Goal: Task Accomplishment & Management: Manage account settings

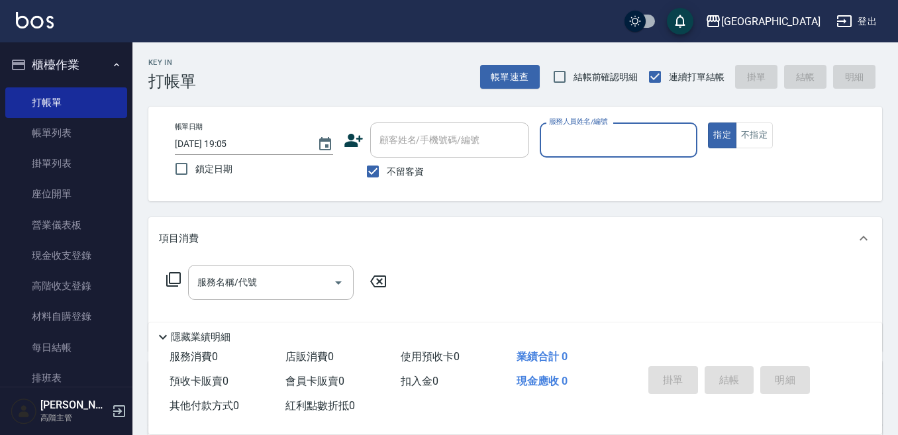
click at [539, 143] on div "服務人員姓名/編號" at bounding box center [618, 139] width 158 height 35
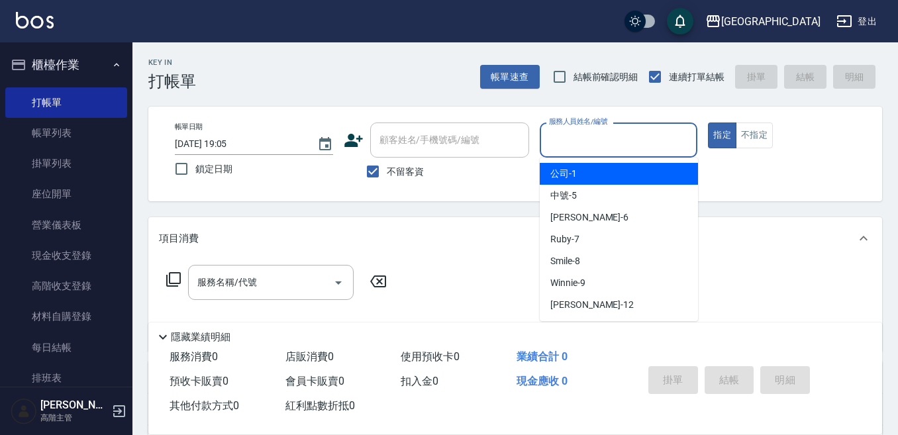
click at [565, 136] on input "服務人員姓名/編號" at bounding box center [618, 139] width 146 height 23
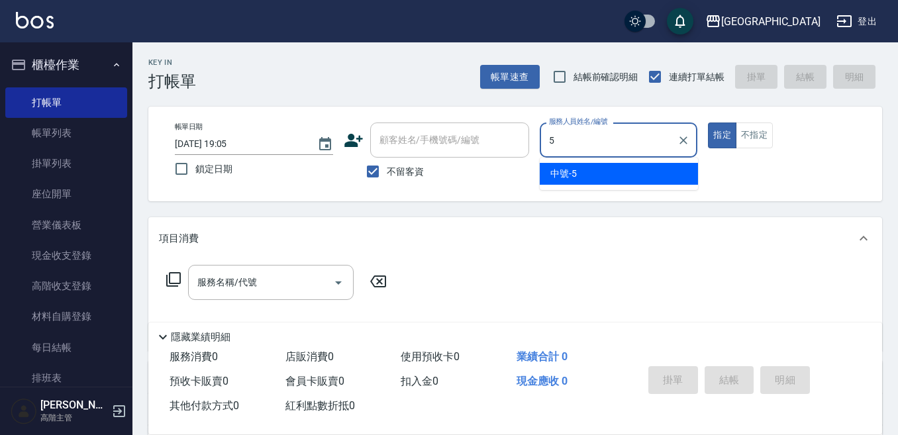
type input "中號-5"
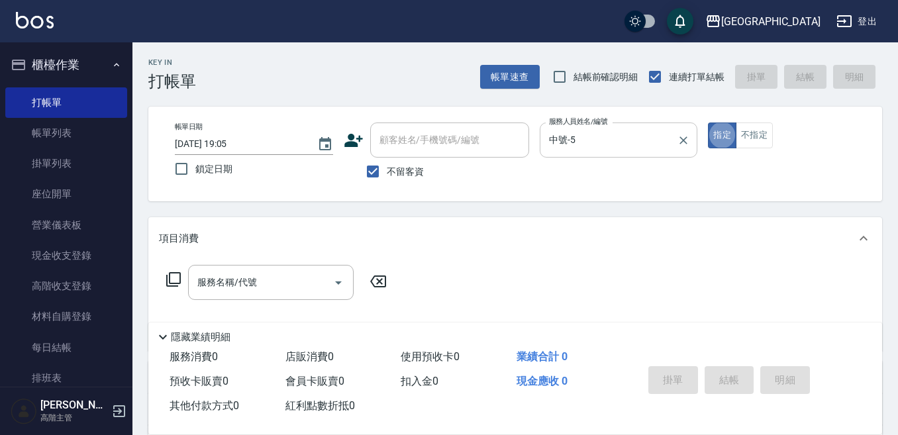
type button "true"
click at [241, 280] on div "服務名稱/代號 服務名稱/代號" at bounding box center [270, 282] width 165 height 35
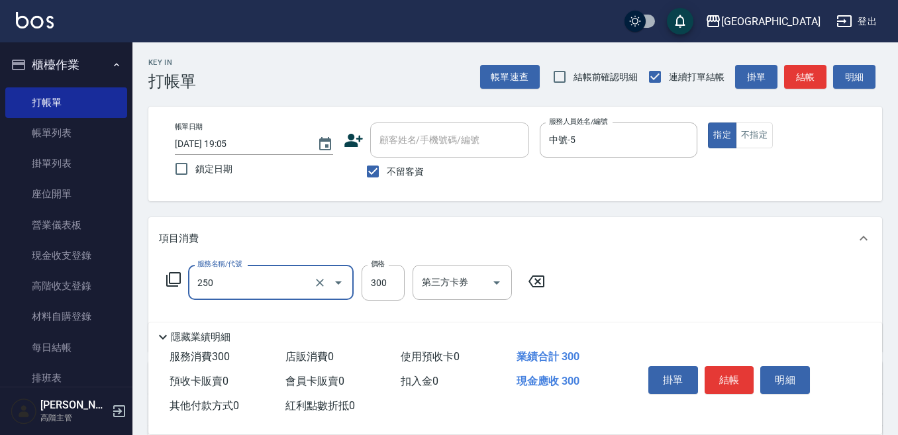
type input "日式洗髮(250)"
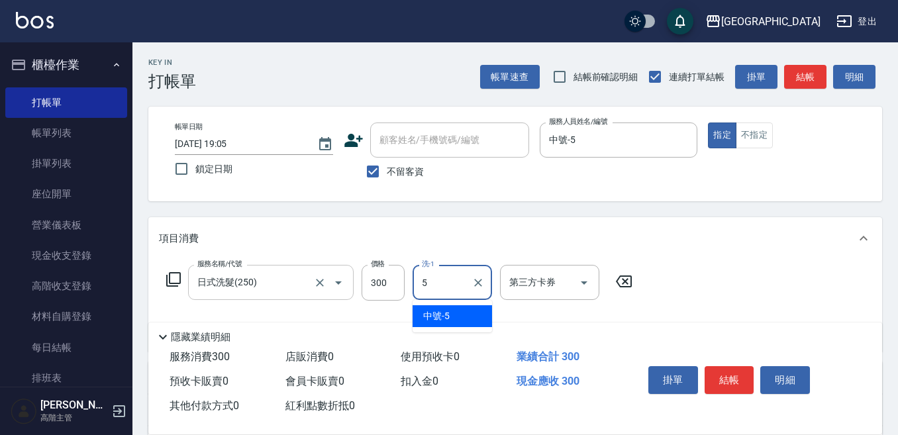
type input "中號-5"
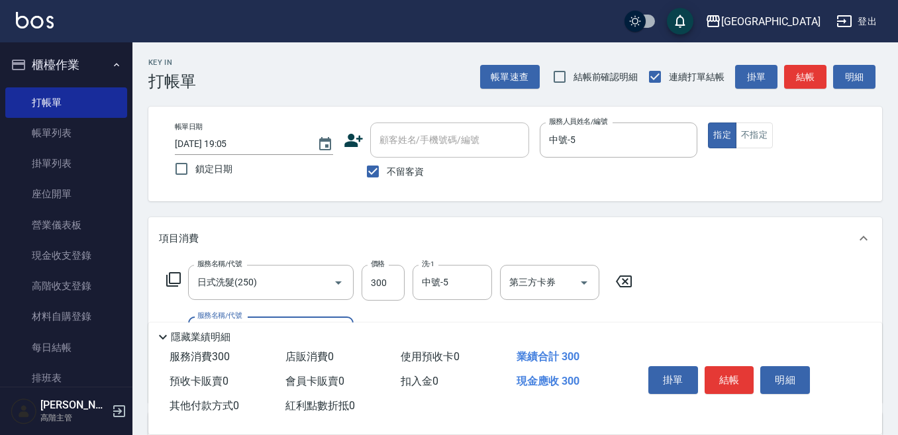
drag, startPoint x: 725, startPoint y: 375, endPoint x: 706, endPoint y: 357, distance: 25.7
click at [725, 373] on button "結帳" at bounding box center [729, 380] width 50 height 28
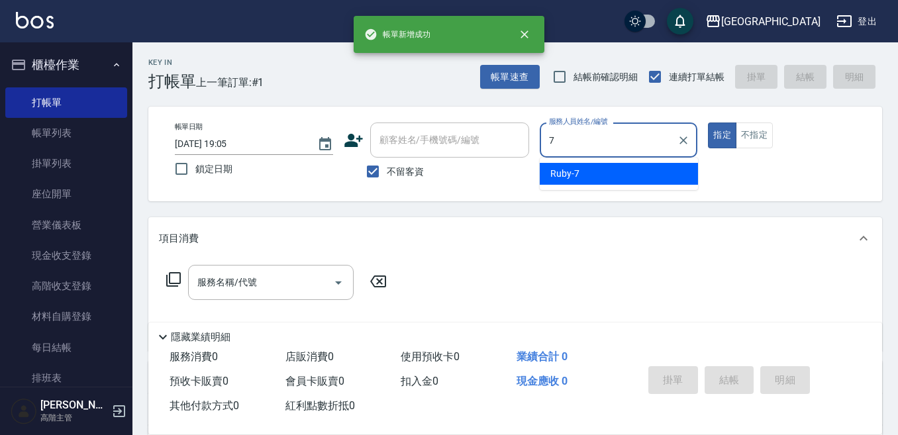
type input "Ruby-7"
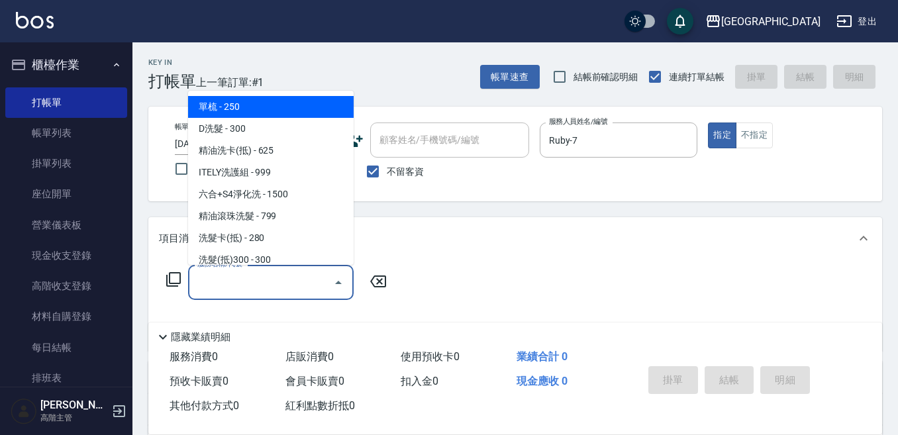
click at [279, 277] on input "服務名稱/代號" at bounding box center [261, 282] width 134 height 23
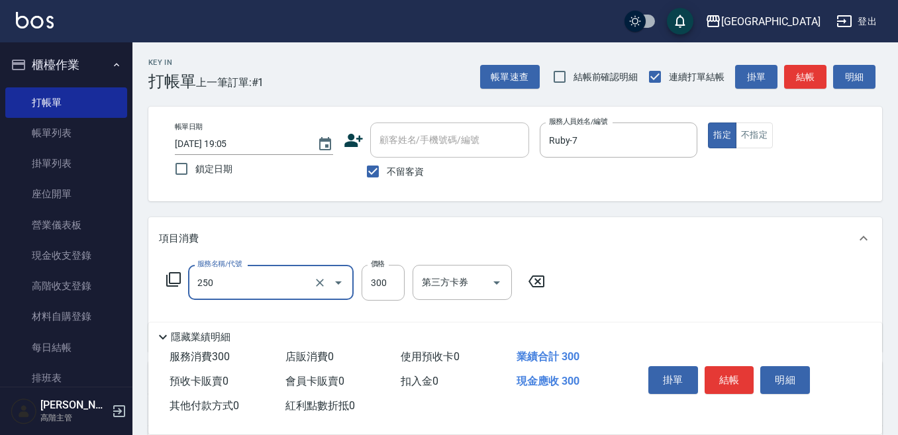
type input "日式洗髮(250)"
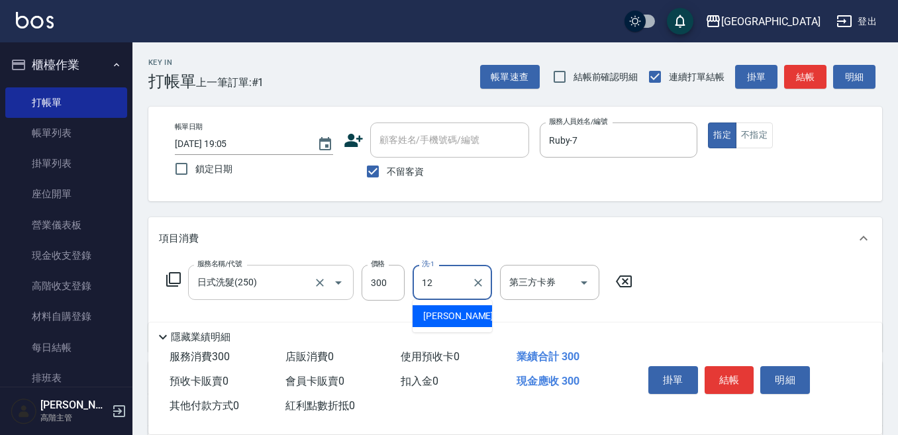
type input "Emily-12"
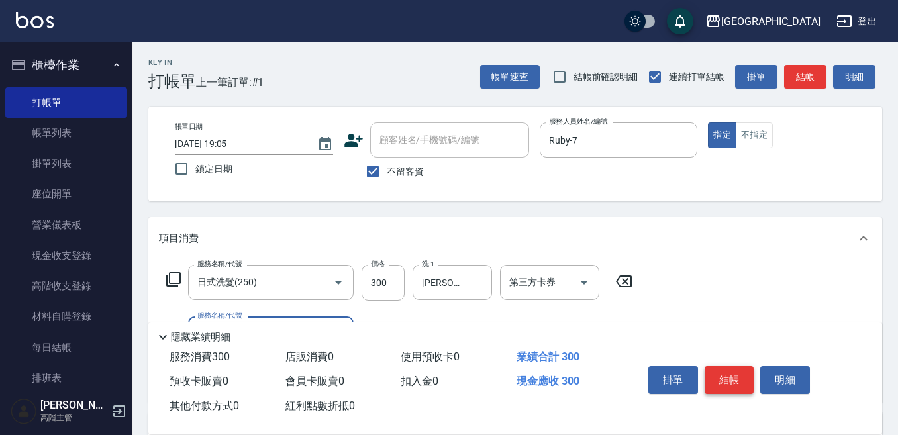
click at [733, 375] on button "結帳" at bounding box center [729, 380] width 50 height 28
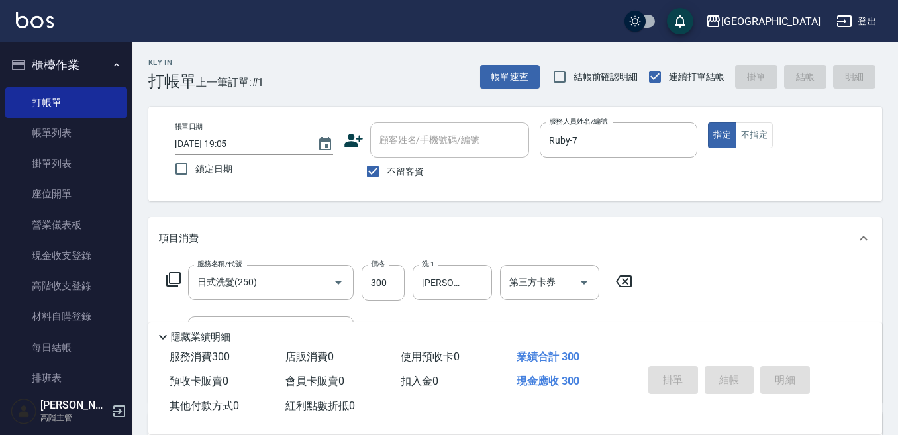
type input "2025/09/11 19:06"
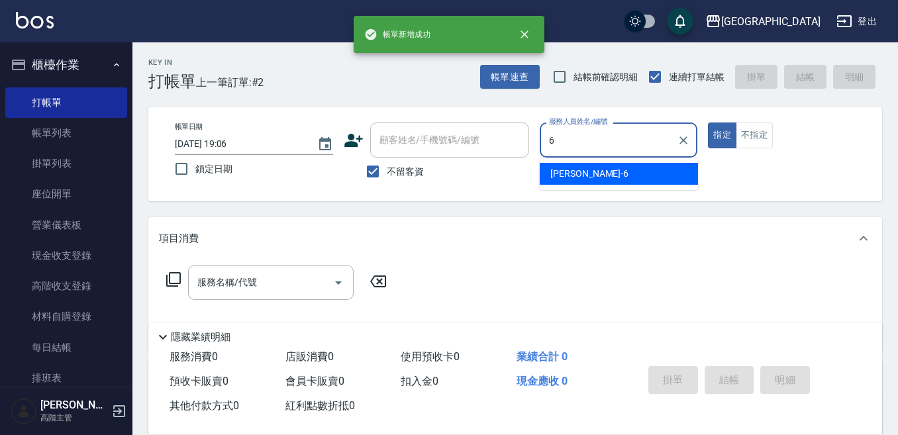
type input "Judy-6"
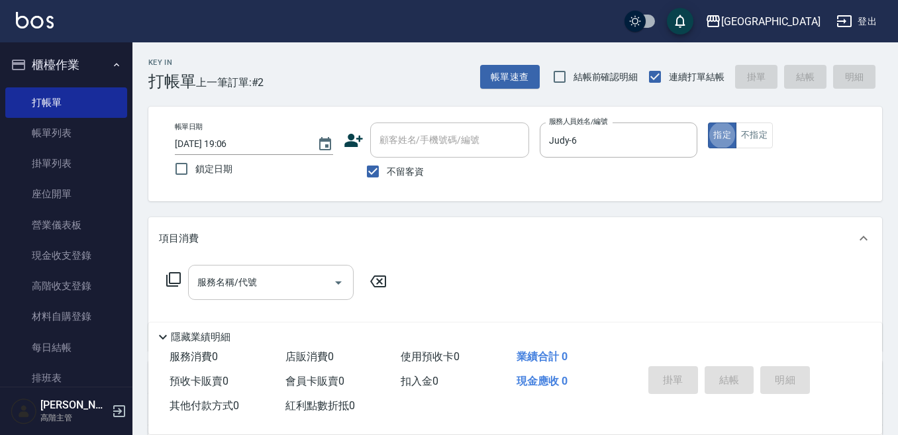
click at [277, 272] on input "服務名稱/代號" at bounding box center [261, 282] width 134 height 23
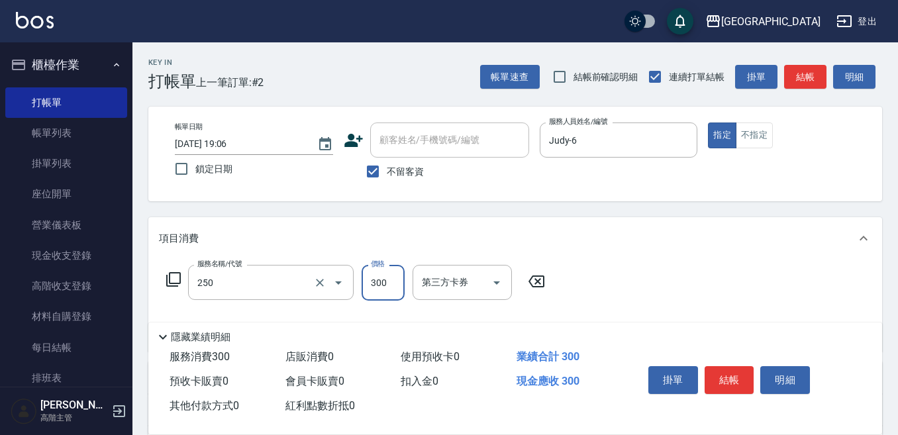
type input "日式洗髮(250)"
drag, startPoint x: 243, startPoint y: 287, endPoint x: 234, endPoint y: 281, distance: 10.5
click at [242, 286] on div "服務名稱/代號 日式洗髮(250) 服務名稱/代號" at bounding box center [270, 283] width 165 height 36
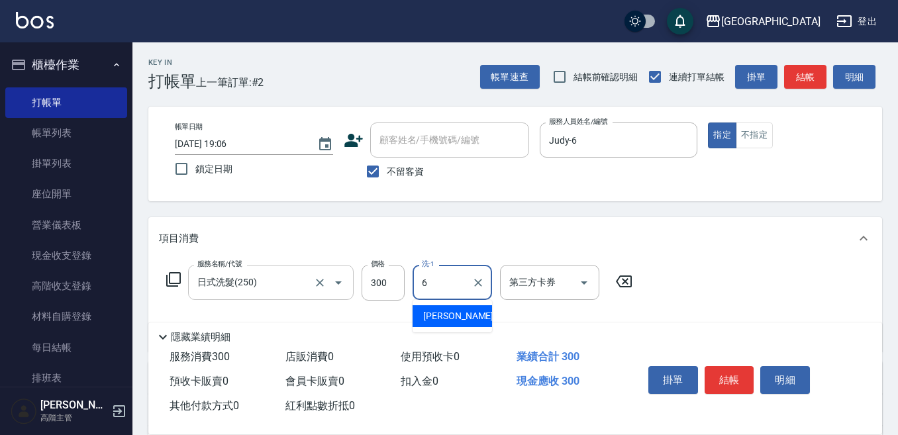
type input "Judy-6"
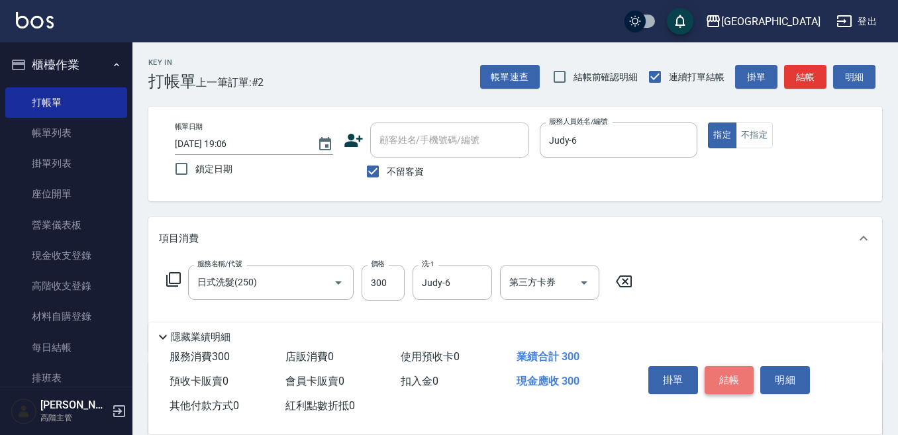
click at [726, 378] on button "結帳" at bounding box center [729, 380] width 50 height 28
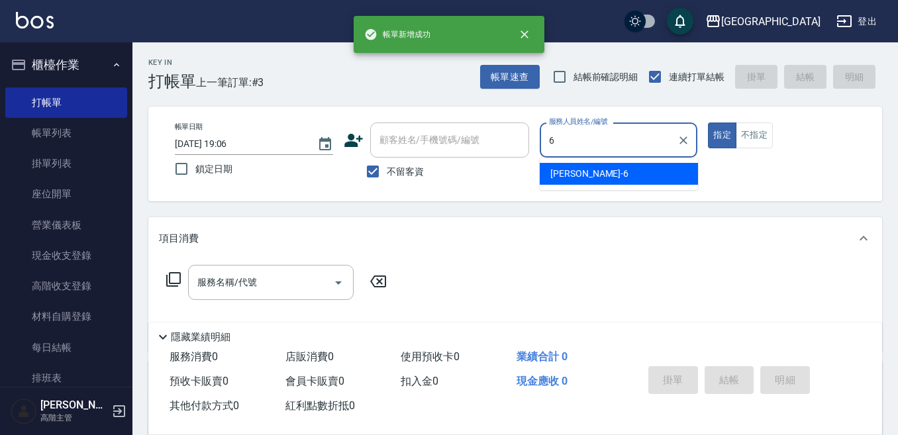
type input "Judy-6"
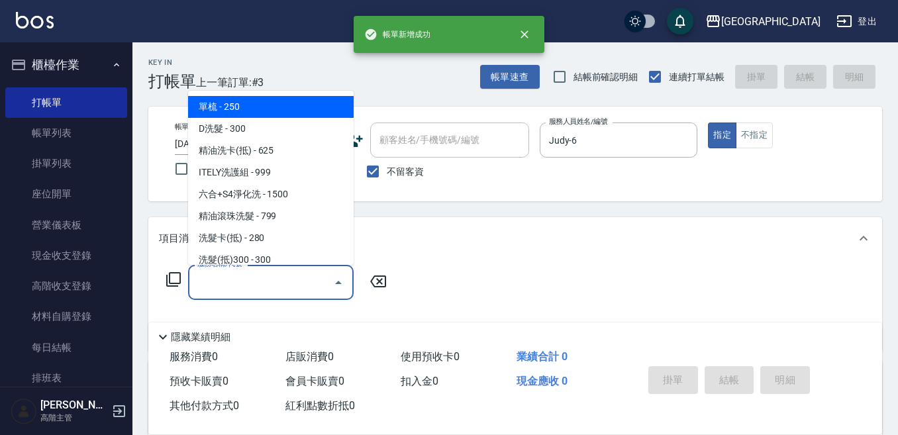
click at [269, 275] on input "服務名稱/代號" at bounding box center [261, 282] width 134 height 23
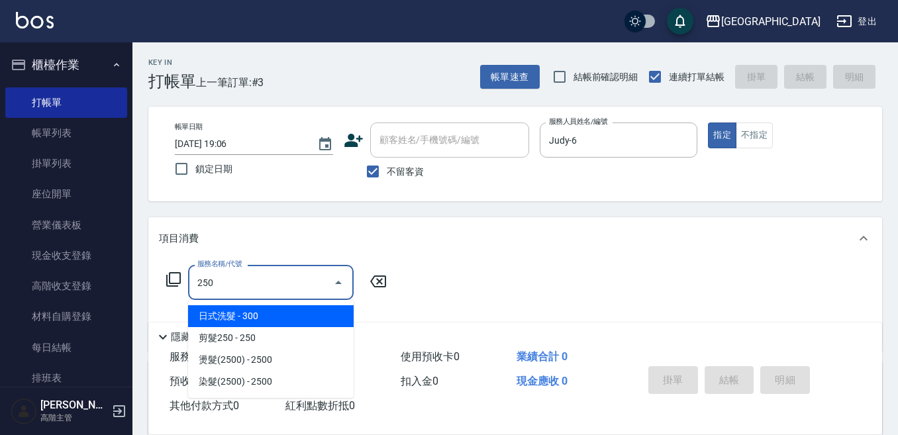
type input "250"
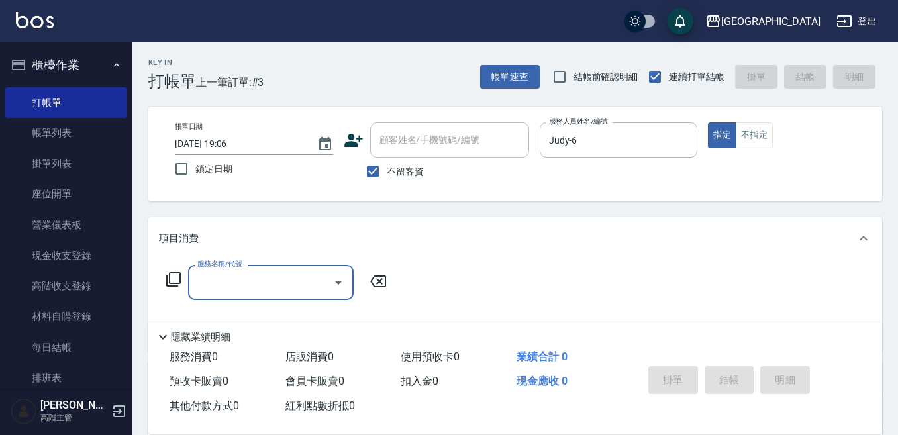
click at [224, 281] on input "服務名稱/代號" at bounding box center [261, 282] width 134 height 23
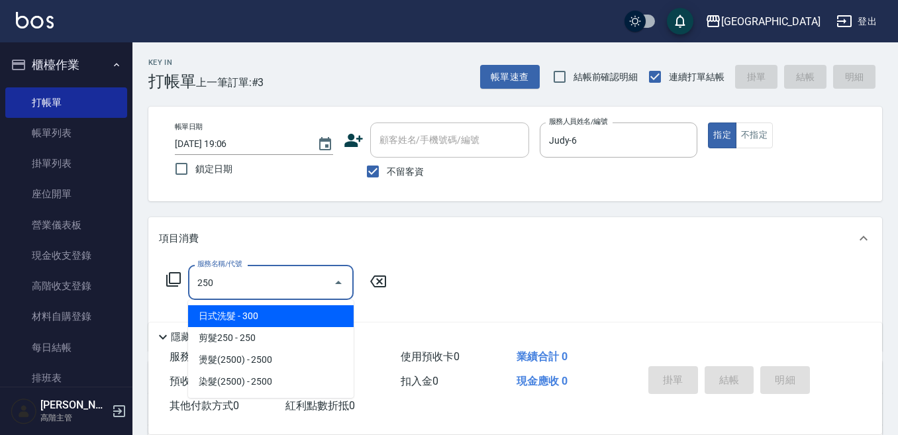
type input "日式洗髮(250)"
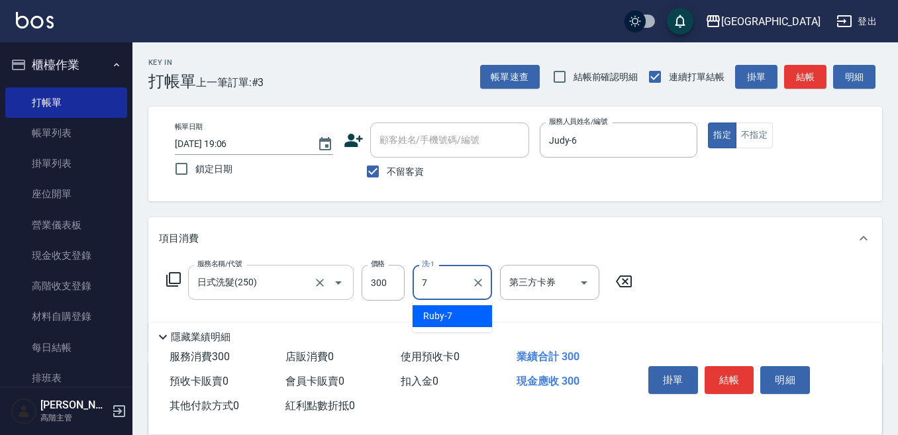
type input "Ruby-7"
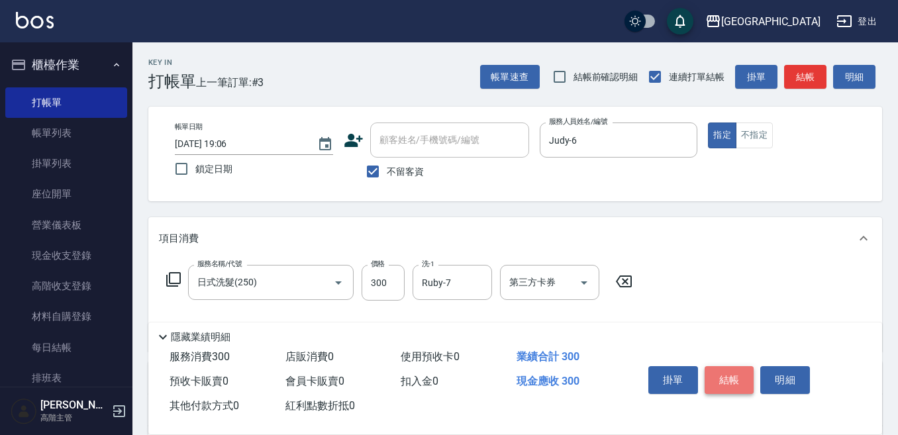
click at [739, 373] on button "結帳" at bounding box center [729, 380] width 50 height 28
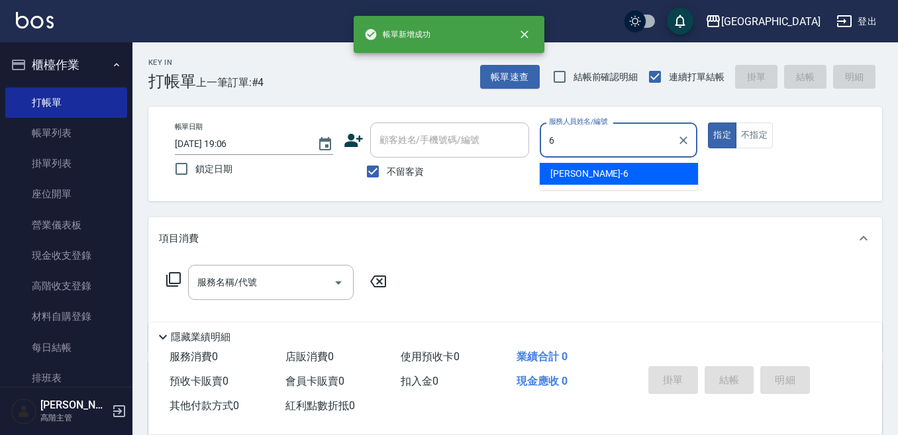
type input "6"
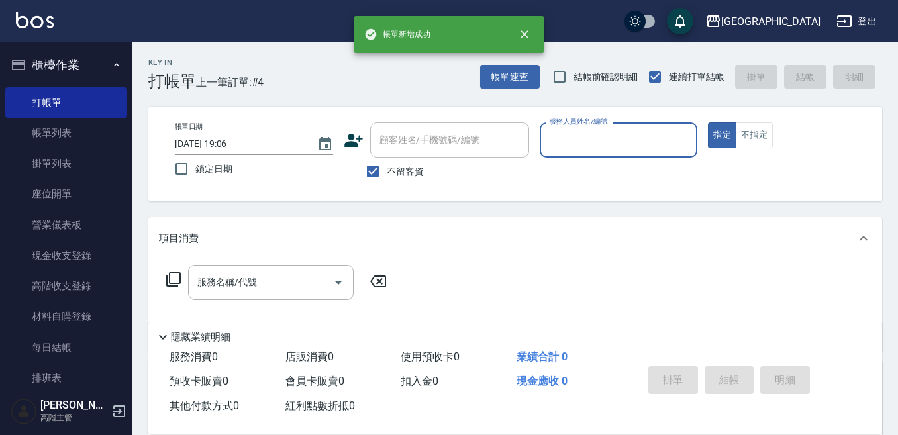
click at [559, 153] on div "服務人員姓名/編號" at bounding box center [618, 139] width 158 height 35
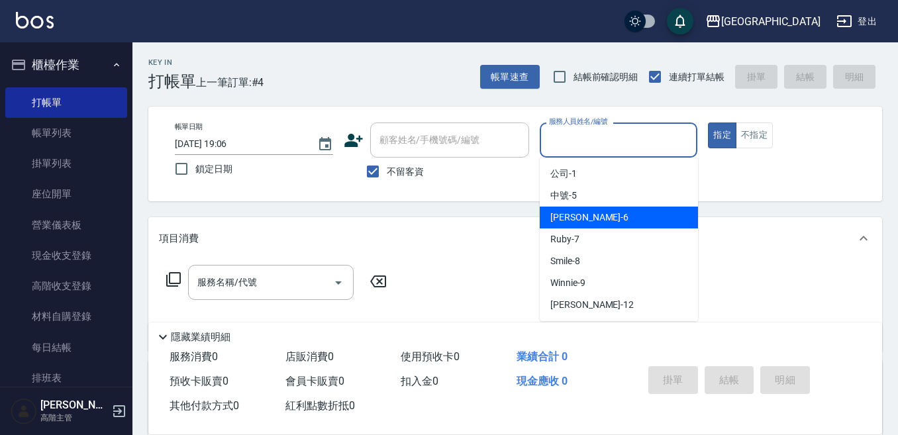
click at [584, 212] on div "Judy -6" at bounding box center [618, 218] width 158 height 22
type input "Judy-6"
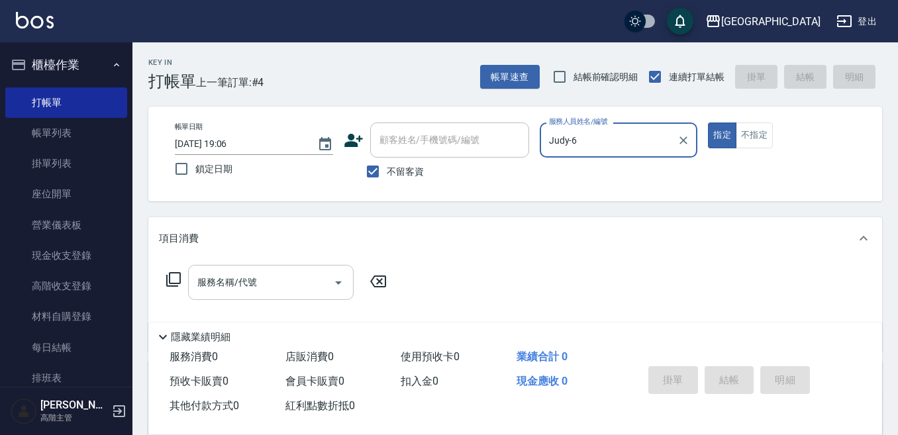
click at [298, 283] on input "服務名稱/代號" at bounding box center [261, 282] width 134 height 23
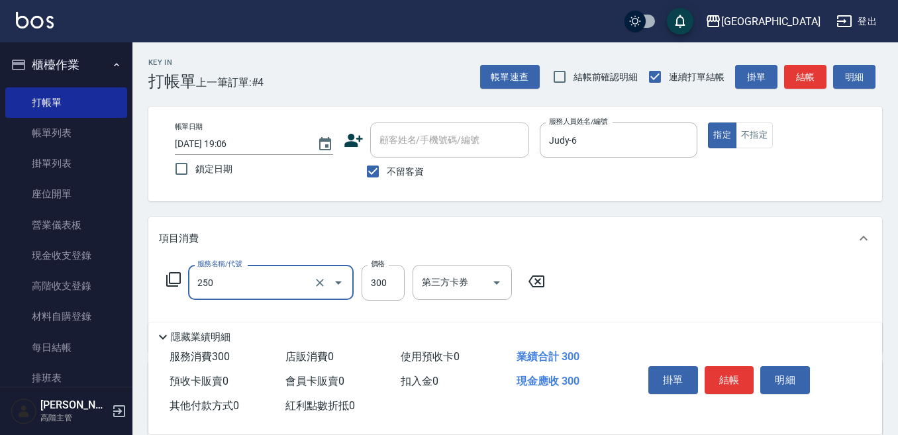
type input "日式洗髮(250)"
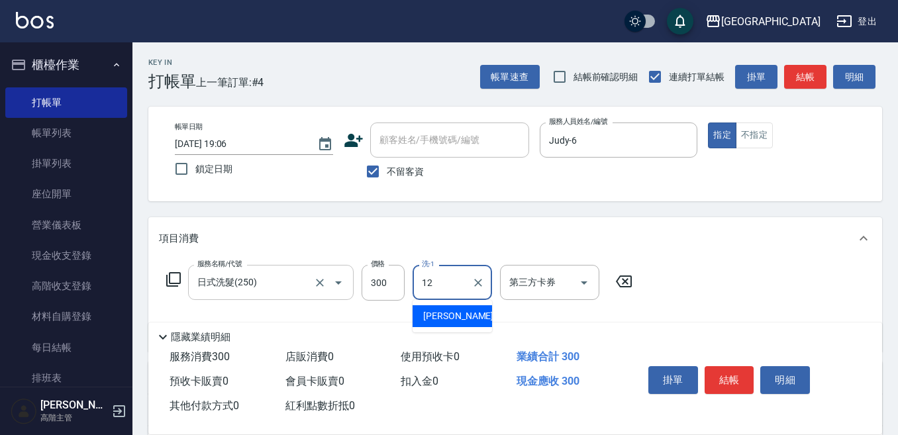
type input "Emily-12"
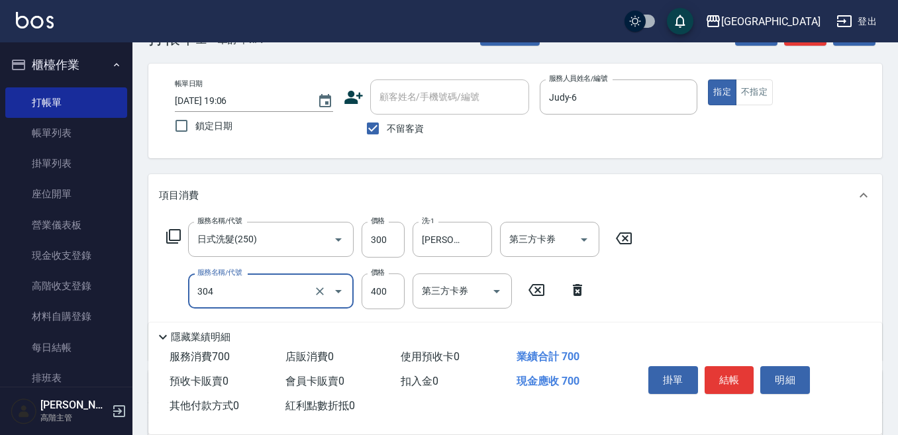
scroll to position [66, 0]
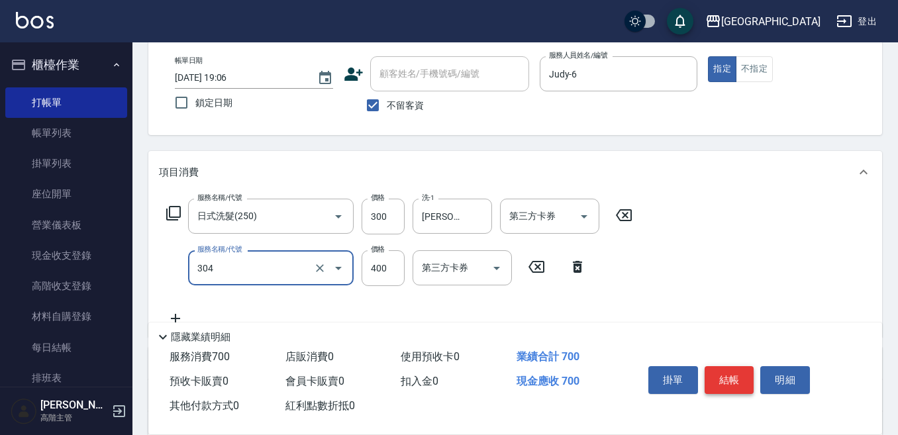
type input "剪髮400(304)"
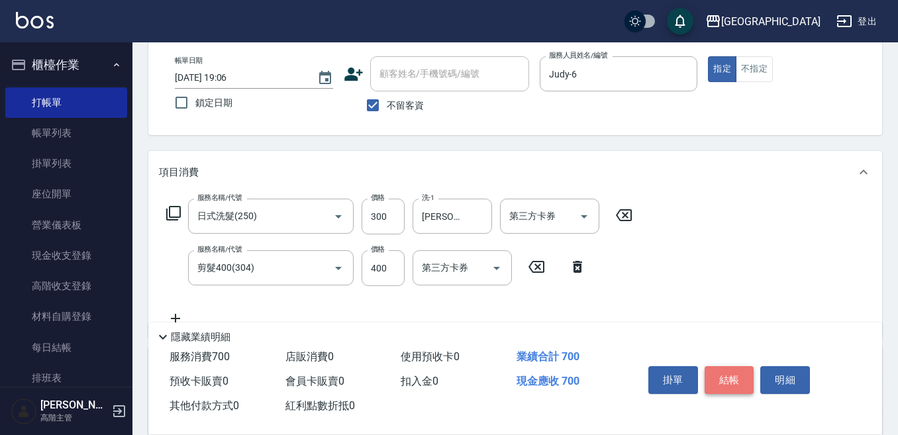
click at [732, 377] on button "結帳" at bounding box center [729, 380] width 50 height 28
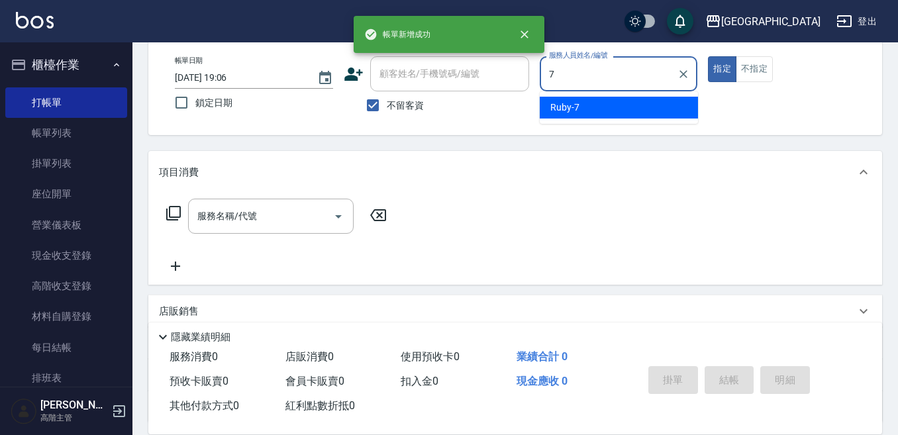
type input "Ruby-7"
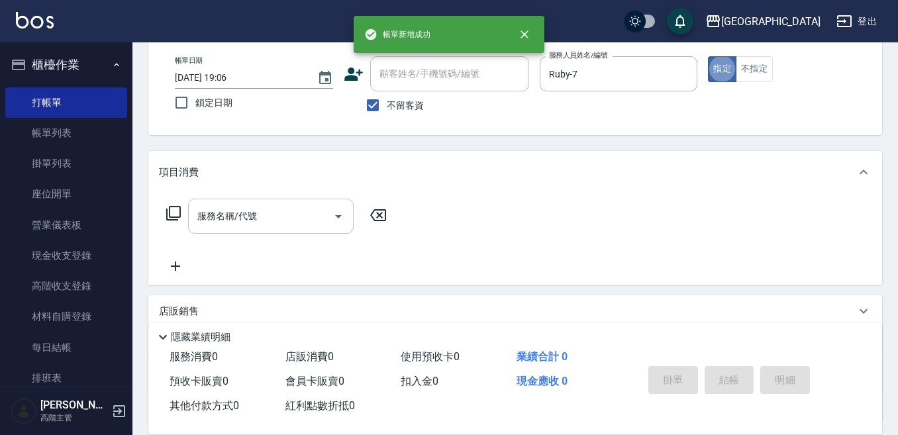
click at [270, 217] on input "服務名稱/代號" at bounding box center [261, 216] width 134 height 23
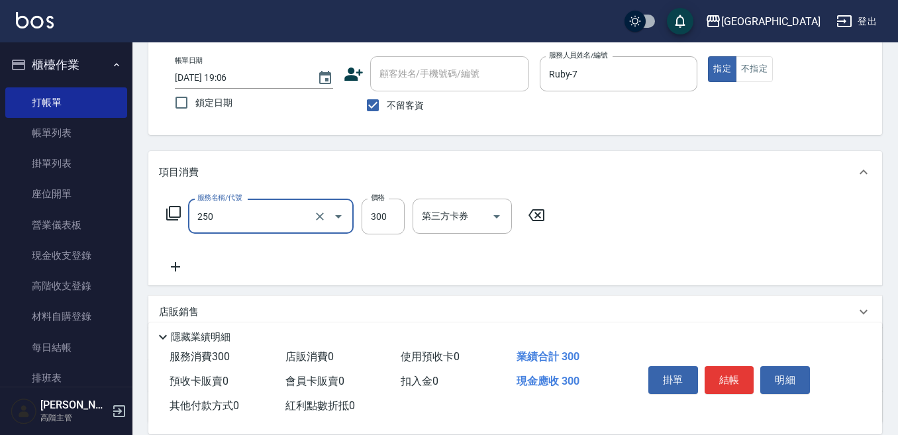
type input "日式洗髮(250)"
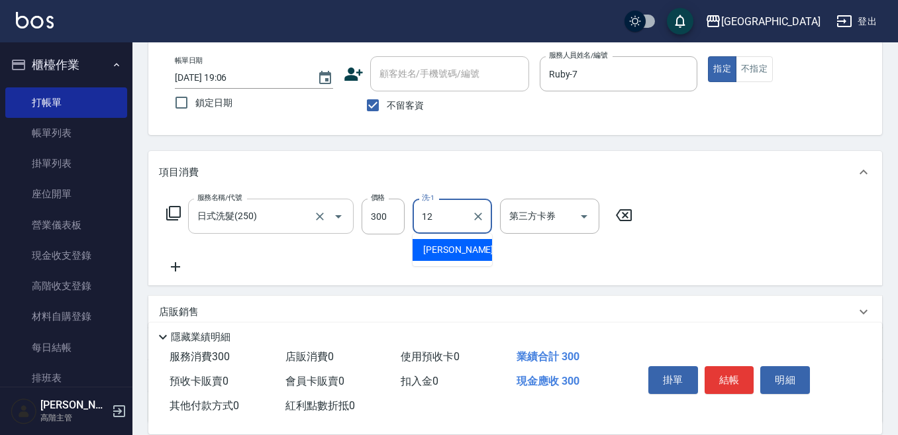
type input "Emily-12"
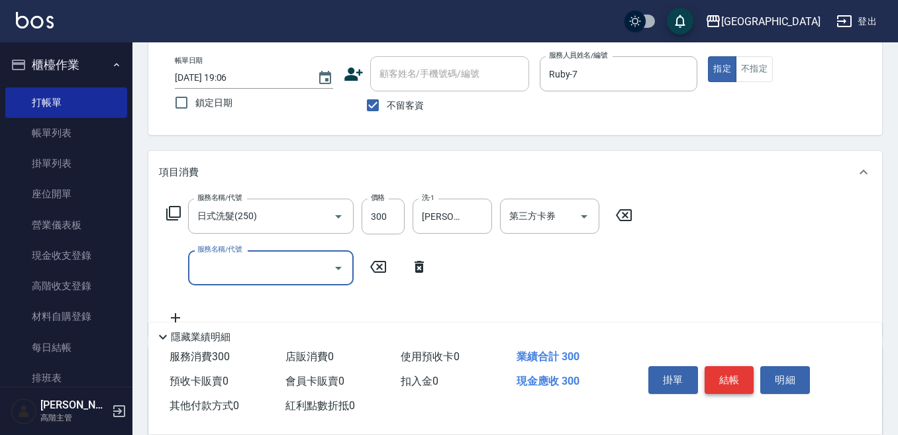
click at [736, 374] on button "結帳" at bounding box center [729, 380] width 50 height 28
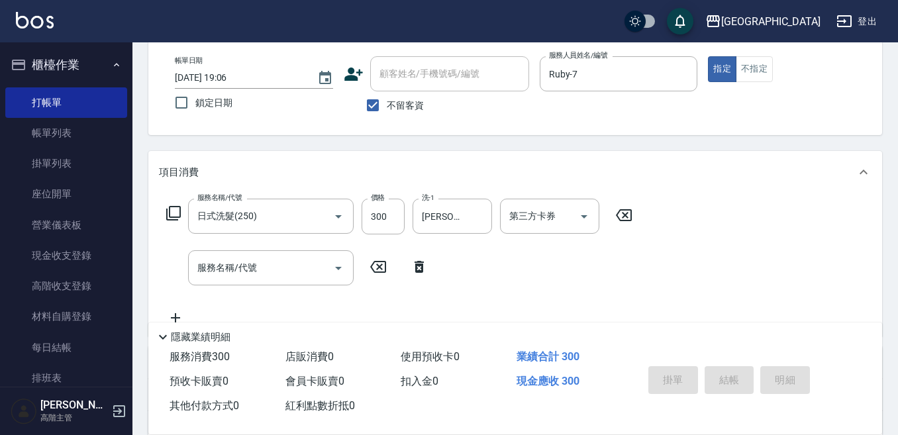
type input "2025/09/11 19:07"
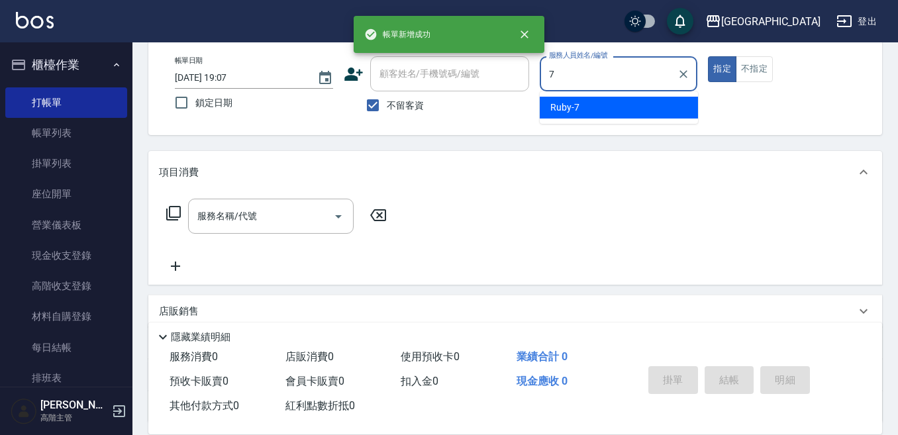
type input "Ruby-7"
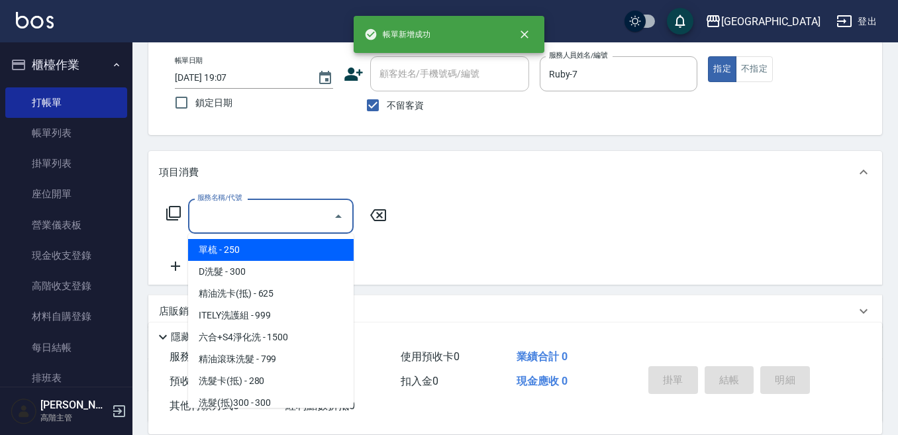
click at [263, 216] on input "服務名稱/代號" at bounding box center [261, 216] width 134 height 23
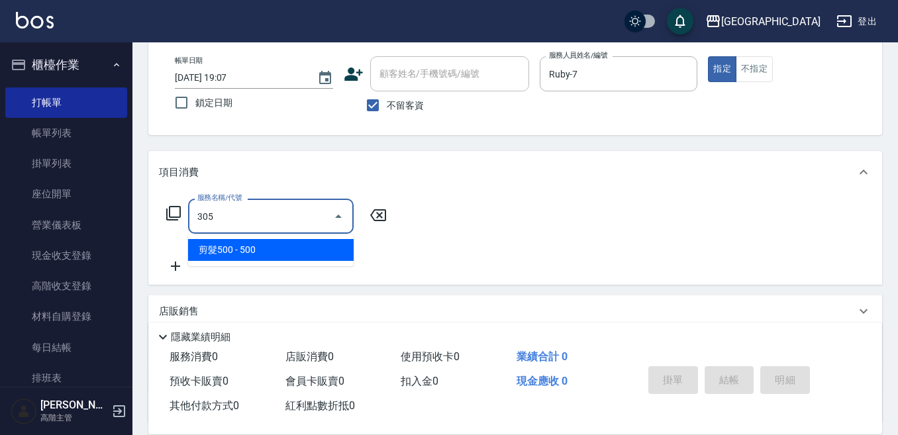
type input "剪髮500(305)"
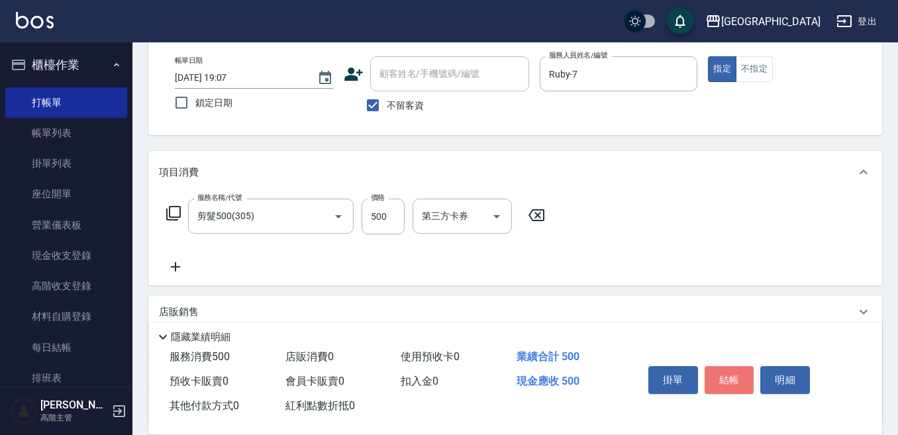
drag, startPoint x: 731, startPoint y: 371, endPoint x: 723, endPoint y: 357, distance: 15.8
click at [727, 366] on button "結帳" at bounding box center [729, 380] width 50 height 28
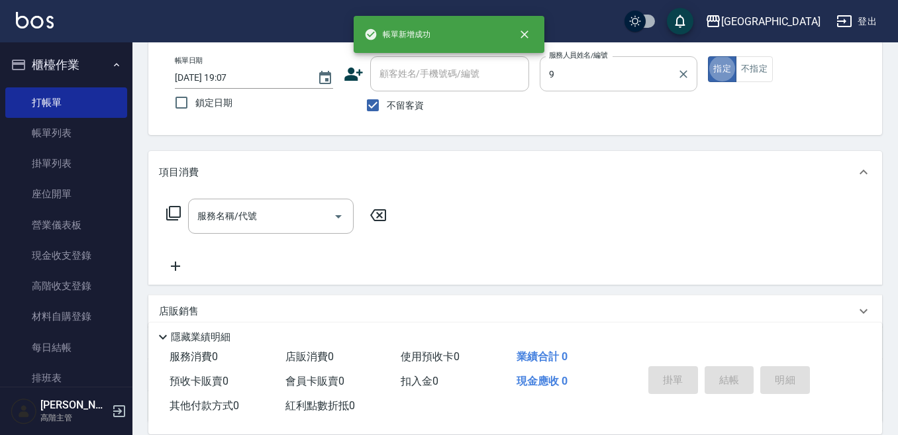
type input "Winnie-9"
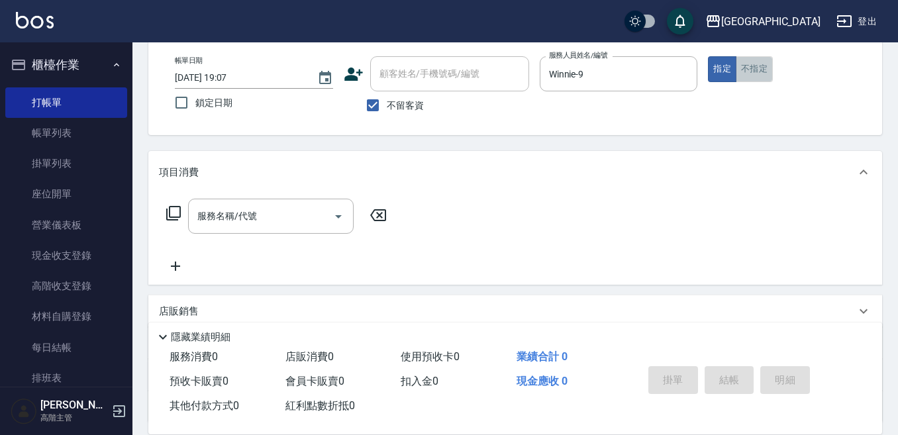
click at [751, 66] on button "不指定" at bounding box center [753, 69] width 37 height 26
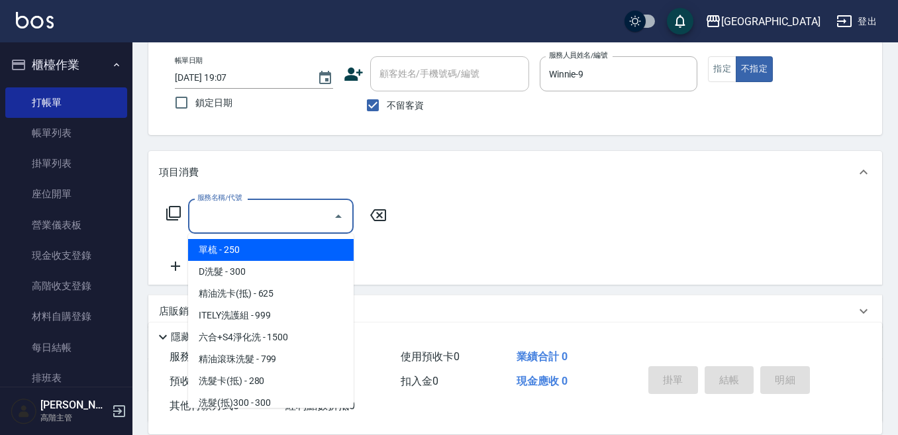
click at [234, 213] on div "服務名稱/代號 服務名稱/代號" at bounding box center [270, 216] width 165 height 35
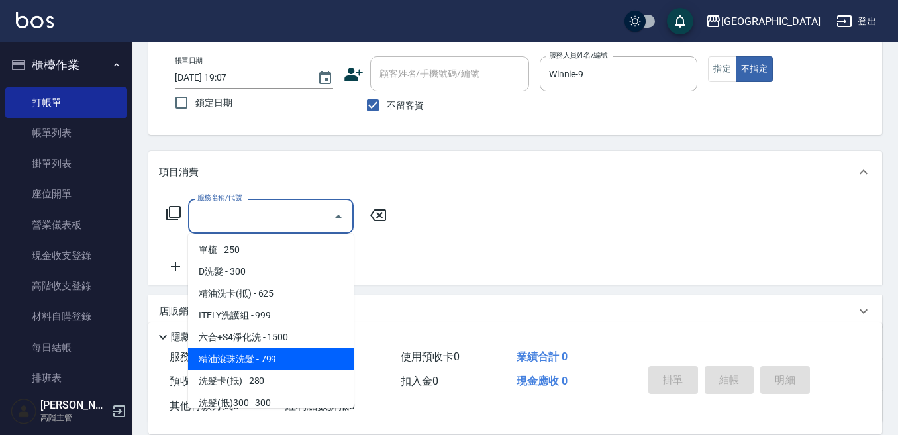
click at [262, 357] on span "精油滾珠洗髮 - 799" at bounding box center [270, 359] width 165 height 22
type input "精油滾珠洗髮(220)"
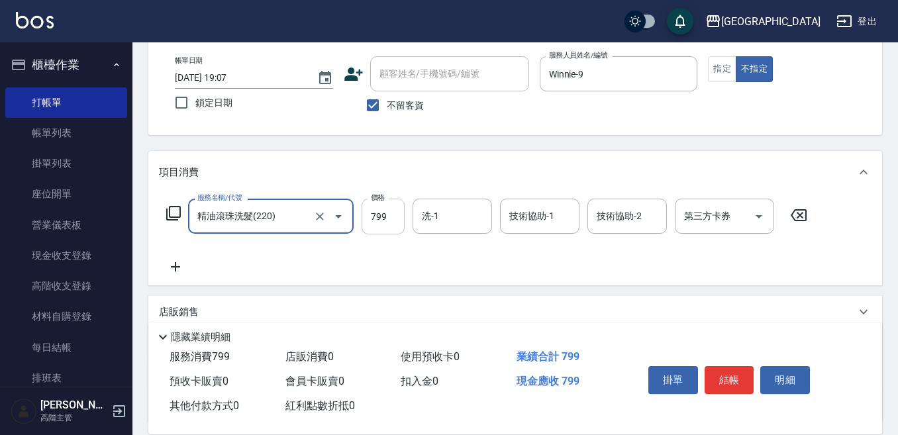
click at [377, 217] on input "799" at bounding box center [382, 217] width 43 height 36
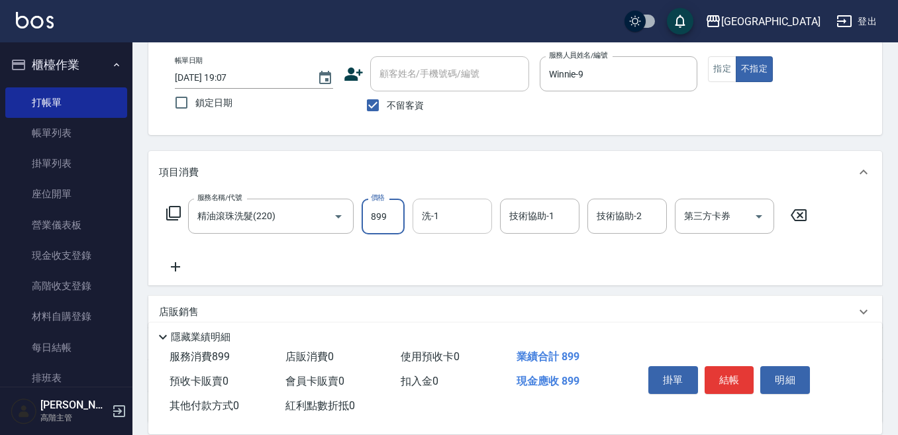
type input "899"
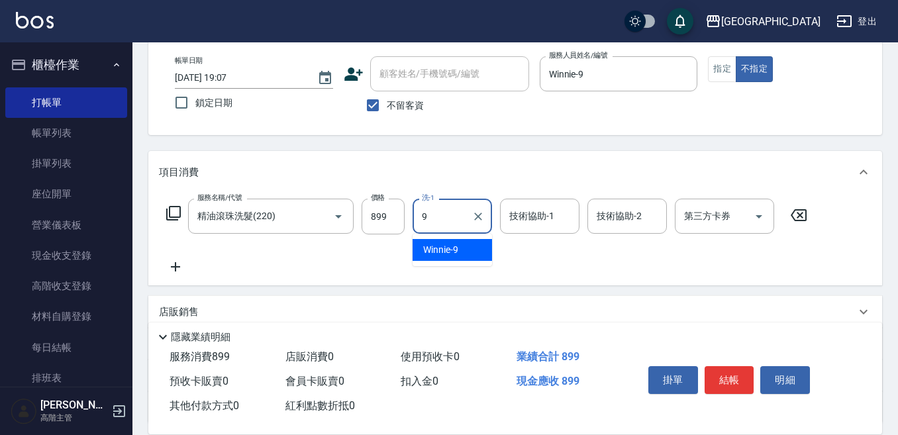
type input "Winnie-9"
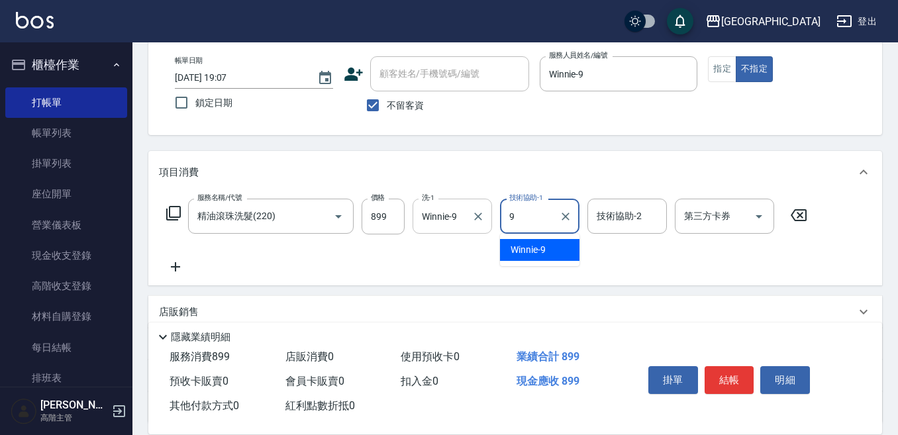
type input "Winnie-9"
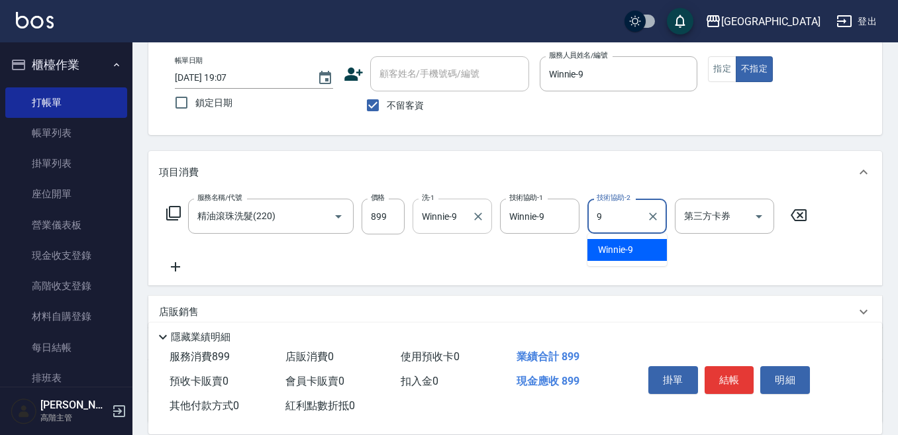
type input "Winnie-9"
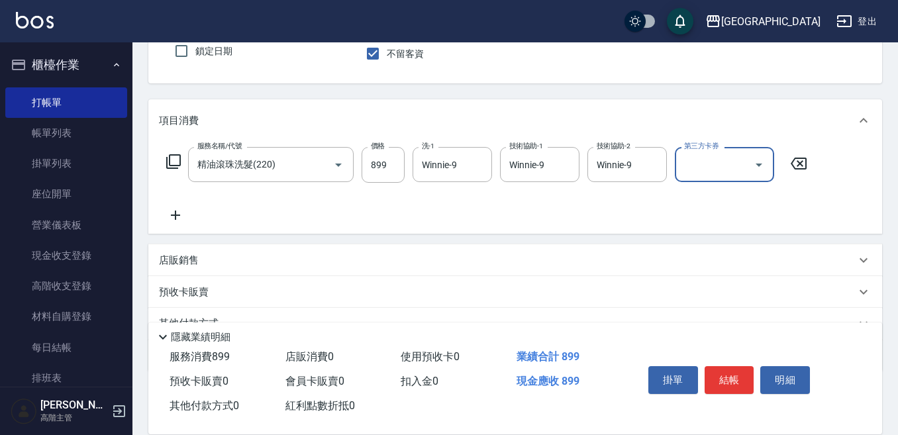
scroll to position [132, 0]
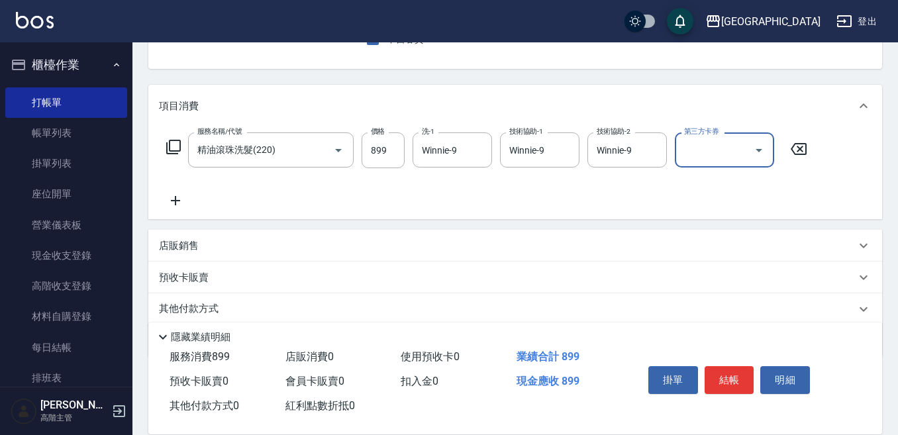
click at [179, 199] on icon at bounding box center [175, 201] width 33 height 16
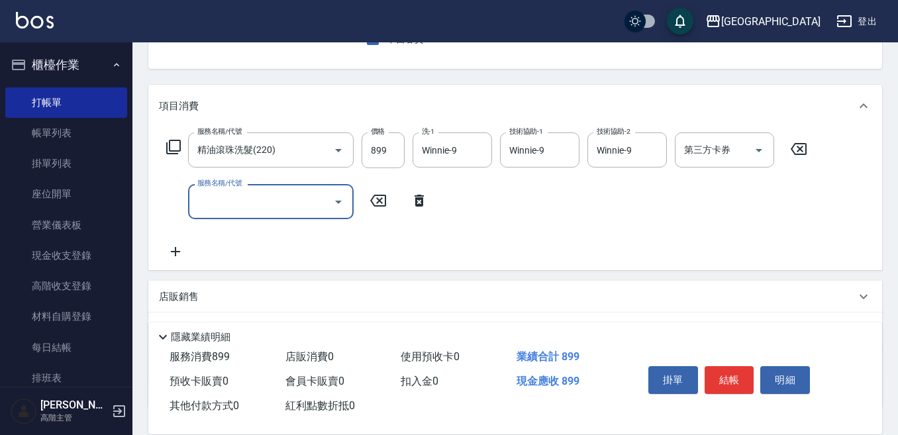
click at [224, 205] on input "服務名稱/代號" at bounding box center [261, 201] width 134 height 23
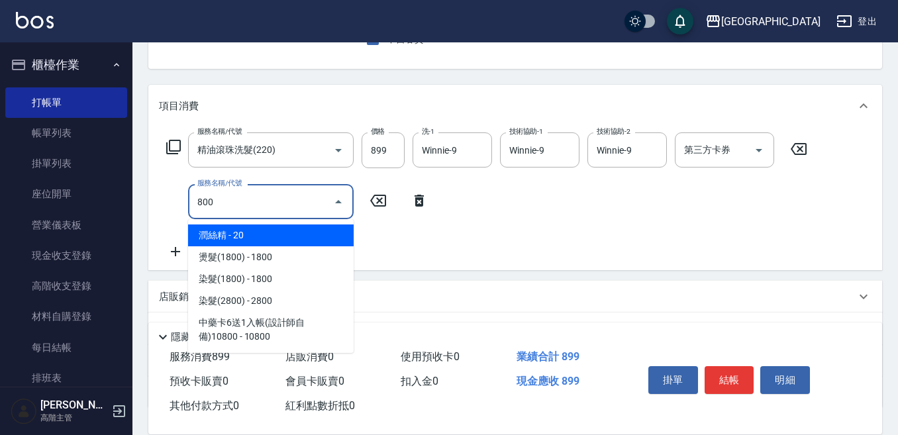
type input "潤絲精(800)"
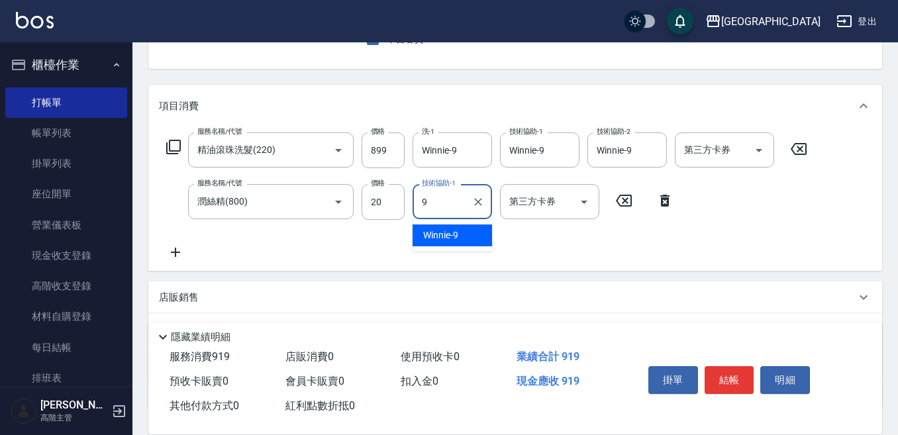
type input "Winnie-9"
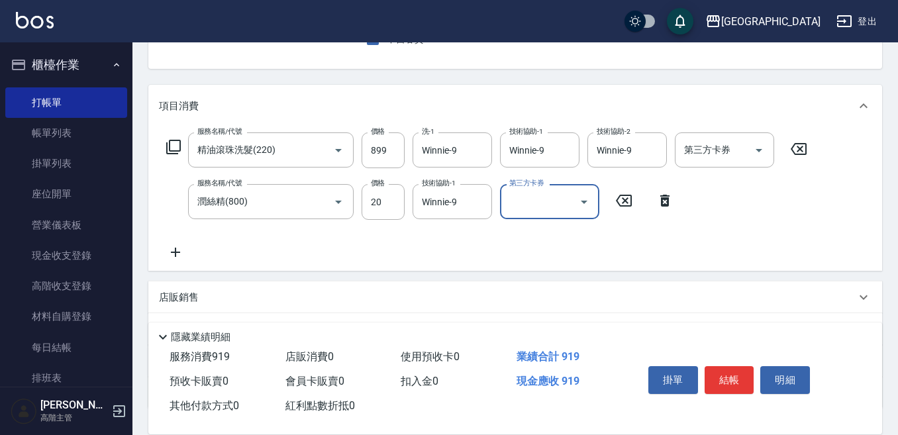
scroll to position [66, 0]
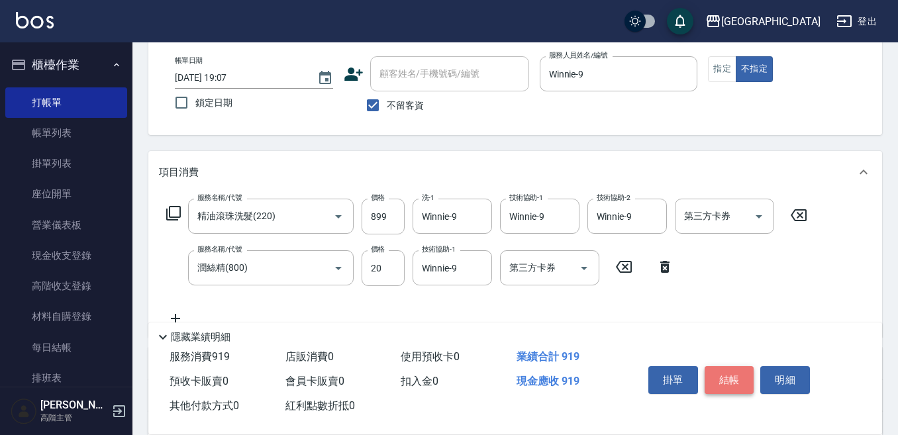
click at [725, 375] on button "結帳" at bounding box center [729, 380] width 50 height 28
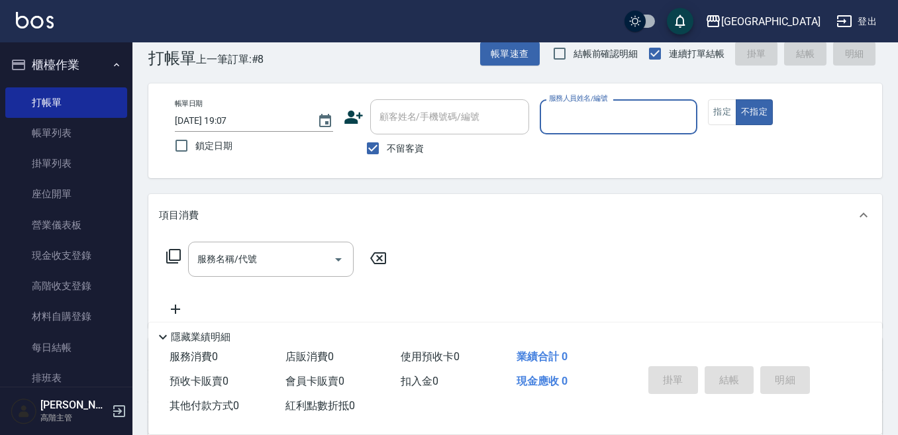
scroll to position [0, 0]
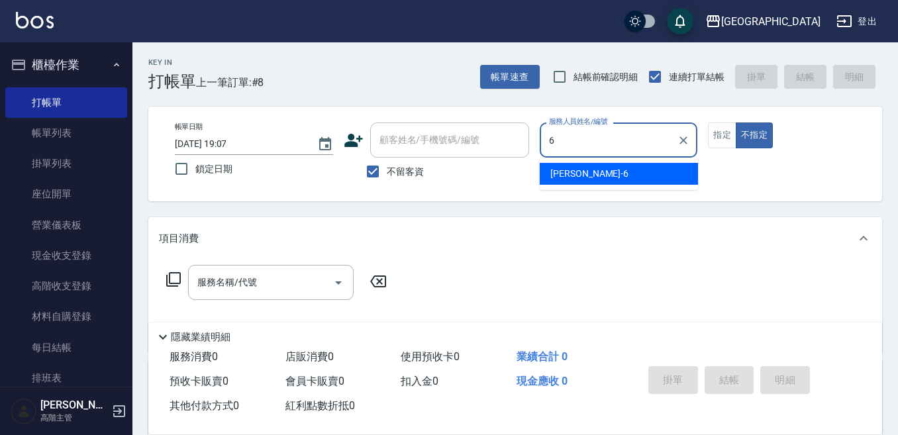
type input "Judy-6"
type button "false"
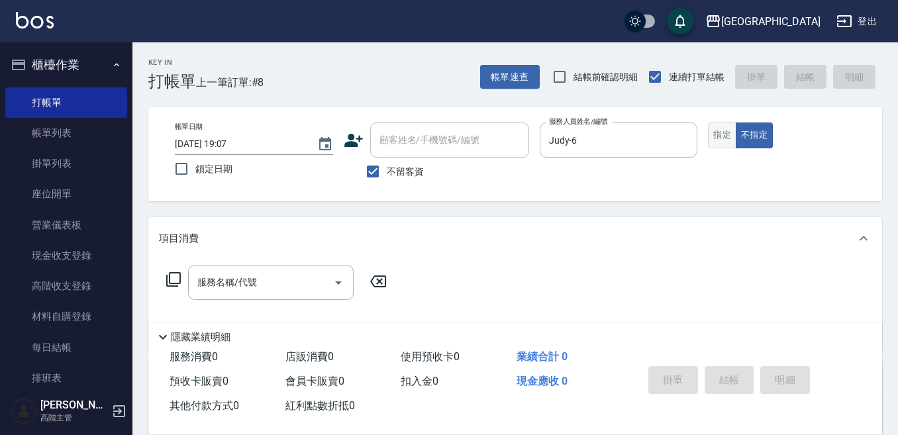
drag, startPoint x: 716, startPoint y: 134, endPoint x: 700, endPoint y: 132, distance: 15.9
click at [716, 134] on button "指定" at bounding box center [722, 135] width 28 height 26
click at [301, 279] on input "服務名稱/代號" at bounding box center [261, 282] width 134 height 23
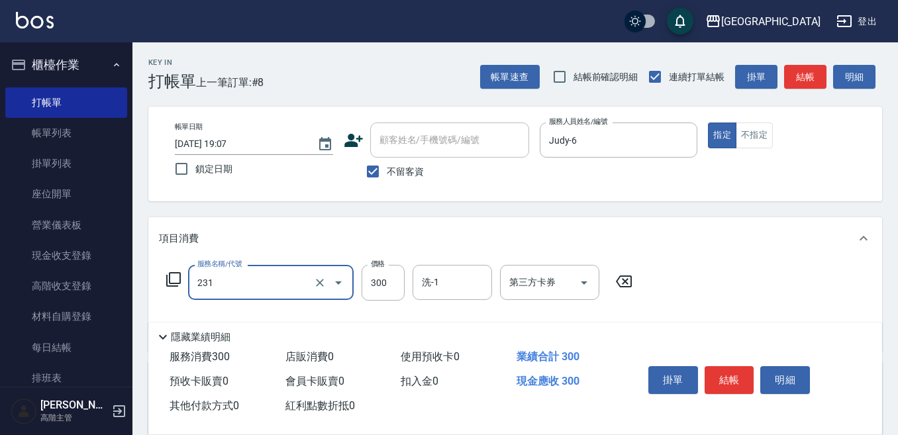
type input "洗髮(抵)300(231)"
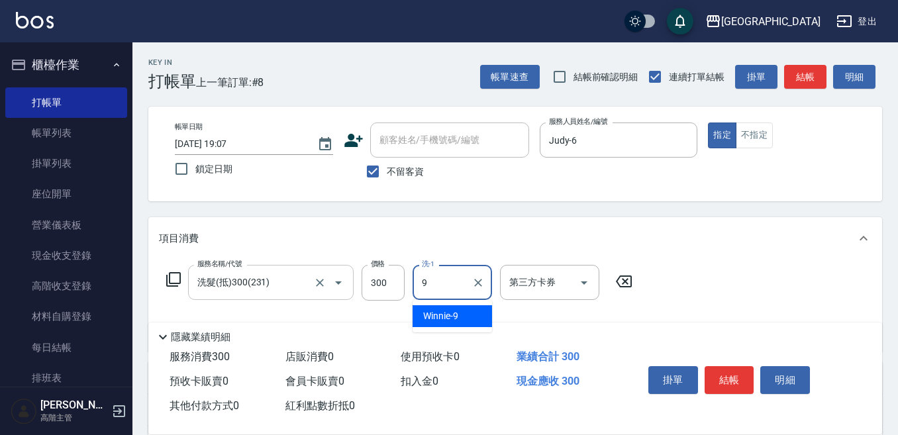
type input "Winnie-9"
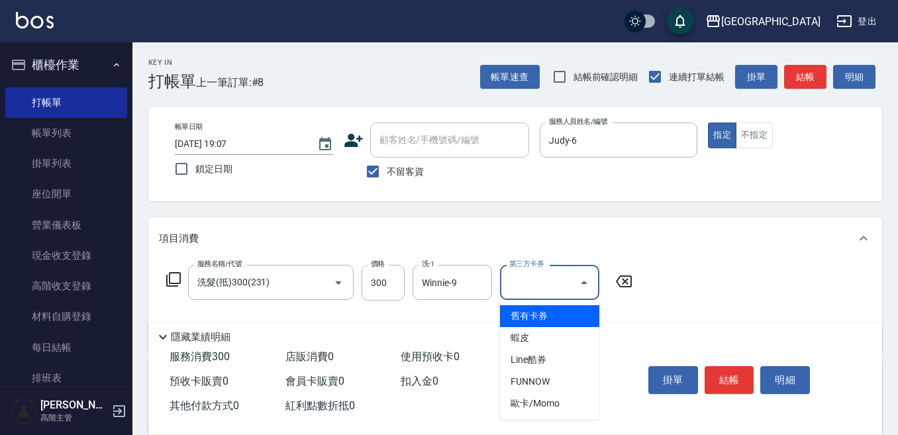
click at [518, 285] on input "第三方卡券" at bounding box center [540, 282] width 68 height 23
click at [528, 313] on span "舊有卡券" at bounding box center [549, 316] width 99 height 22
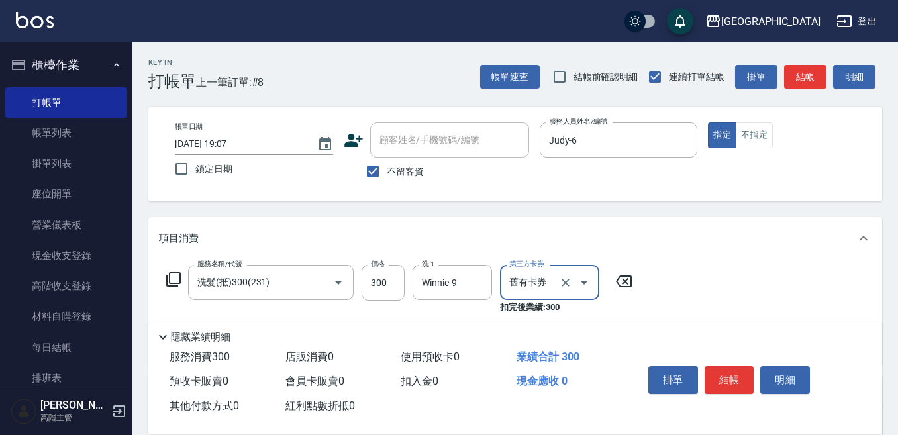
type input "舊有卡券"
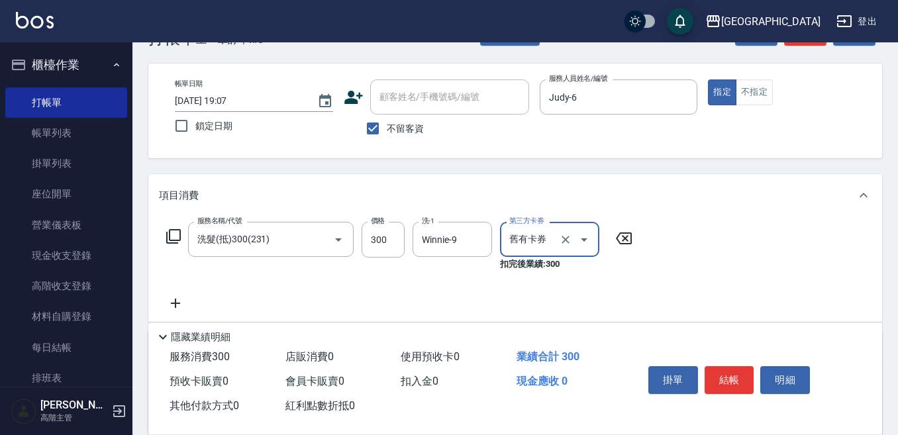
scroll to position [66, 0]
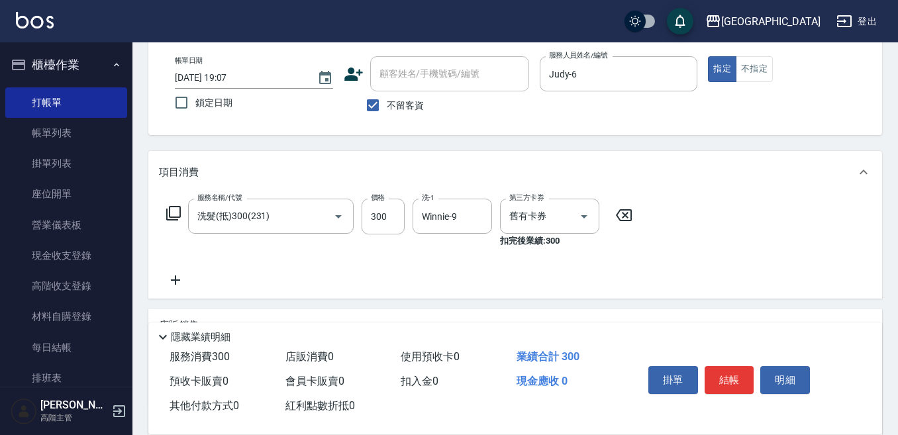
drag, startPoint x: 172, startPoint y: 277, endPoint x: 248, endPoint y: 285, distance: 75.9
click at [196, 281] on div "服務名稱/代號 洗髮(抵)300(231) 服務名稱/代號 價格 300 價格 洗-1 Winnie-9 洗-1 第三方卡券 舊有卡券 第三方卡券 扣完後業績…" at bounding box center [399, 243] width 481 height 89
click at [250, 286] on div "服務名稱/代號 洗髮(抵)300(231) 服務名稱/代號 價格 300 價格 洗-1 Winnie-9 洗-1 第三方卡券 舊有卡券 第三方卡券 扣完後業績…" at bounding box center [399, 243] width 481 height 89
click at [177, 279] on icon at bounding box center [175, 280] width 33 height 16
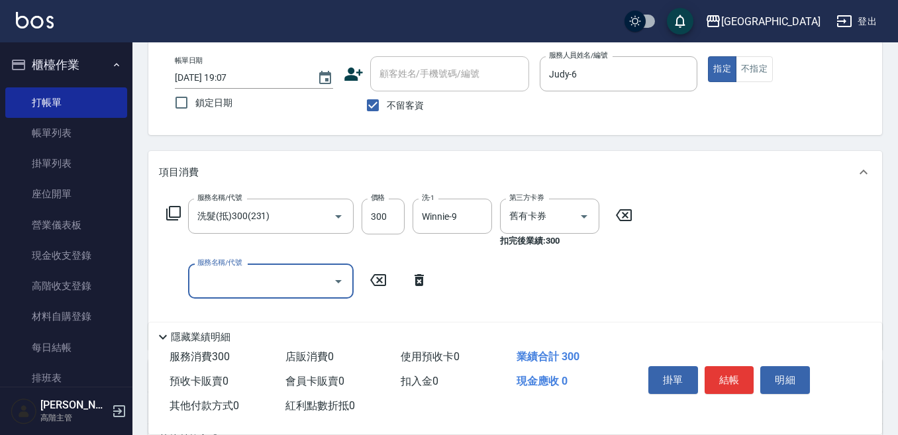
click at [195, 281] on input "服務名稱/代號" at bounding box center [261, 280] width 134 height 23
type input "潤絲精(800)"
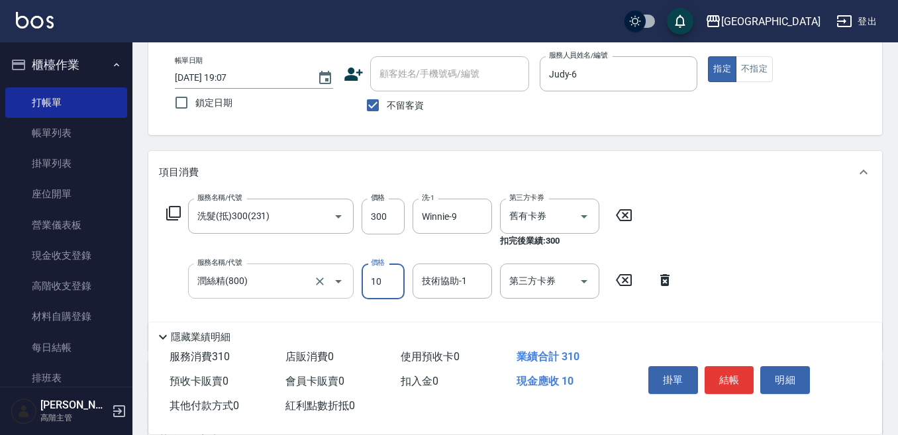
type input "10"
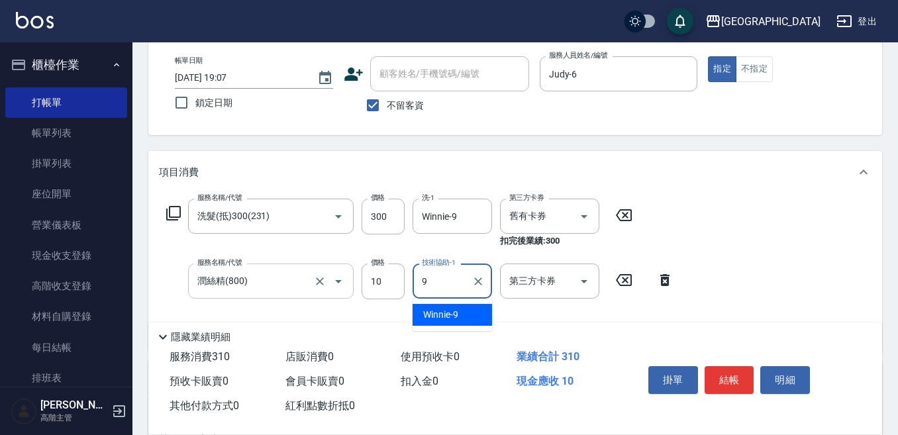
type input "Winnie-9"
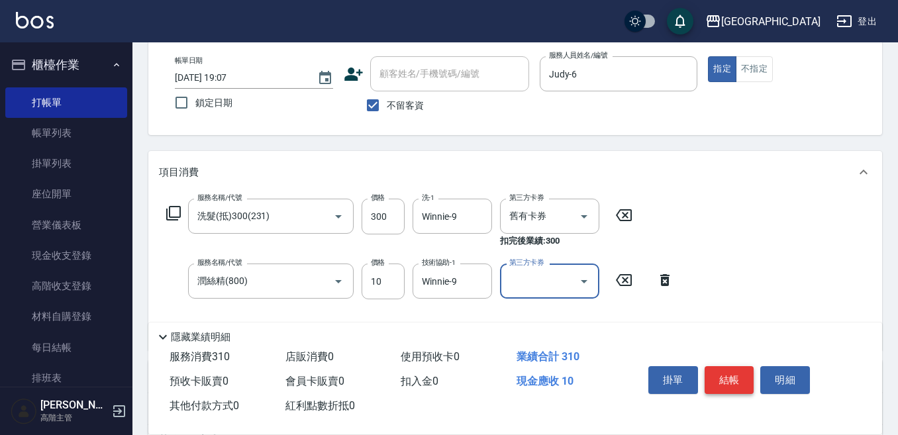
drag, startPoint x: 725, startPoint y: 368, endPoint x: 718, endPoint y: 363, distance: 8.6
click at [724, 367] on button "結帳" at bounding box center [729, 380] width 50 height 28
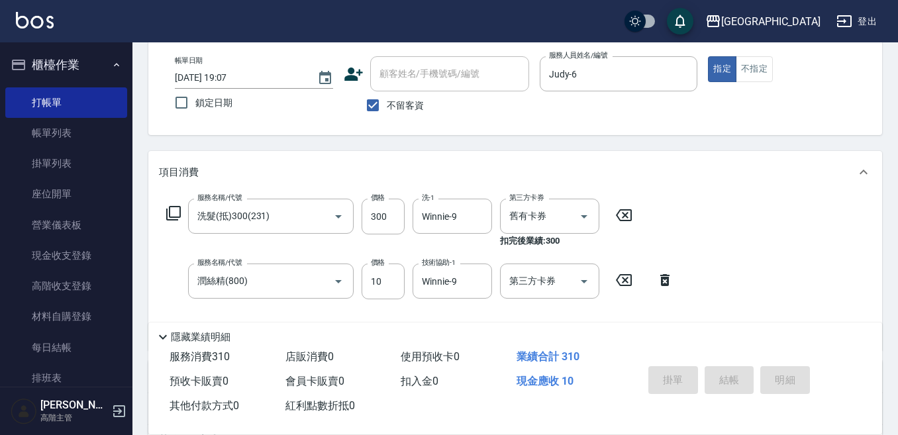
type input "2025/09/11 19:08"
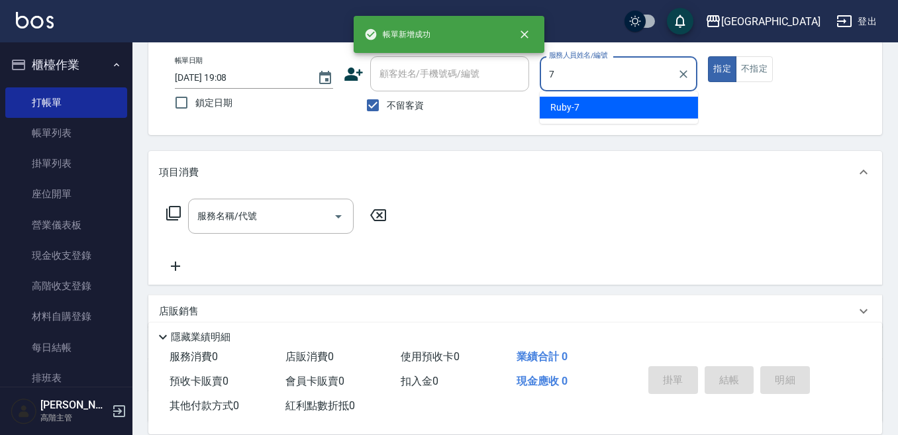
type input "Ruby-7"
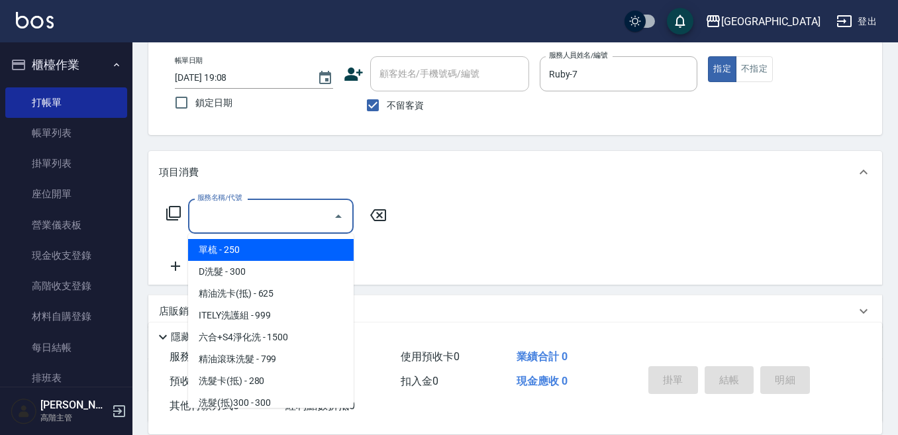
click at [262, 216] on input "服務名稱/代號" at bounding box center [261, 216] width 134 height 23
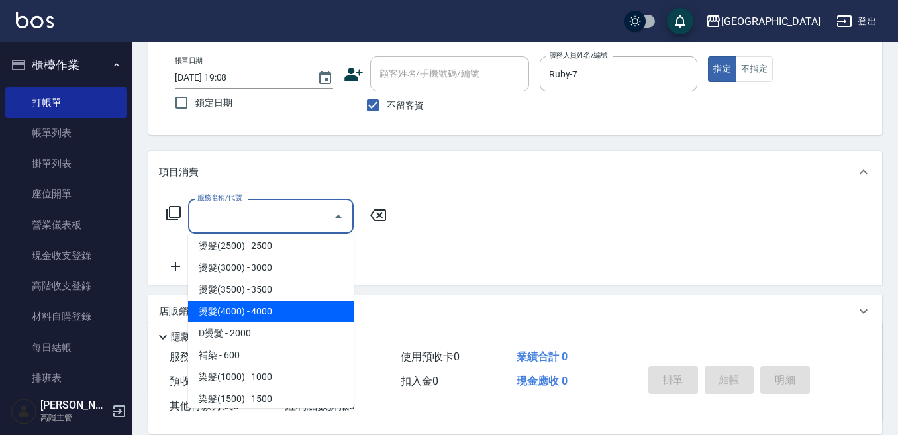
scroll to position [530, 0]
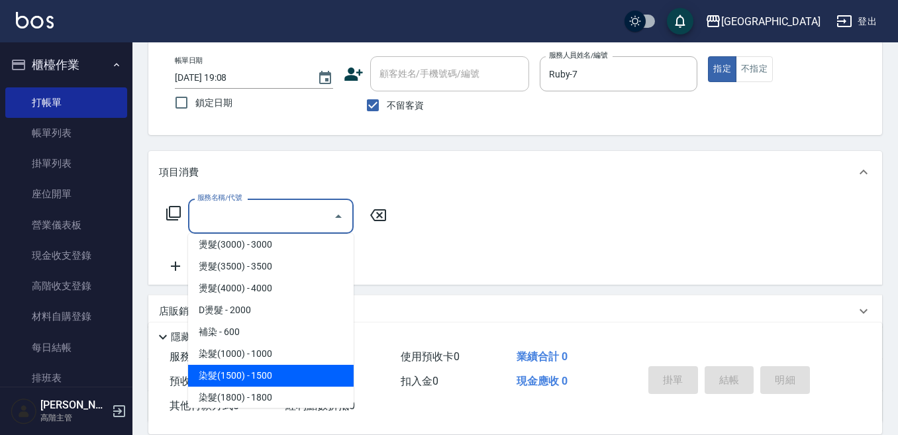
drag, startPoint x: 269, startPoint y: 373, endPoint x: 339, endPoint y: 263, distance: 130.4
click at [269, 371] on span "染髮(1500) - 1500" at bounding box center [270, 376] width 165 height 22
type input "染髮(1500)(502)"
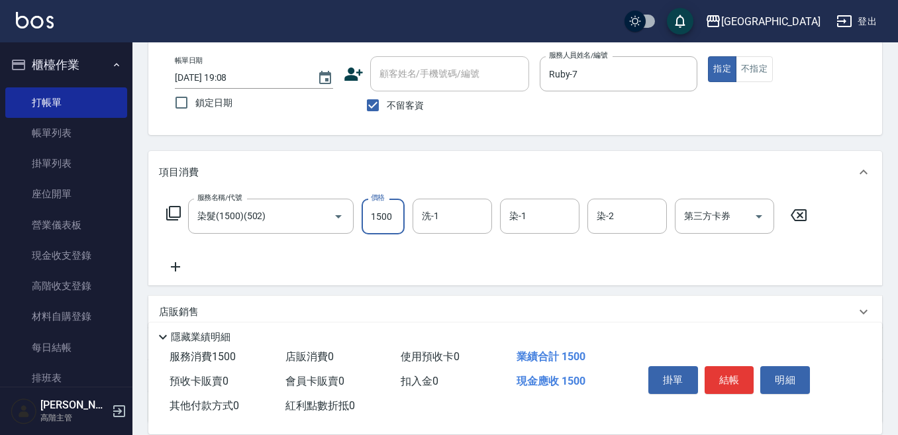
click at [388, 214] on input "1500" at bounding box center [382, 217] width 43 height 36
type input "1200"
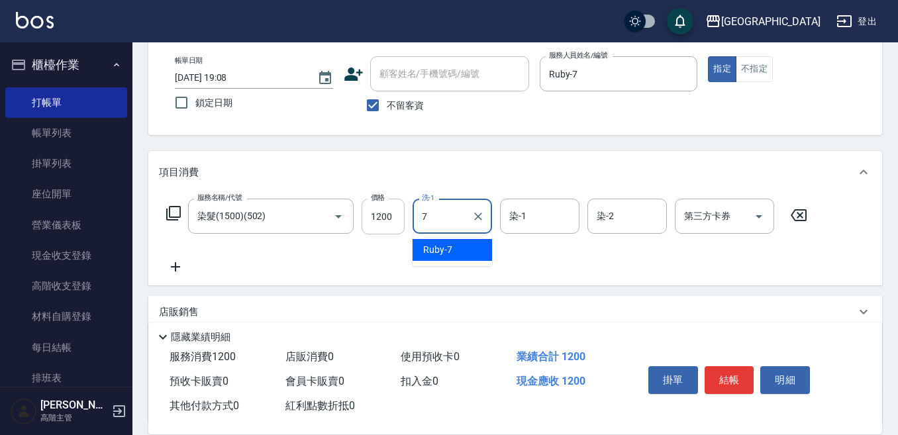
type input "Ruby-7"
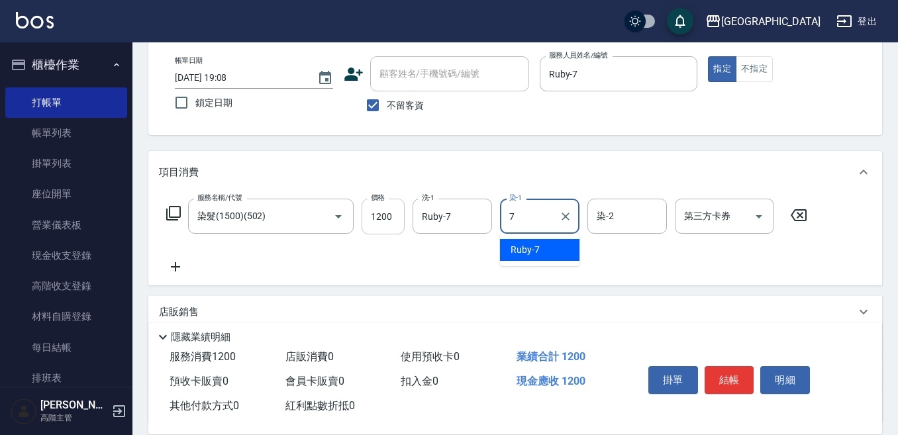
type input "Ruby-7"
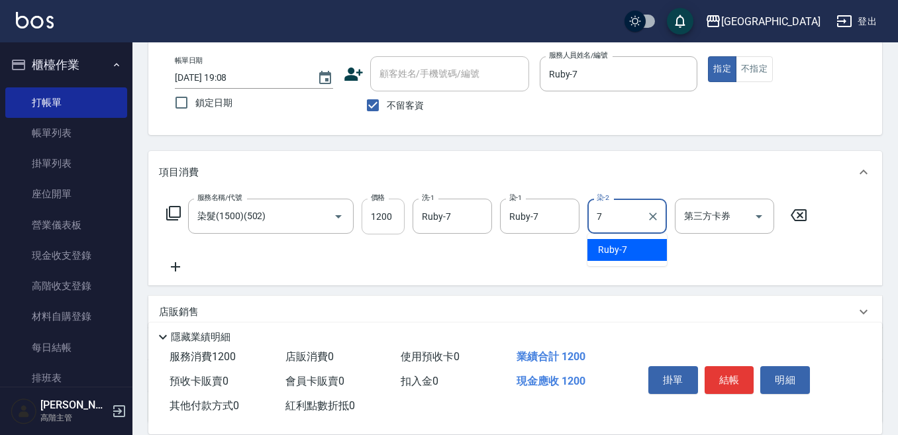
type input "Ruby-7"
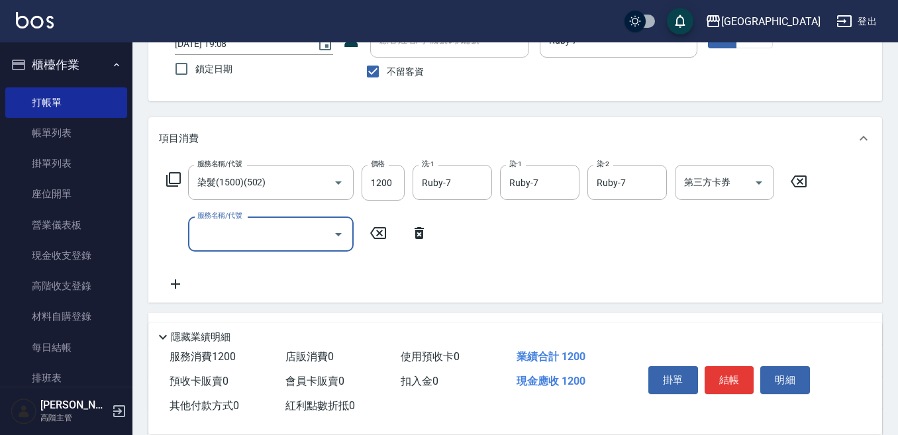
scroll to position [132, 0]
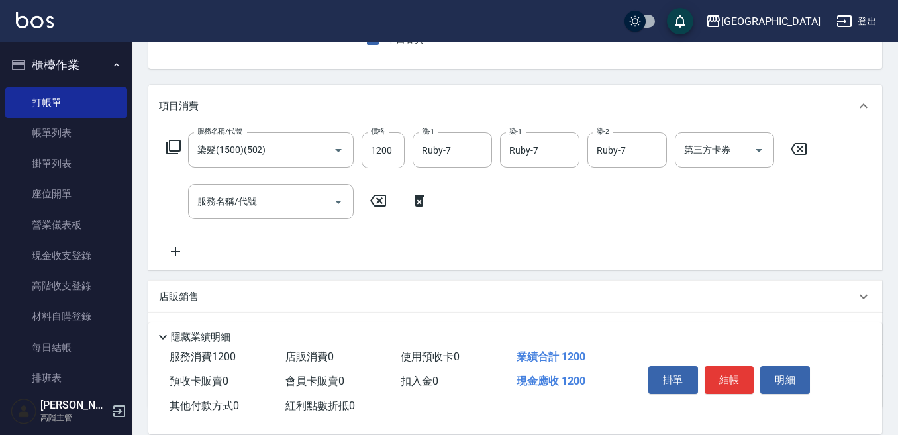
click at [181, 293] on p "店販銷售" at bounding box center [179, 297] width 40 height 14
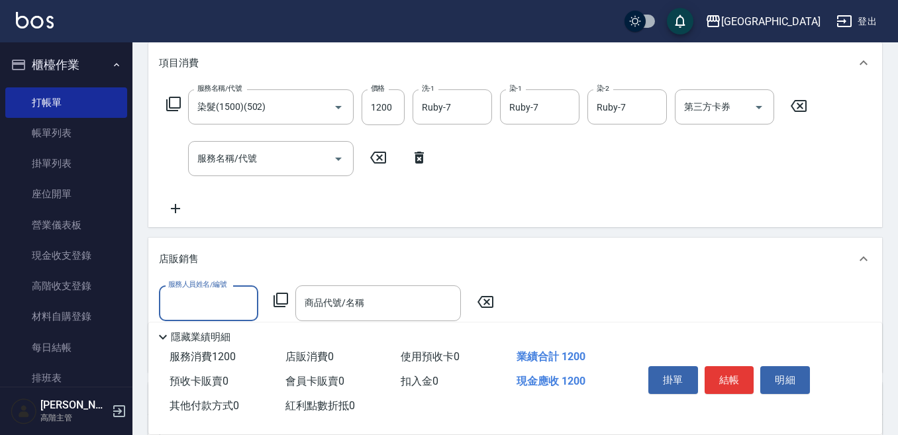
scroll to position [199, 0]
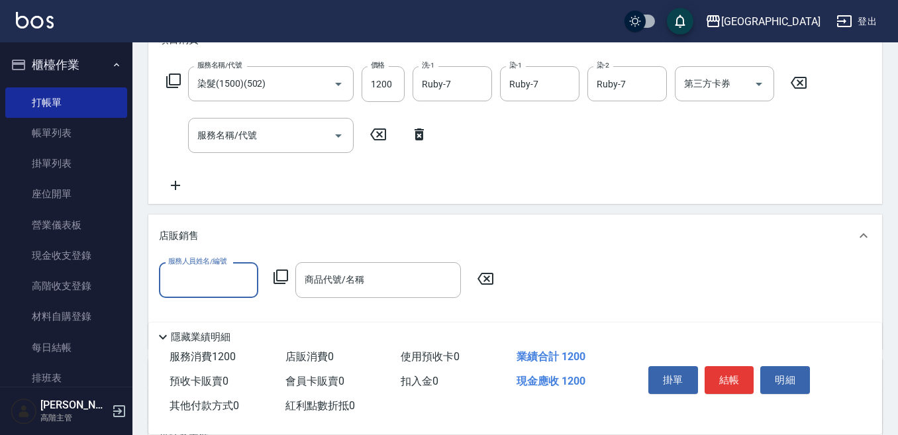
click at [174, 277] on input "服務人員姓名/編號" at bounding box center [208, 279] width 87 height 23
type input "Ruby-7"
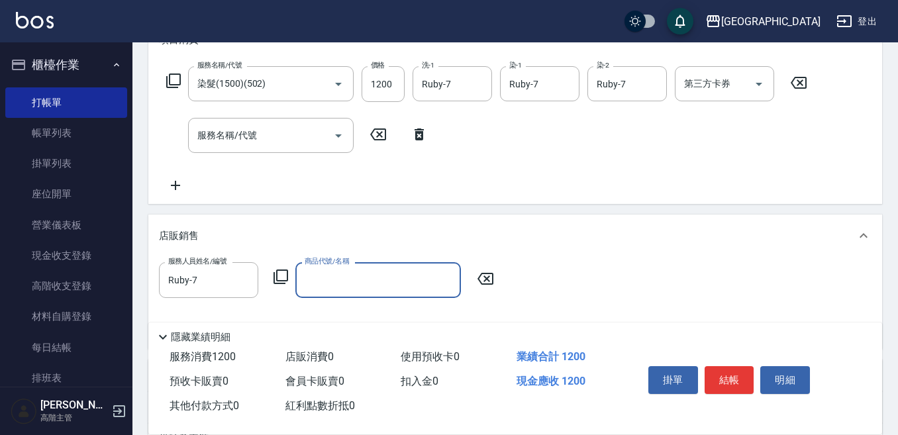
click at [281, 279] on icon at bounding box center [281, 277] width 16 height 16
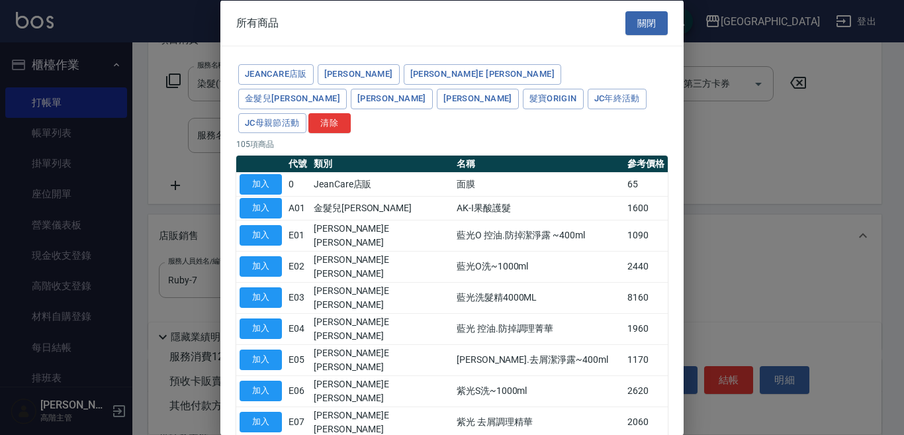
type input "舒敏防護精華-10ml"
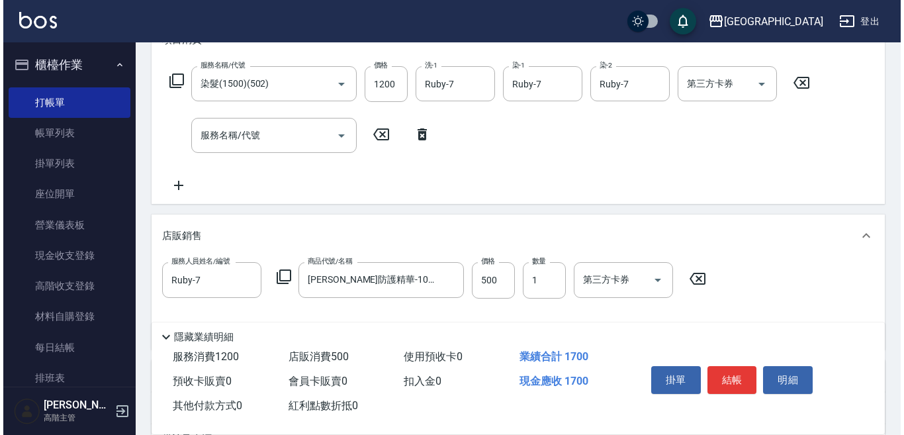
scroll to position [265, 0]
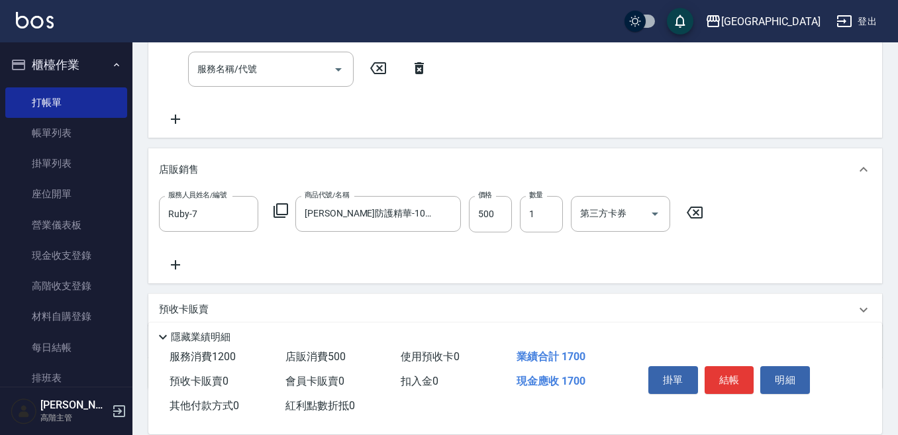
click at [279, 210] on icon at bounding box center [281, 211] width 16 height 16
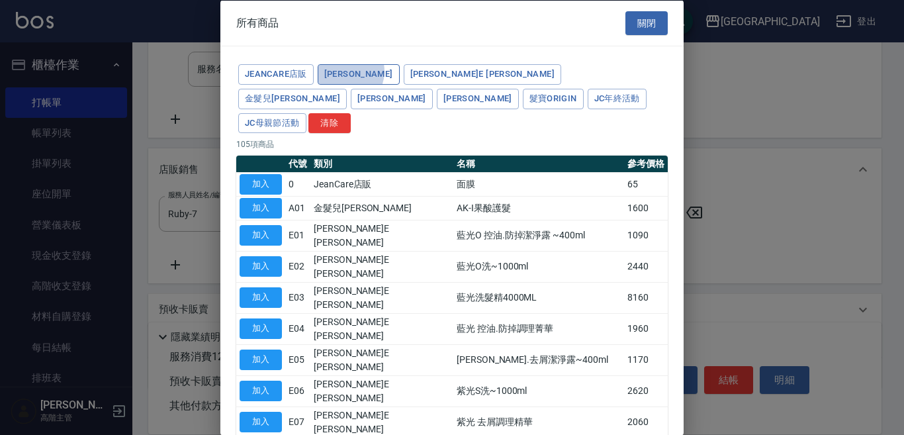
click at [345, 71] on button "海莉思HERIS" at bounding box center [359, 74] width 82 height 21
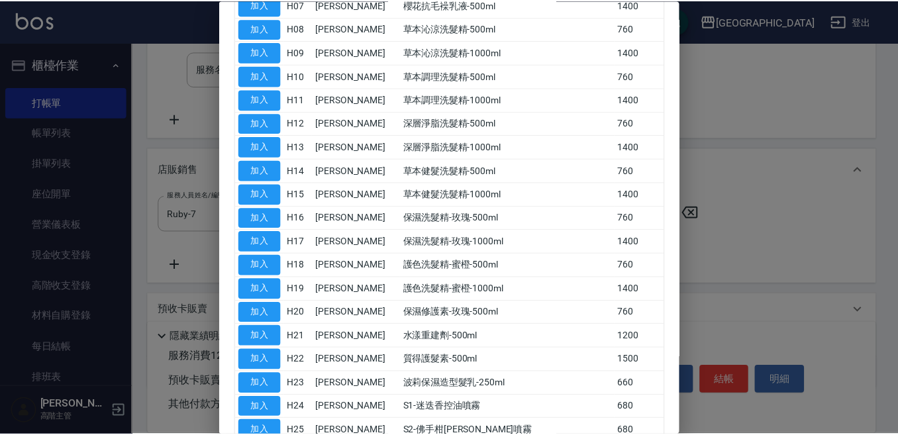
scroll to position [463, 0]
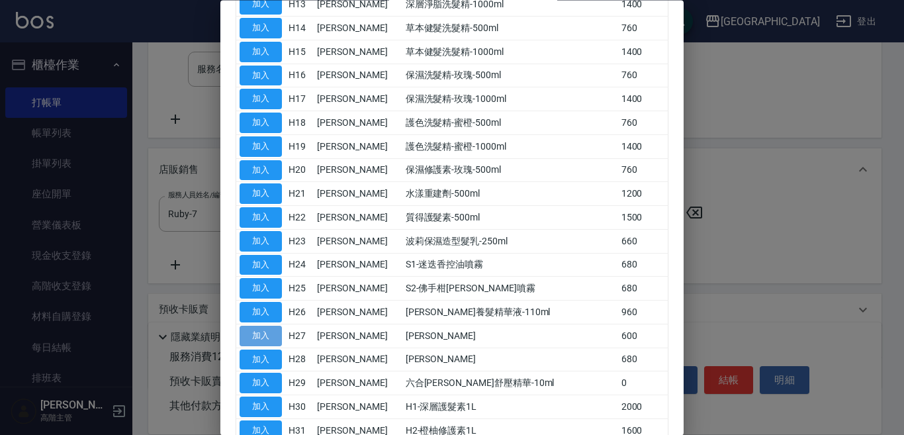
click at [268, 326] on button "加入" at bounding box center [261, 336] width 42 height 21
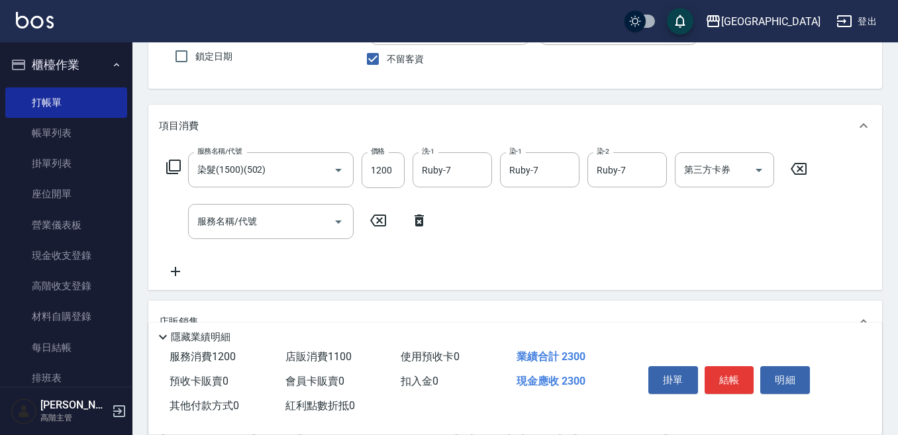
scroll to position [66, 0]
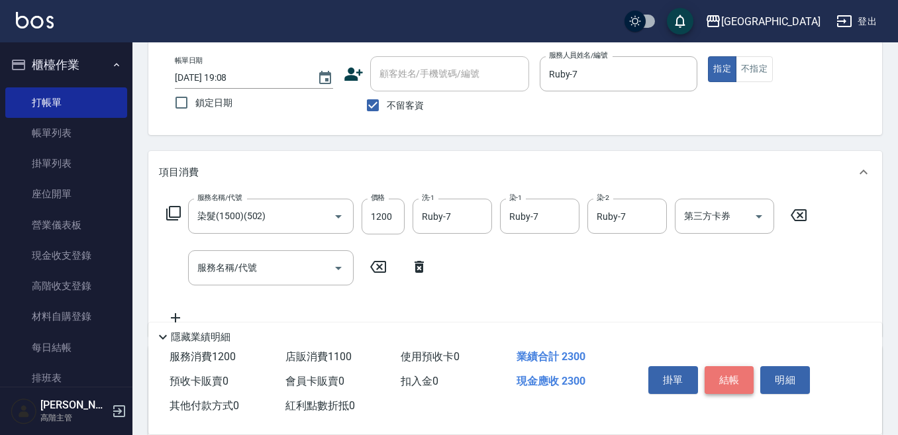
click at [716, 373] on button "結帳" at bounding box center [729, 380] width 50 height 28
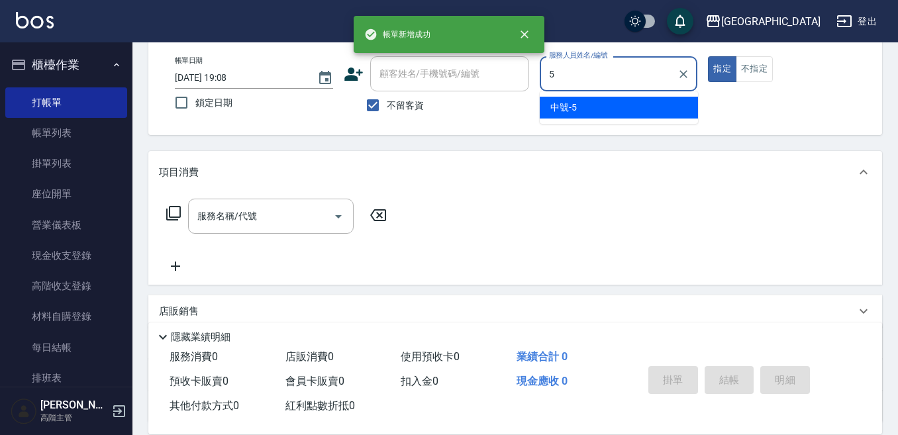
type input "中號-5"
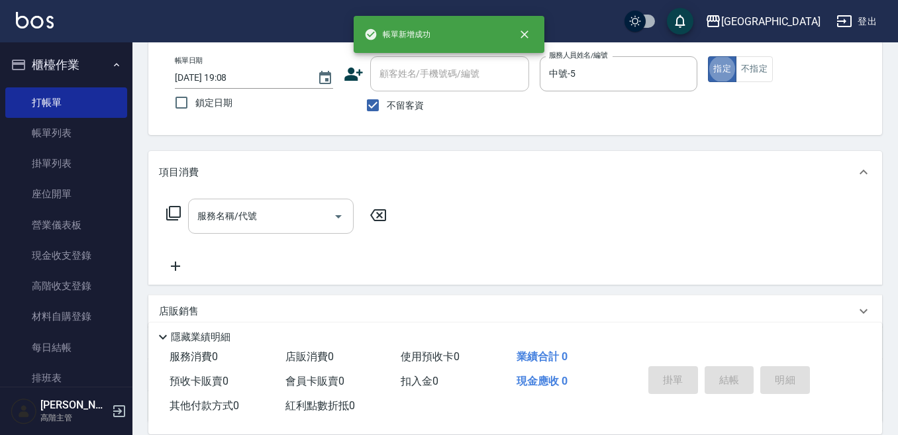
drag, startPoint x: 251, startPoint y: 208, endPoint x: 244, endPoint y: 205, distance: 8.0
click at [248, 205] on input "服務名稱/代號" at bounding box center [261, 216] width 134 height 23
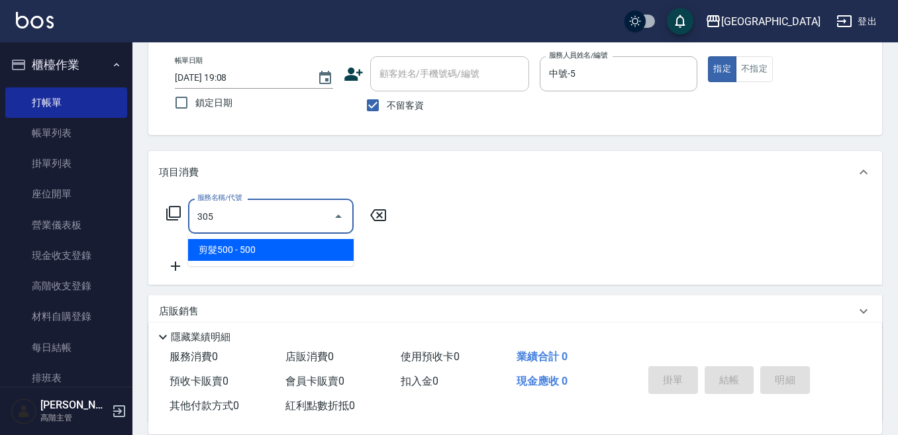
type input "剪髮500(305)"
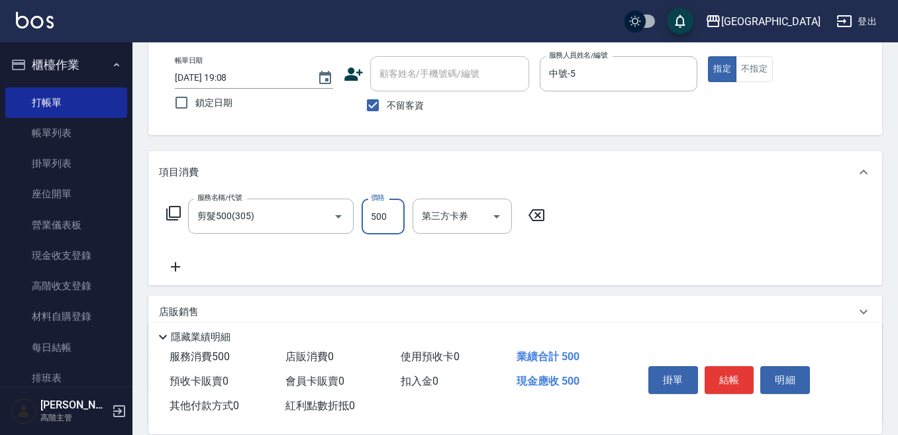
click at [179, 267] on icon at bounding box center [175, 267] width 33 height 16
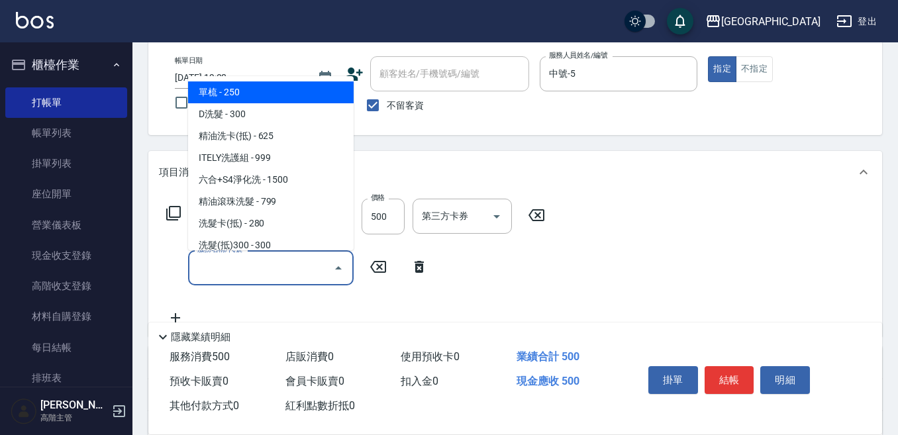
drag, startPoint x: 194, startPoint y: 270, endPoint x: 202, endPoint y: 266, distance: 8.9
click at [197, 268] on input "服務名稱/代號" at bounding box center [261, 267] width 134 height 23
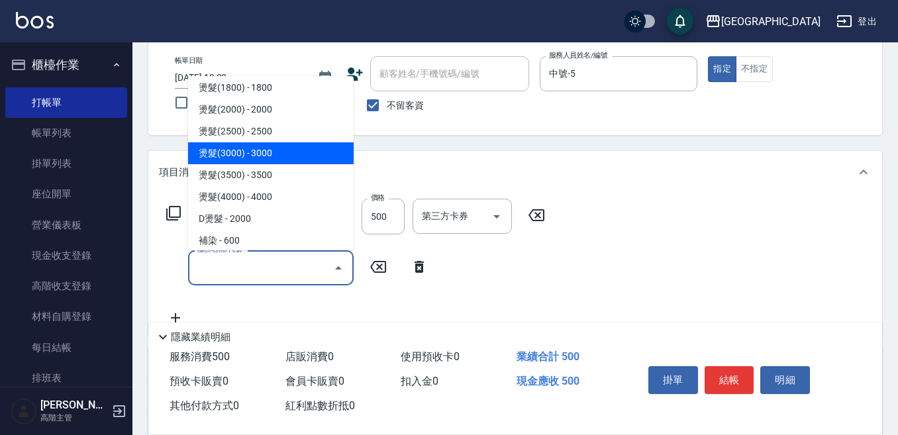
scroll to position [530, 0]
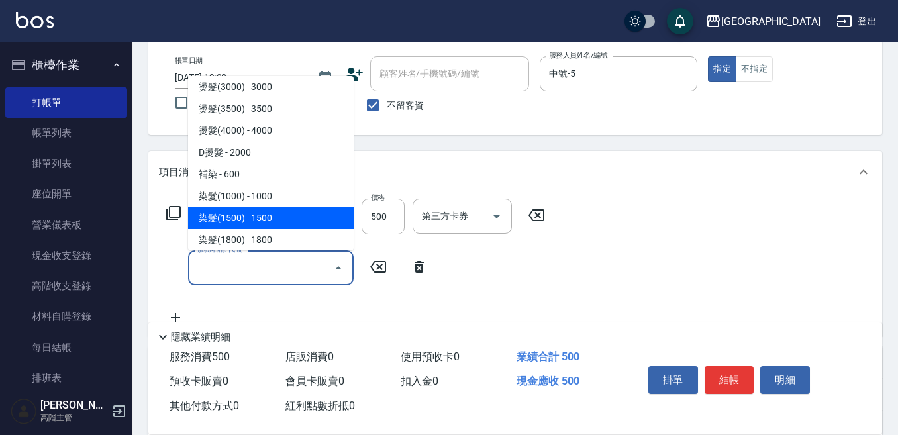
click at [263, 217] on span "染髮(1500) - 1500" at bounding box center [270, 218] width 165 height 22
type input "染髮(1500)(502)"
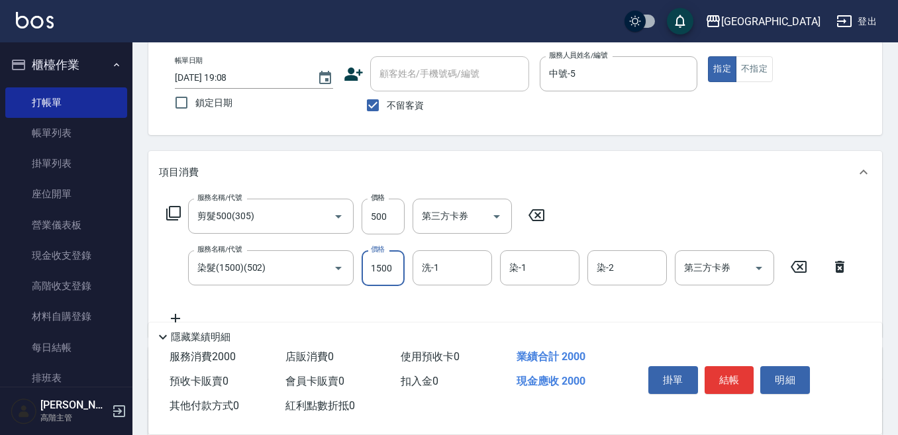
drag, startPoint x: 374, startPoint y: 269, endPoint x: 355, endPoint y: 256, distance: 22.8
click at [374, 268] on input "1500" at bounding box center [382, 268] width 43 height 36
type input "1200"
type input "7"
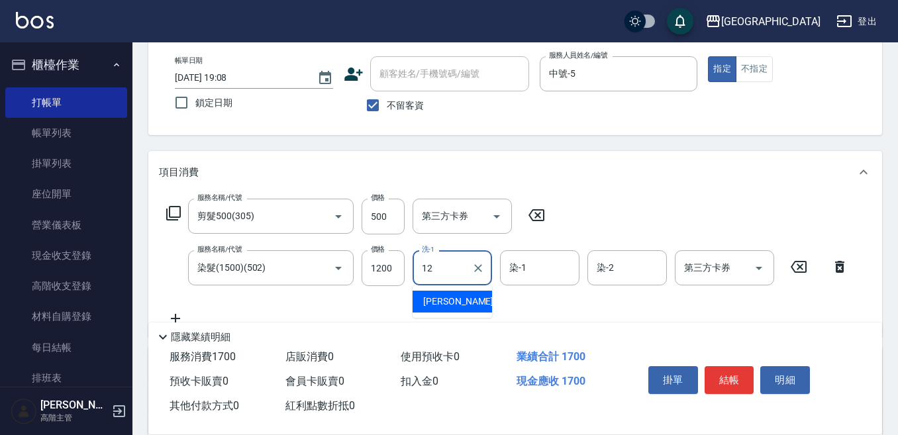
type input "Emily-12"
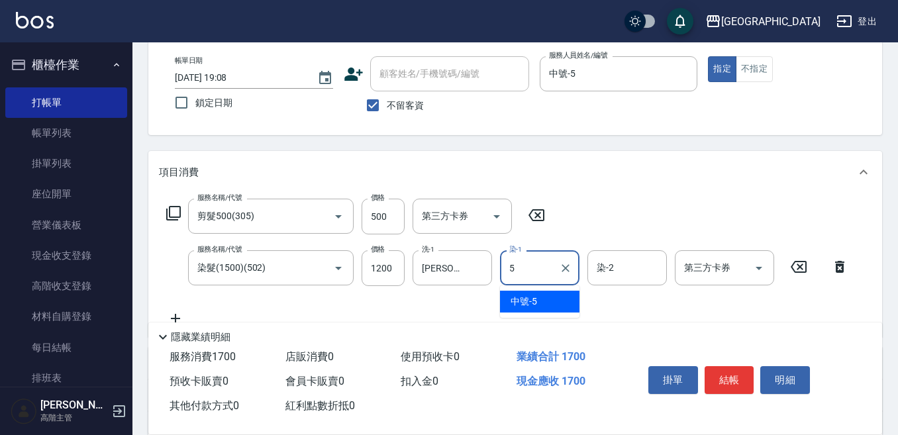
type input "中號-5"
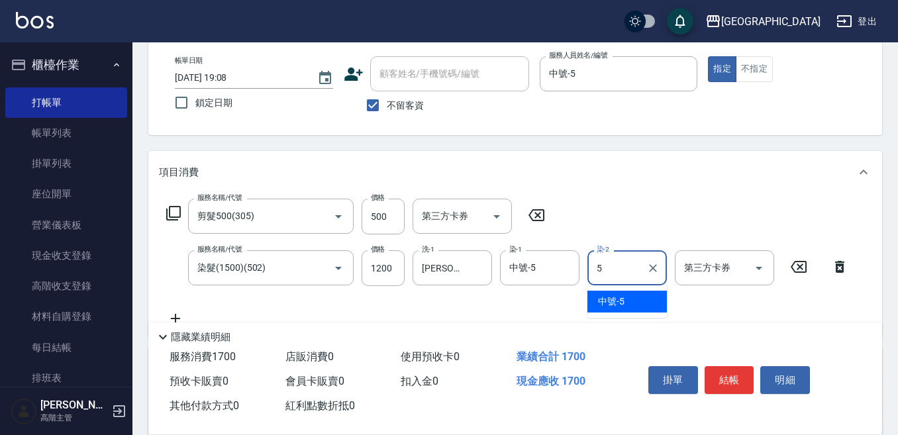
type input "中號-5"
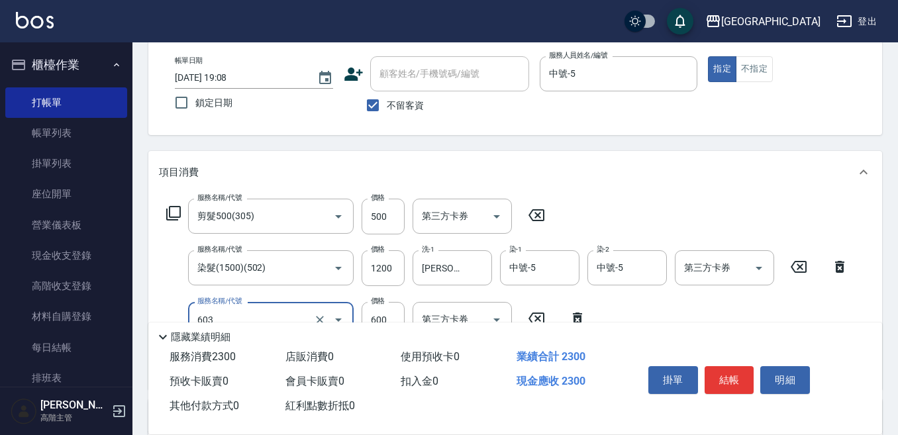
type input "DP水導素(603)"
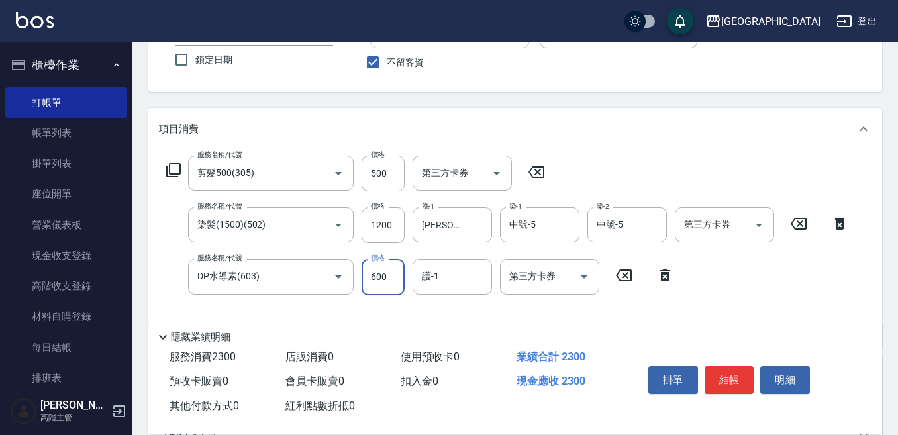
scroll to position [132, 0]
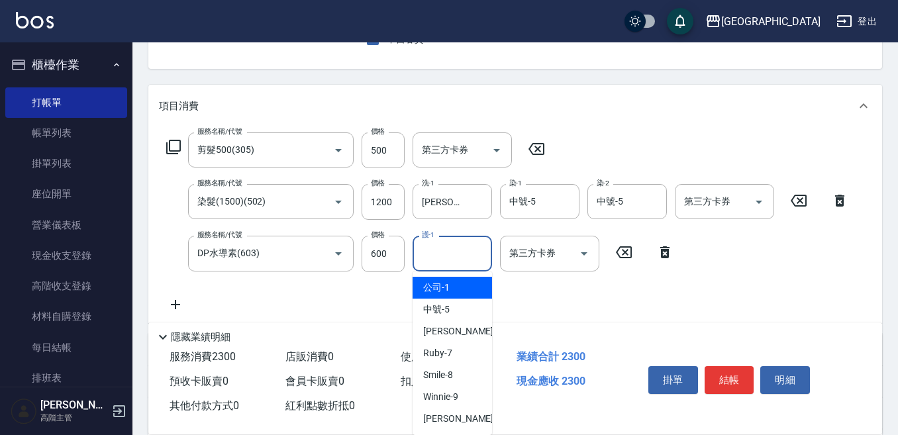
click at [436, 257] on input "護-1" at bounding box center [452, 253] width 68 height 23
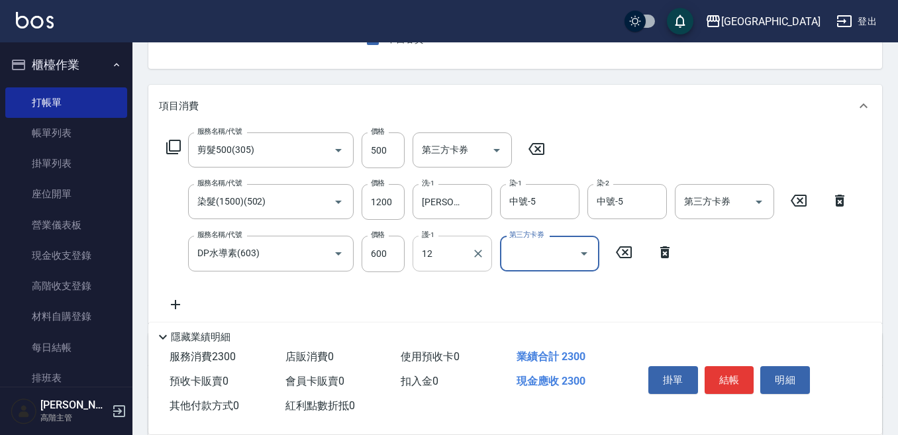
type input "Emily-12"
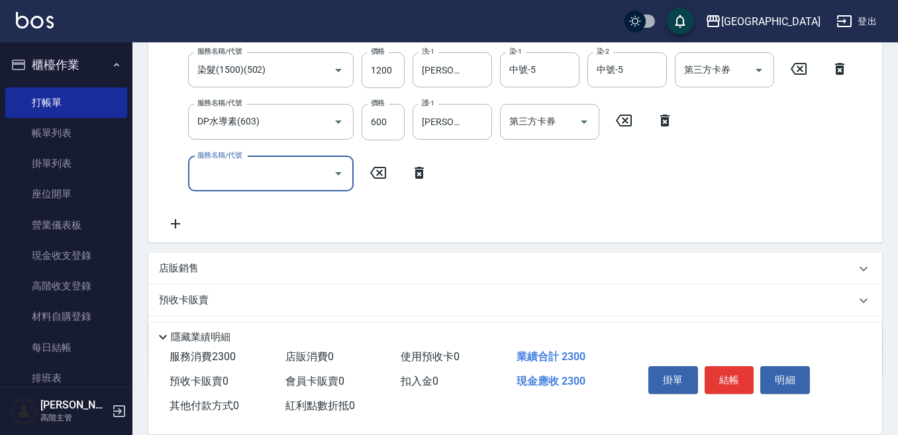
scroll to position [265, 0]
click at [183, 268] on p "店販銷售" at bounding box center [179, 268] width 40 height 14
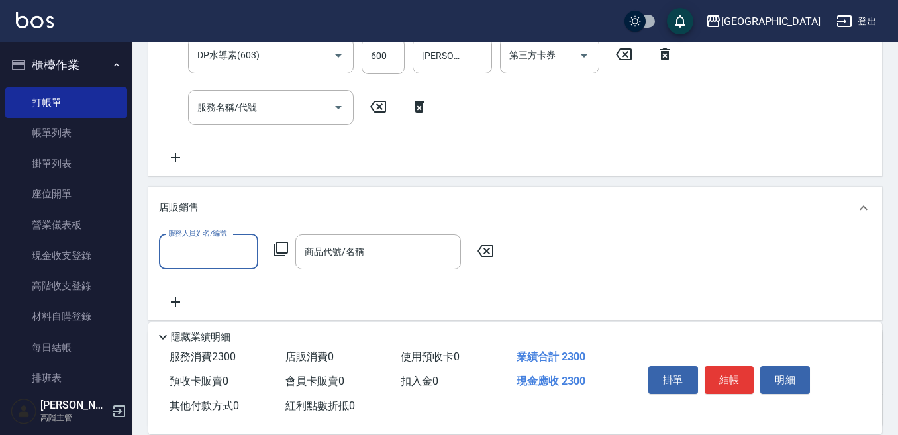
scroll to position [0, 0]
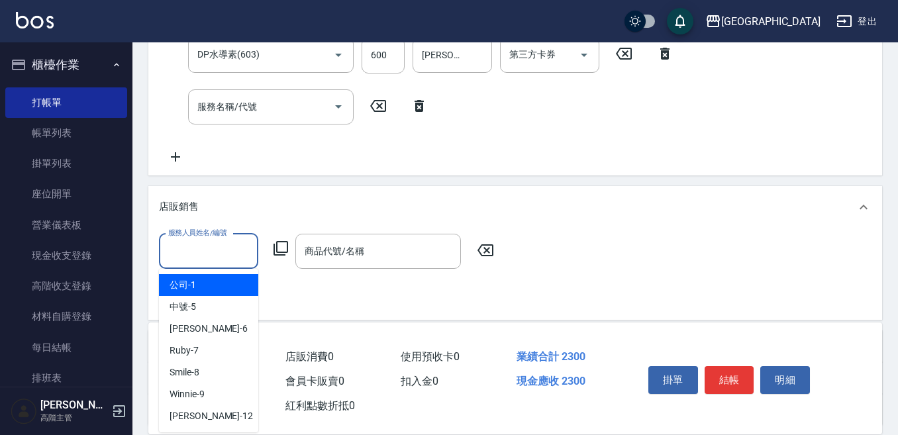
click at [175, 262] on input "服務人員姓名/編號" at bounding box center [208, 251] width 87 height 23
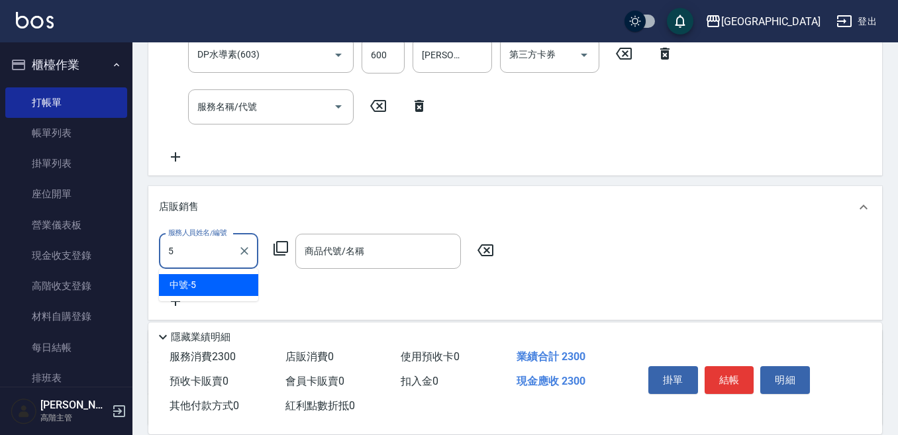
type input "中號-5"
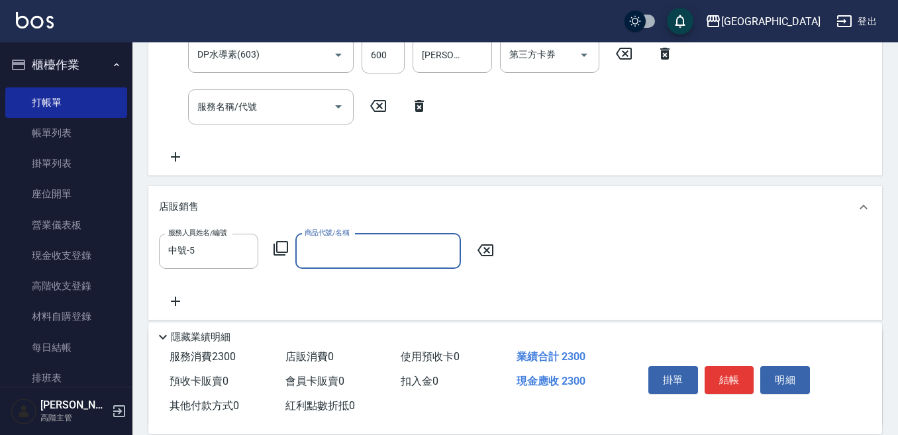
click at [286, 246] on icon at bounding box center [281, 248] width 16 height 16
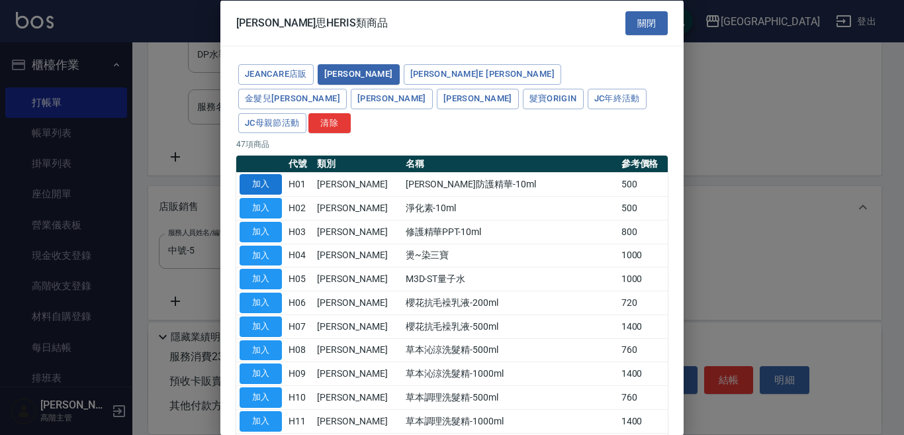
click at [250, 174] on button "加入" at bounding box center [261, 184] width 42 height 21
type input "舒敏防護精華-10ml"
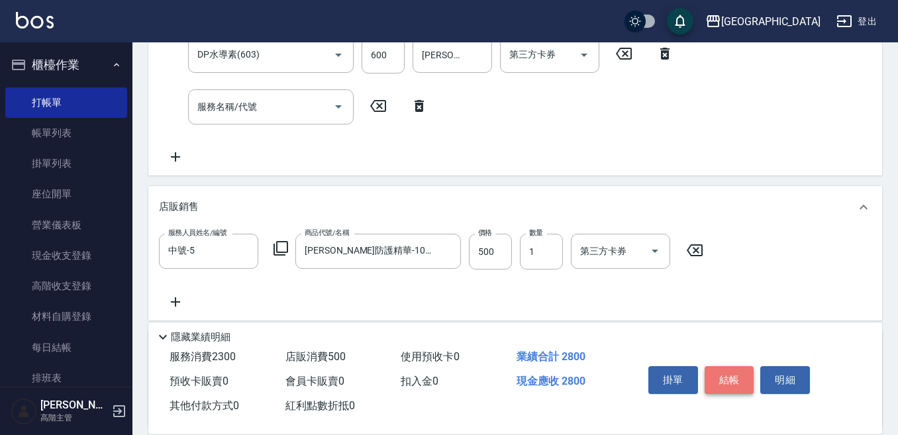
click at [730, 379] on button "結帳" at bounding box center [729, 380] width 50 height 28
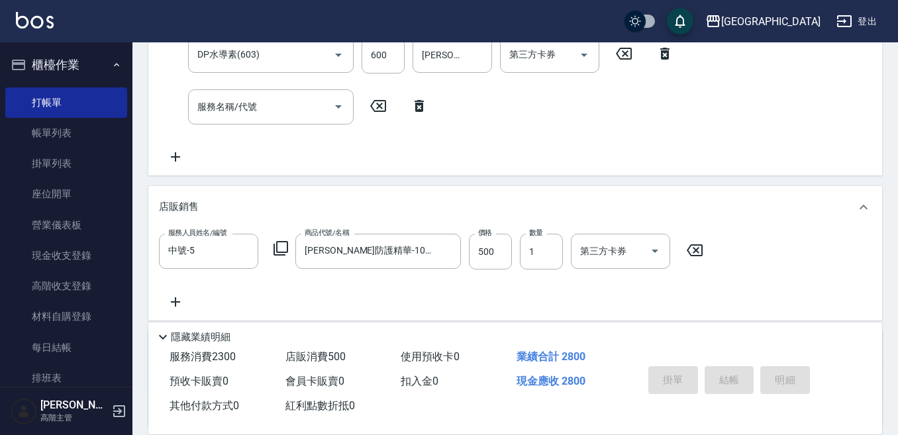
type input "2025/09/11 19:09"
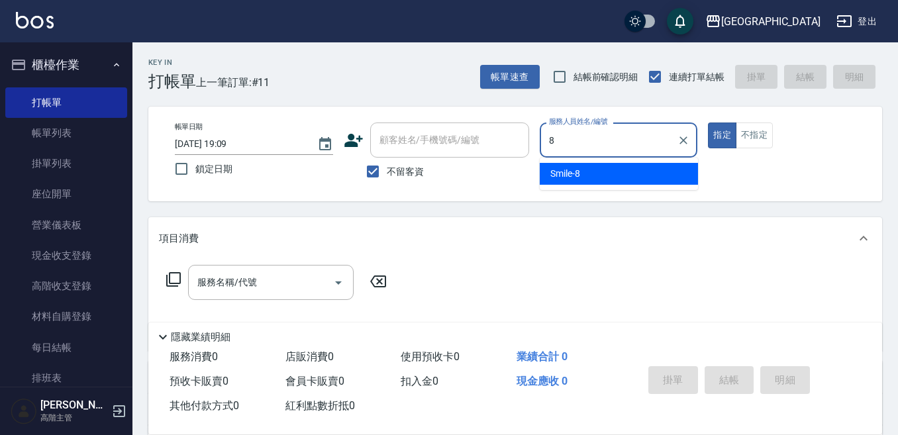
type input "Smile-8"
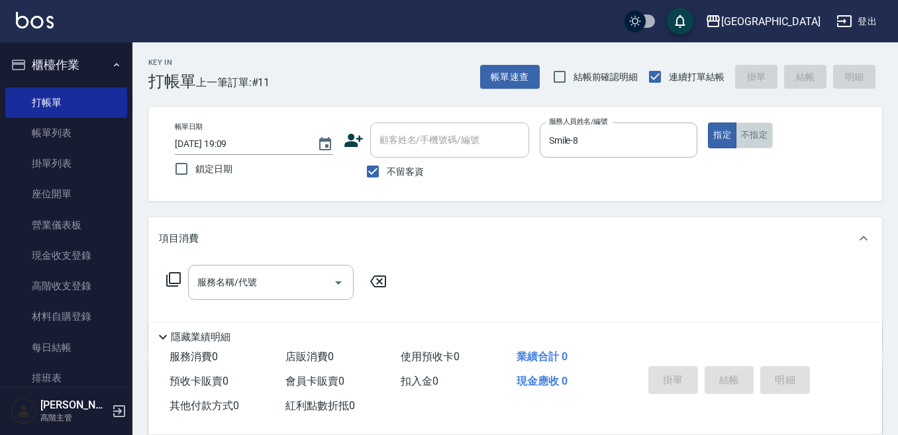
drag, startPoint x: 759, startPoint y: 132, endPoint x: 700, endPoint y: 143, distance: 60.6
click at [751, 132] on button "不指定" at bounding box center [753, 135] width 37 height 26
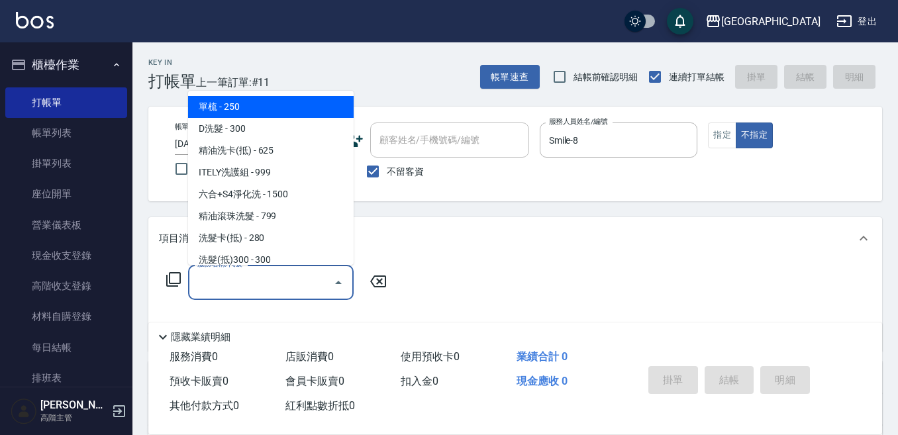
click at [271, 271] on input "服務名稱/代號" at bounding box center [261, 282] width 134 height 23
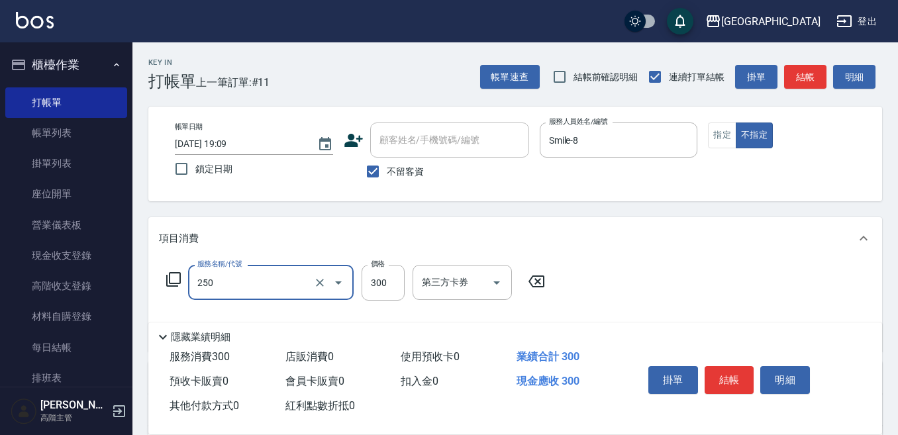
type input "日式洗髮(250)"
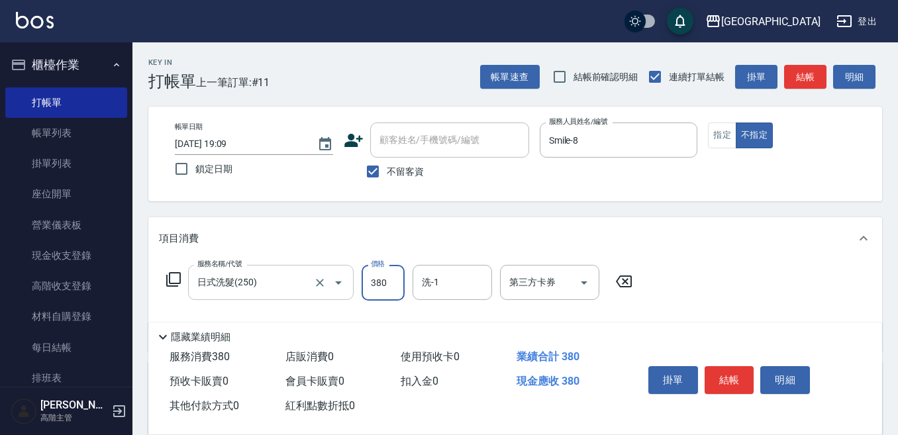
type input "380"
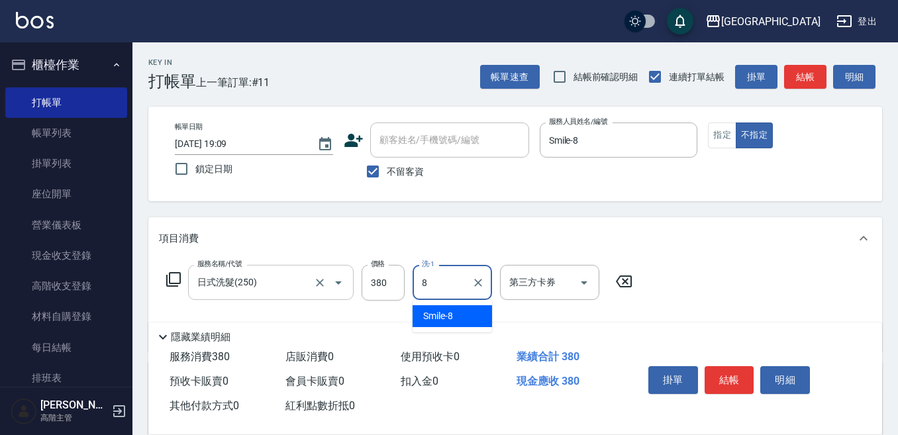
type input "Smile-8"
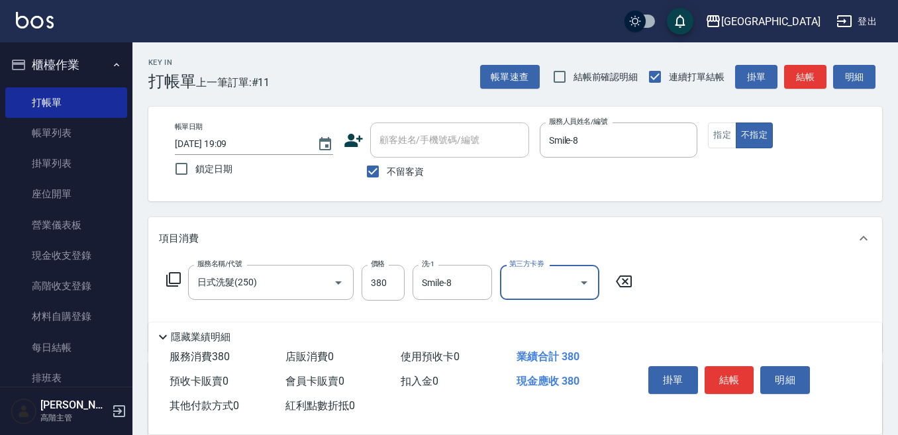
scroll to position [66, 0]
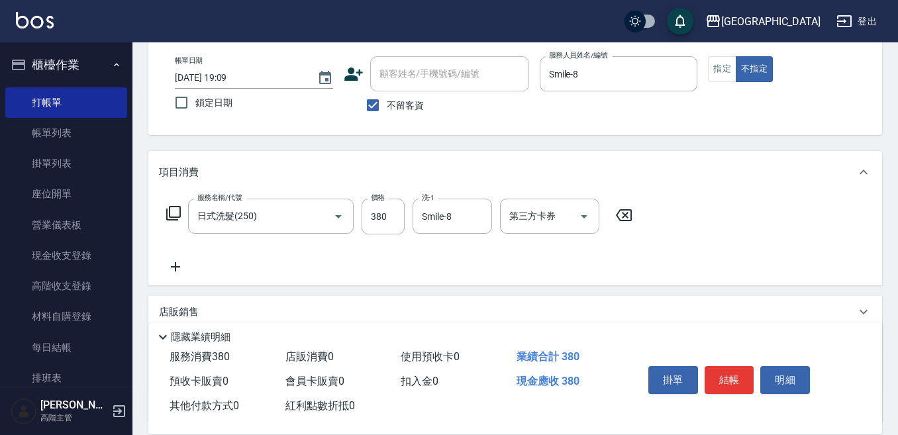
click at [176, 265] on icon at bounding box center [175, 266] width 9 height 9
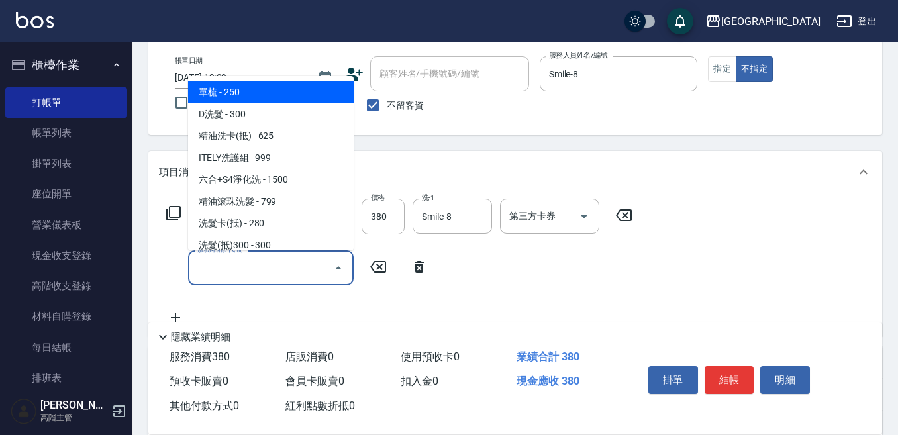
click at [205, 271] on input "服務名稱/代號" at bounding box center [261, 267] width 134 height 23
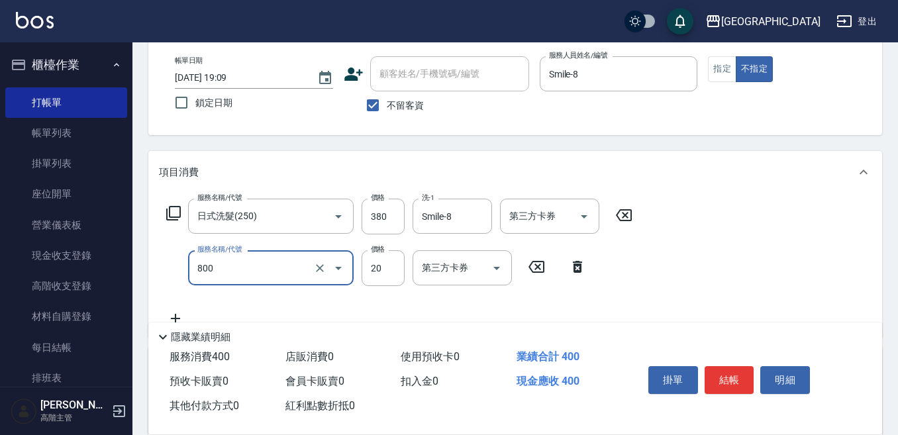
type input "潤絲精(800)"
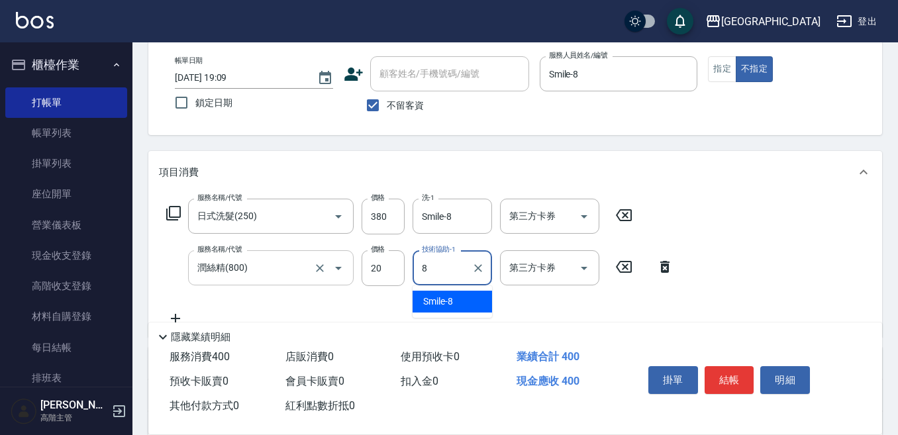
type input "Smile-8"
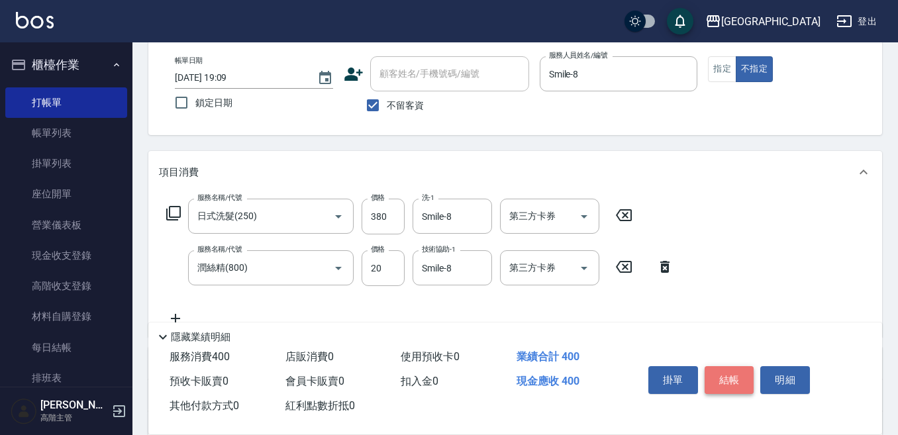
click at [731, 373] on button "結帳" at bounding box center [729, 380] width 50 height 28
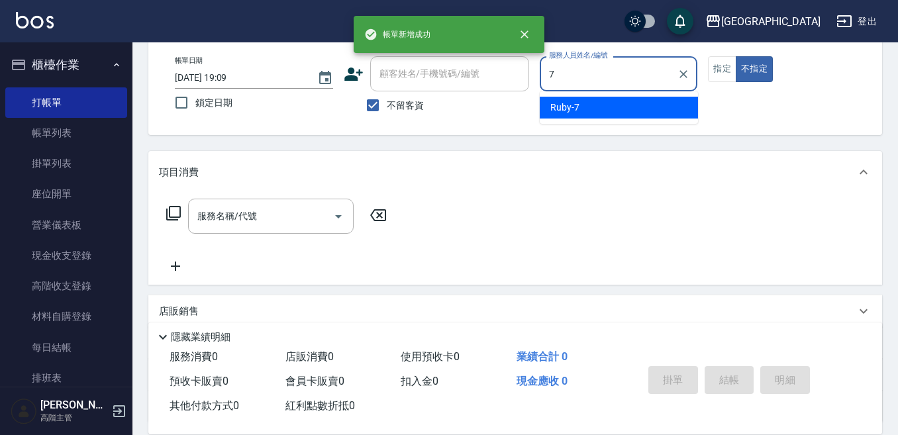
type input "Ruby-7"
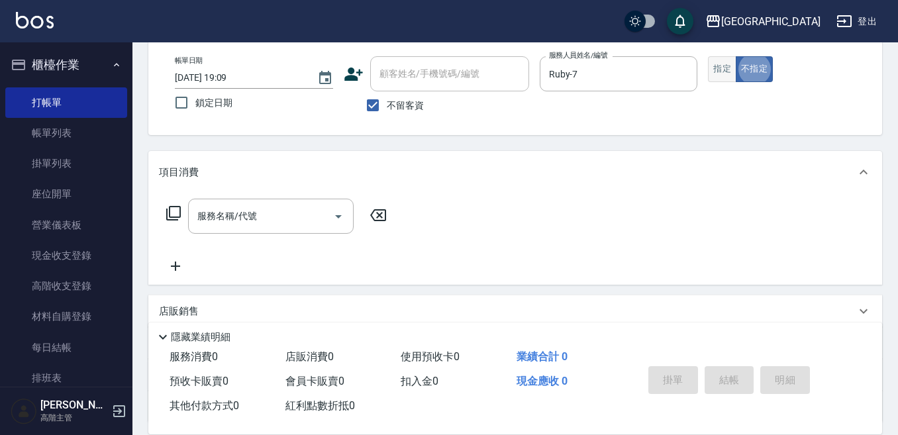
click at [718, 66] on button "指定" at bounding box center [722, 69] width 28 height 26
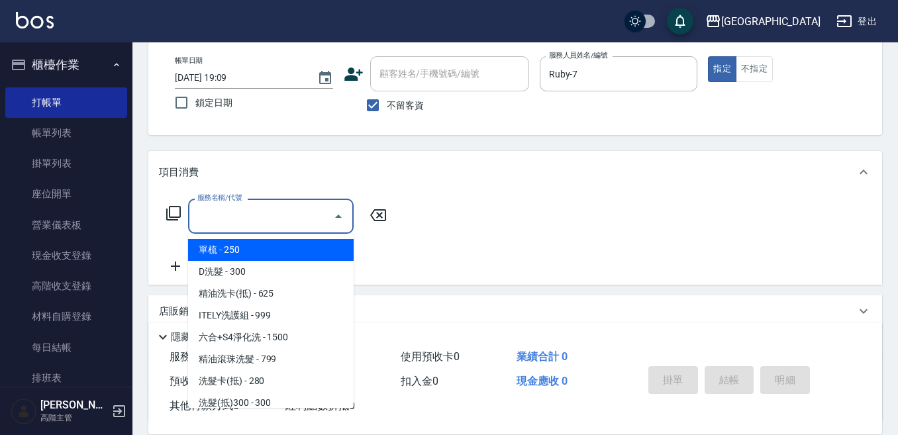
click at [273, 209] on input "服務名稱/代號" at bounding box center [261, 216] width 134 height 23
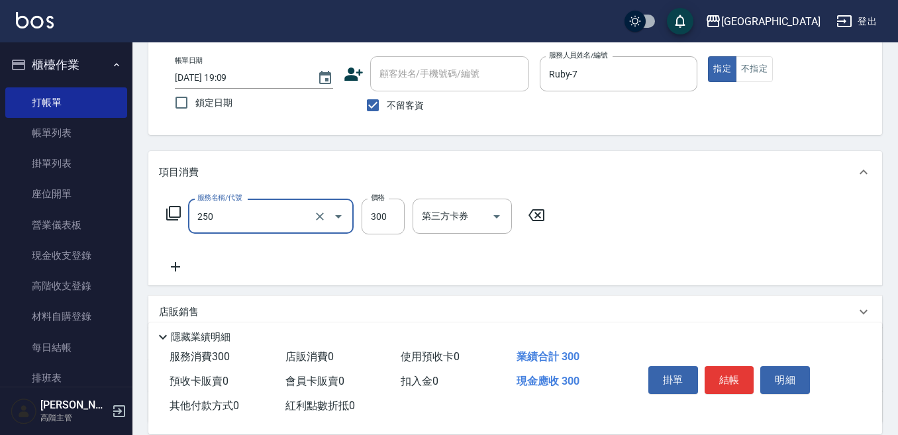
type input "日式洗髮(250)"
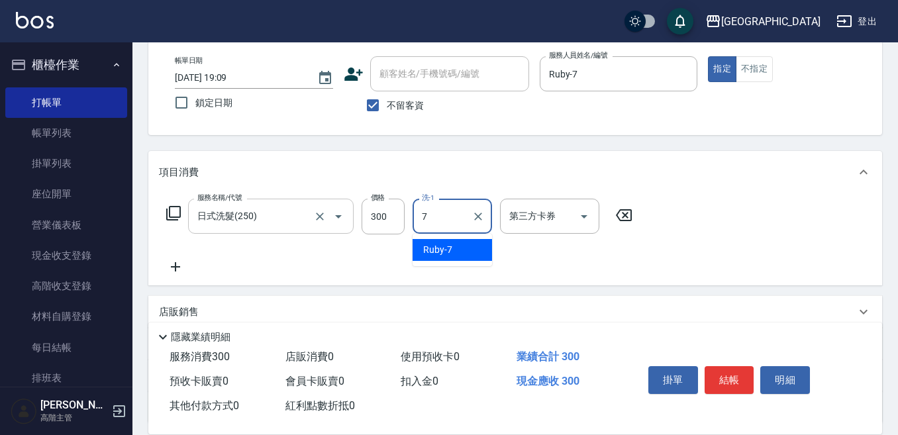
type input "Ruby-7"
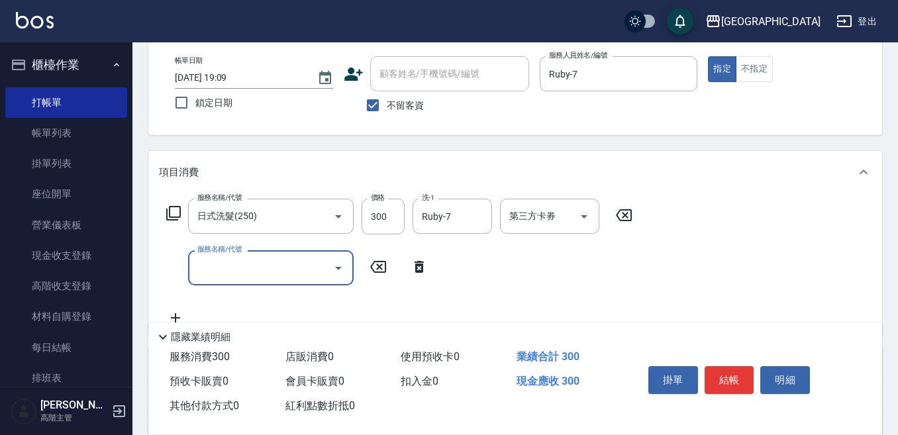
click at [716, 366] on button "結帳" at bounding box center [729, 380] width 50 height 28
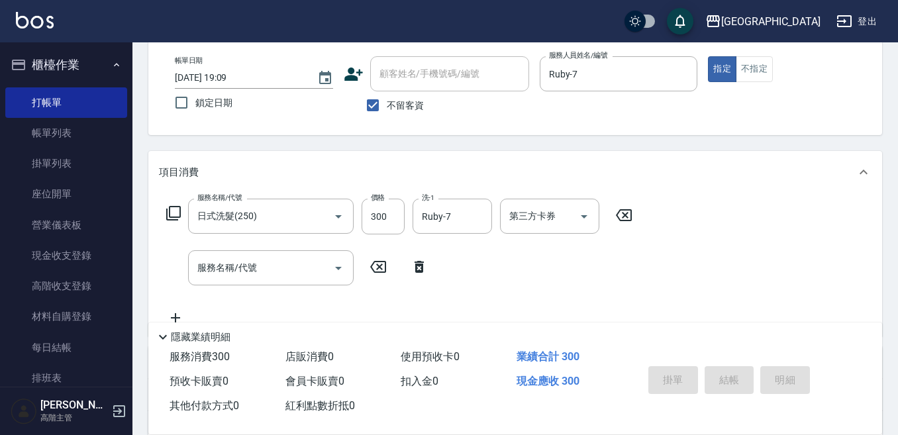
type input "2025/09/11 19:10"
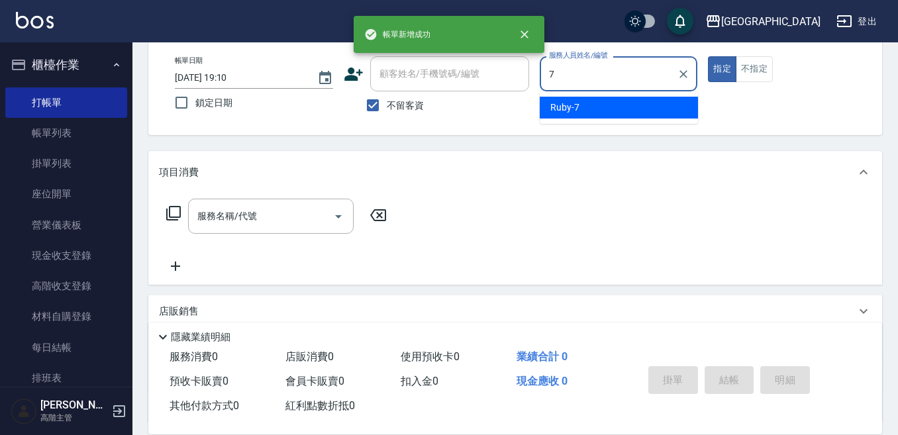
type input "Ruby-7"
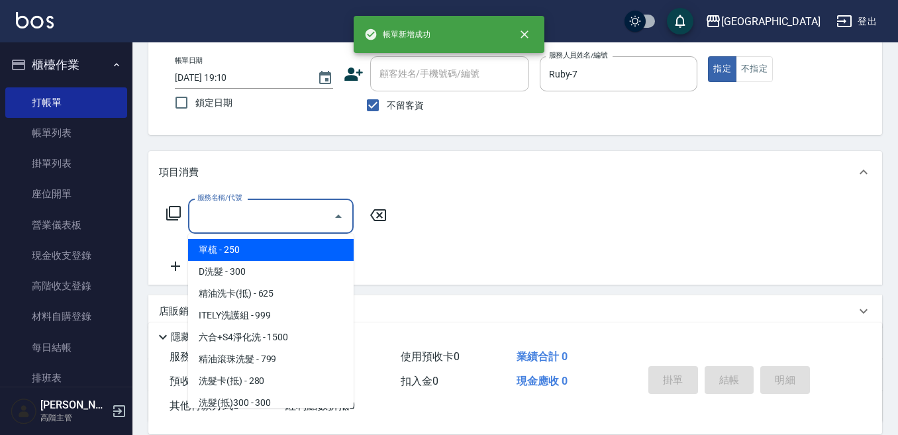
click at [238, 216] on input "服務名稱/代號" at bounding box center [261, 216] width 134 height 23
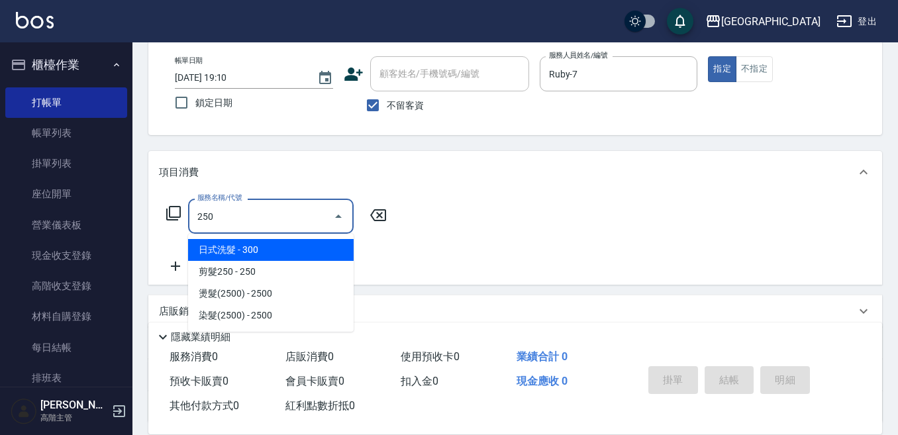
type input "日式洗髮(250)"
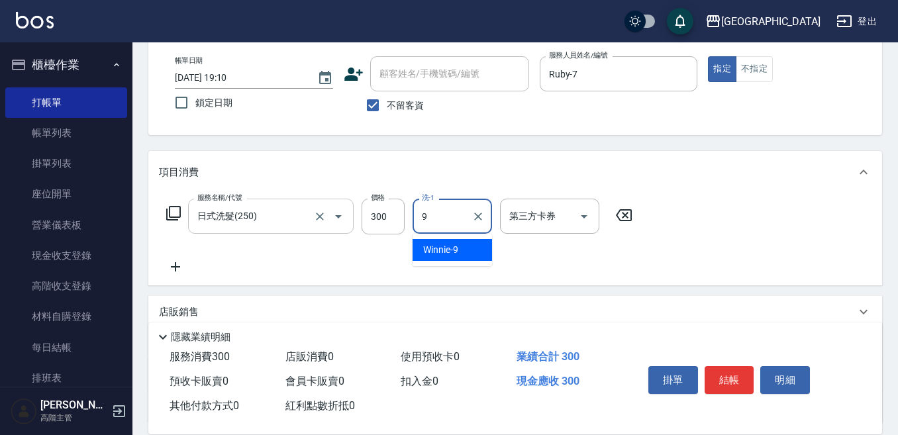
type input "Winnie-9"
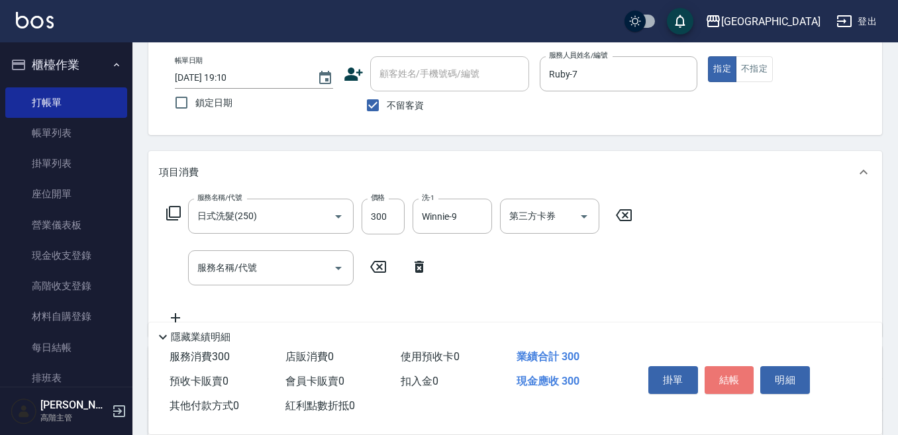
drag, startPoint x: 725, startPoint y: 375, endPoint x: 718, endPoint y: 371, distance: 8.6
click at [723, 372] on button "結帳" at bounding box center [729, 380] width 50 height 28
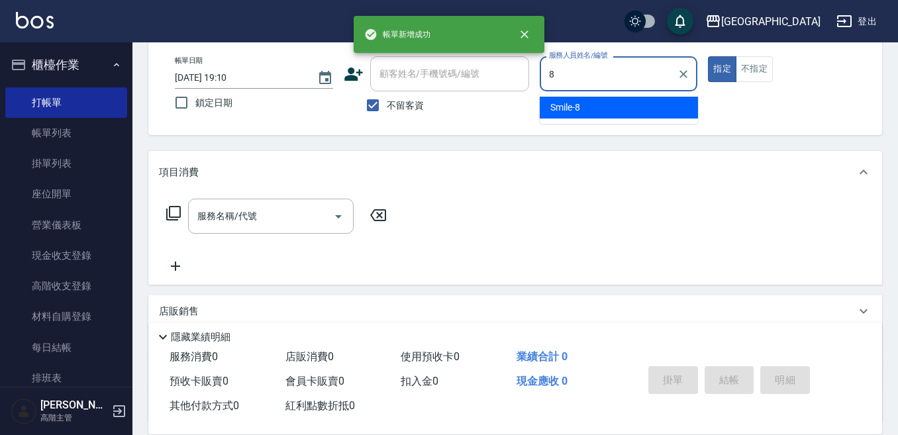
type input "Smile-8"
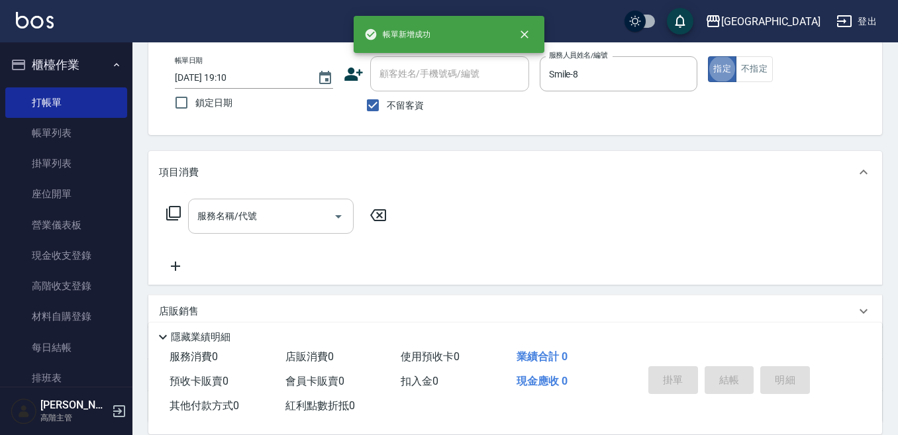
click at [226, 217] on input "服務名稱/代號" at bounding box center [261, 216] width 134 height 23
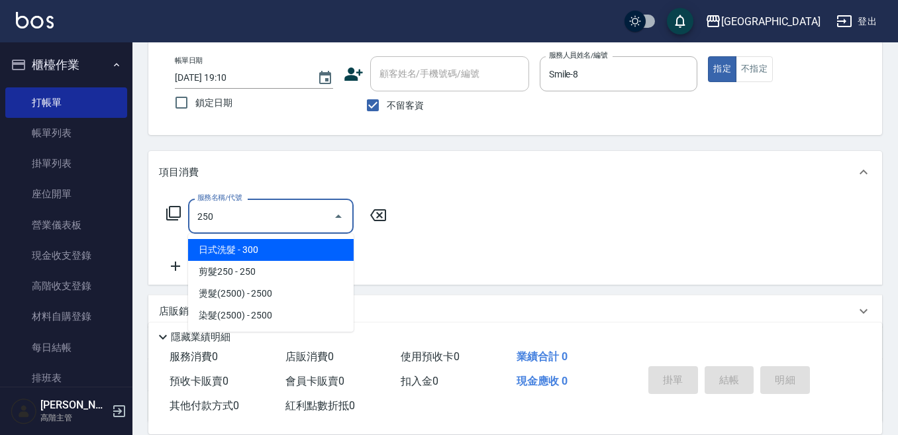
type input "日式洗髮(250)"
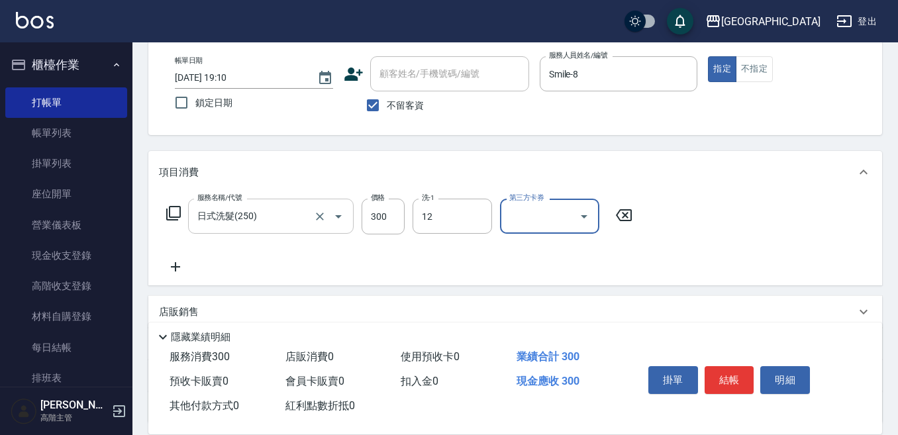
type input "Emily-12"
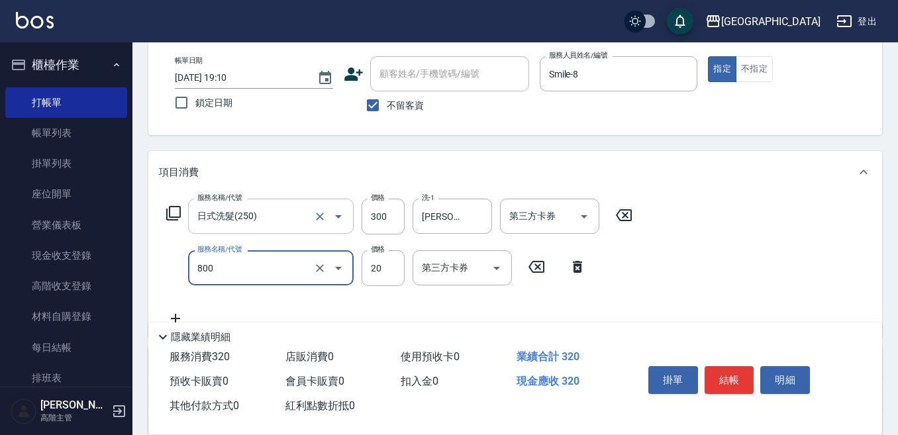
type input "潤絲精(800)"
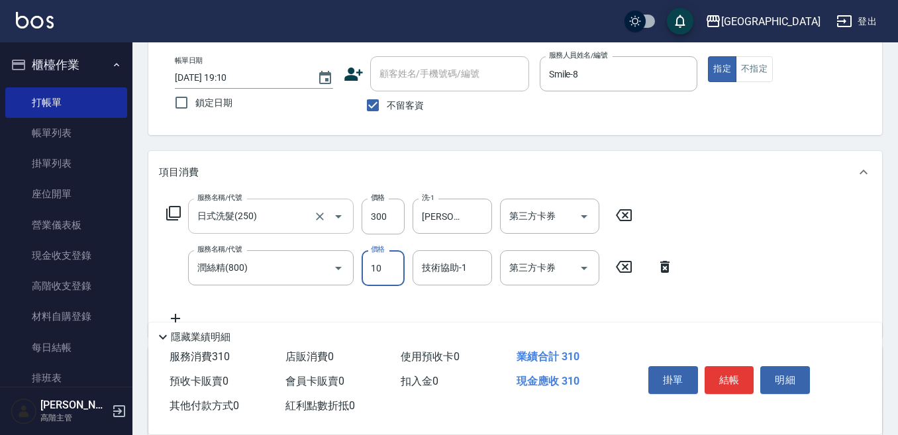
type input "10"
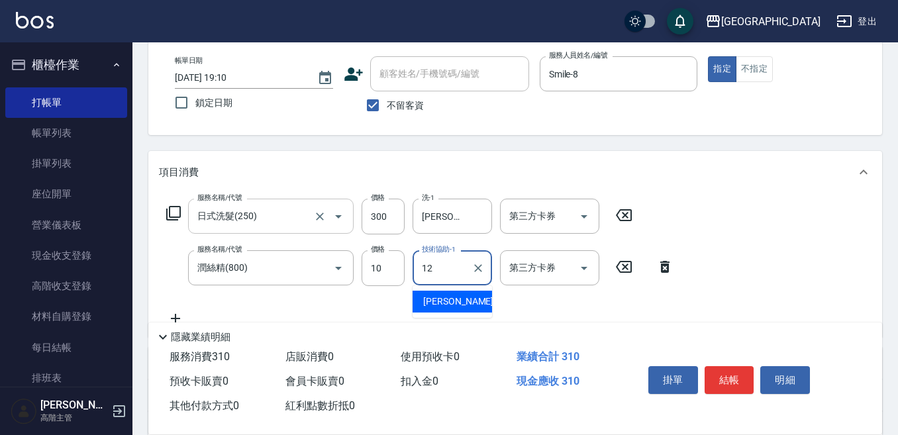
type input "Emily-12"
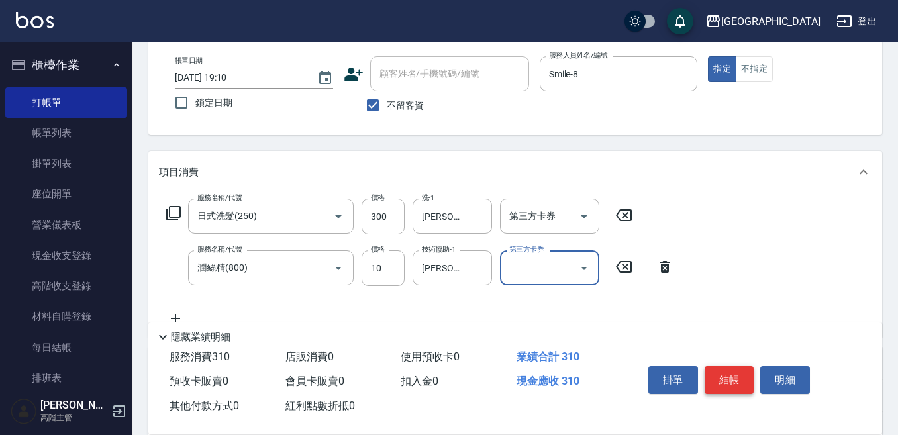
click at [731, 369] on button "結帳" at bounding box center [729, 380] width 50 height 28
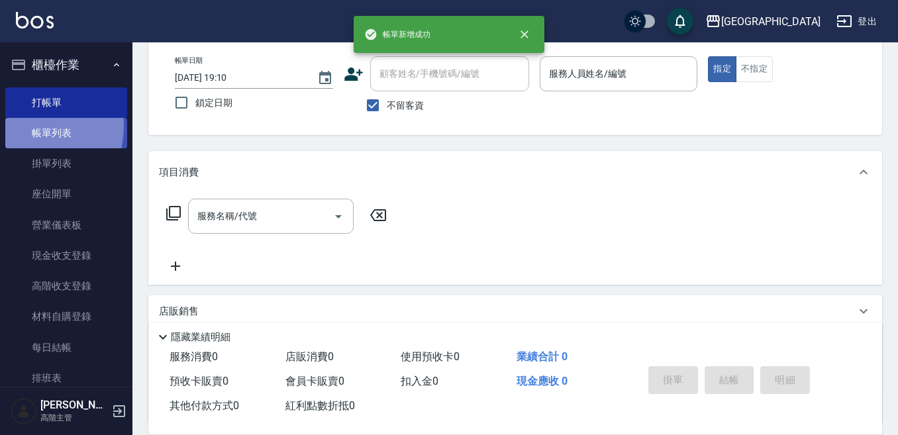
click at [38, 127] on link "帳單列表" at bounding box center [66, 133] width 122 height 30
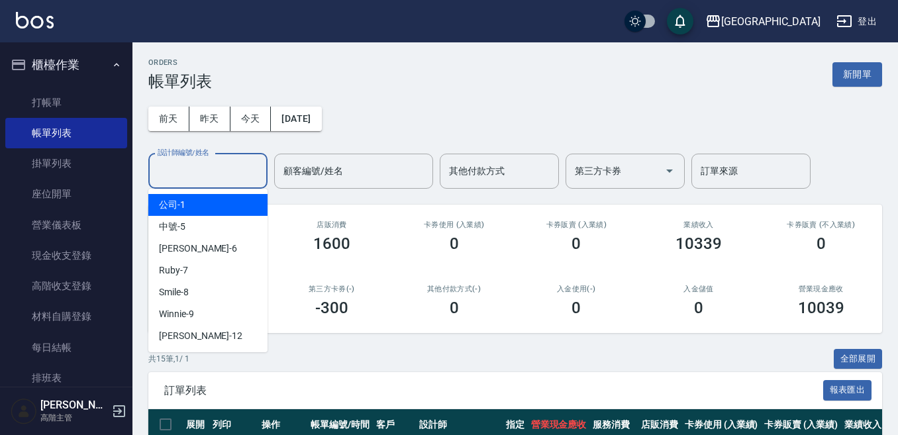
drag, startPoint x: 177, startPoint y: 167, endPoint x: 185, endPoint y: 167, distance: 8.6
click at [184, 166] on input "設計師編號/姓名" at bounding box center [207, 171] width 107 height 23
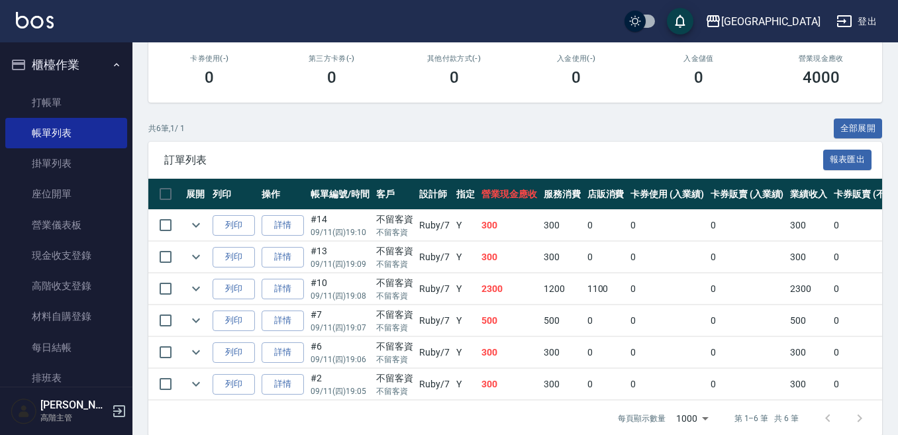
scroll to position [259, 0]
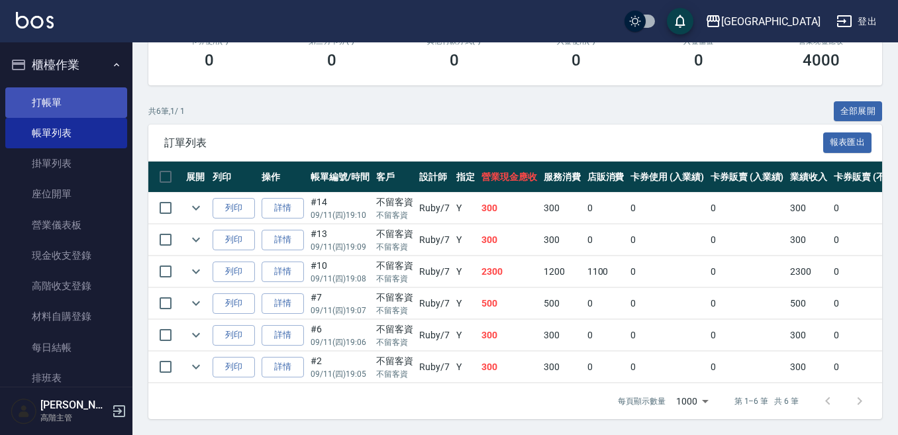
type input "Ruby-7"
click at [72, 101] on link "打帳單" at bounding box center [66, 102] width 122 height 30
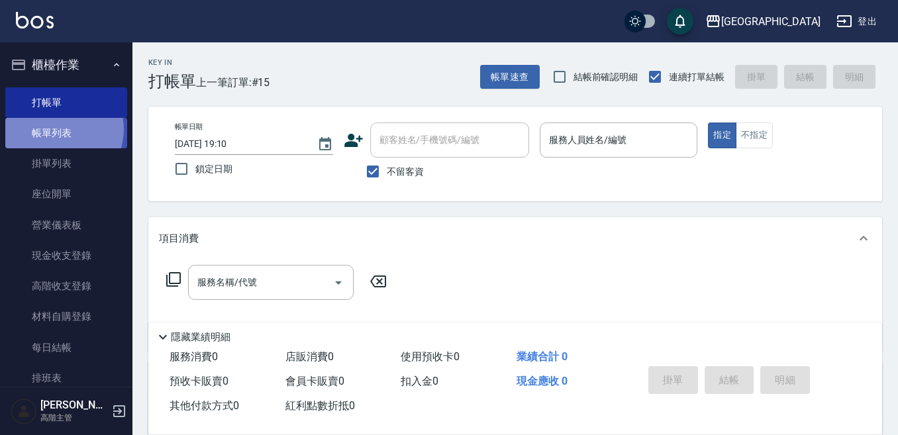
click at [60, 130] on link "帳單列表" at bounding box center [66, 133] width 122 height 30
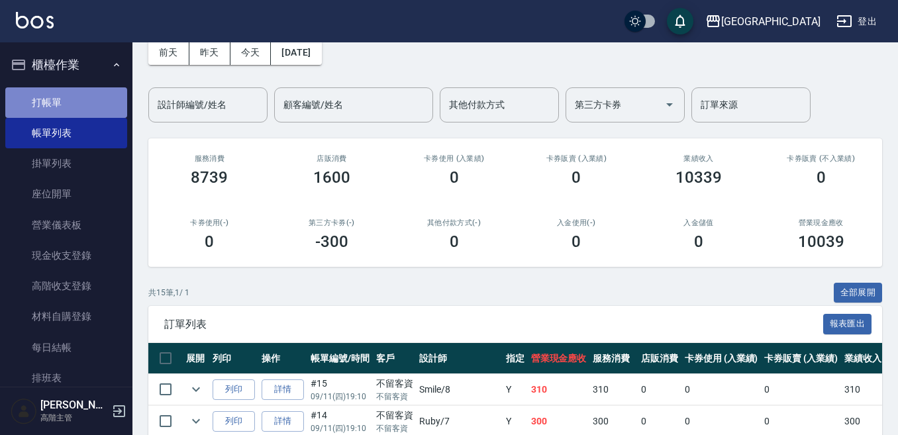
click at [66, 103] on link "打帳單" at bounding box center [66, 102] width 122 height 30
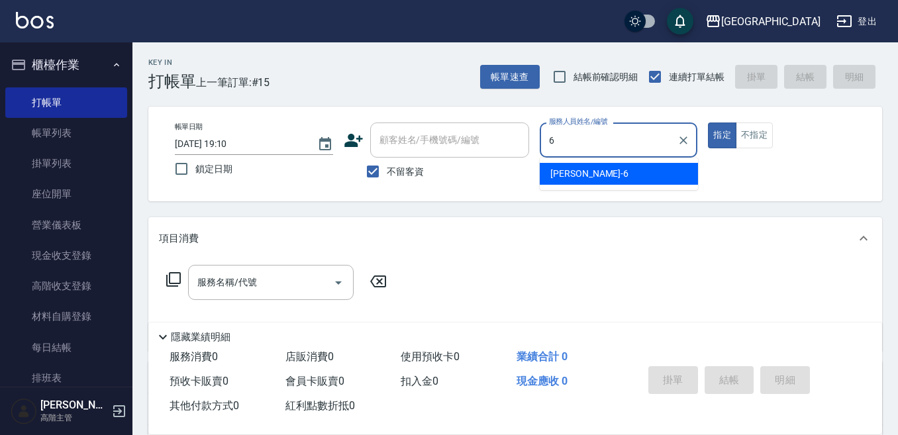
type input "Judy-6"
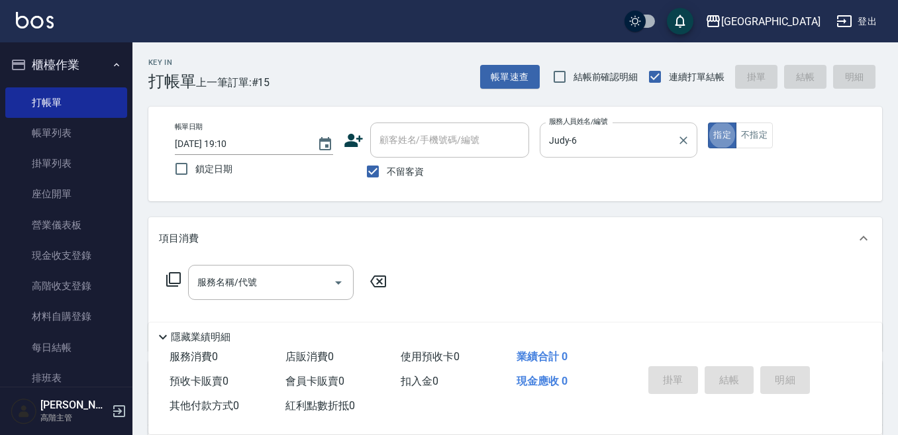
type button "true"
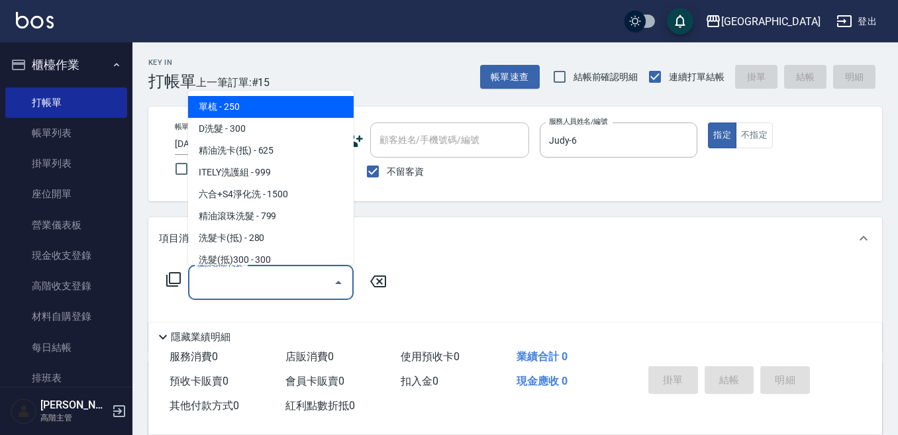
drag, startPoint x: 254, startPoint y: 273, endPoint x: 247, endPoint y: 266, distance: 10.3
click at [253, 271] on input "服務名稱/代號" at bounding box center [261, 282] width 134 height 23
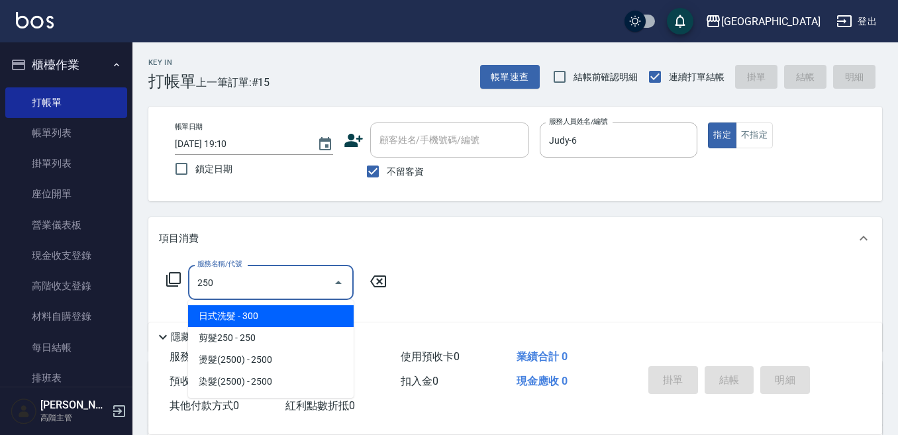
type input "日式洗髮(250)"
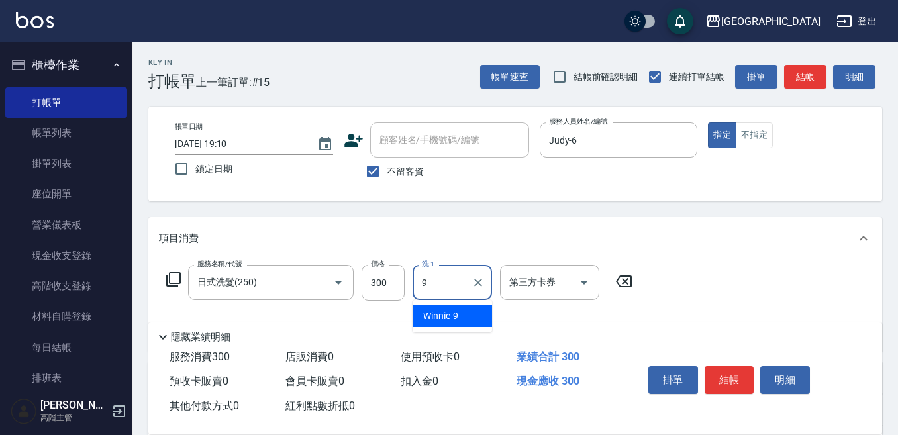
type input "Winnie-9"
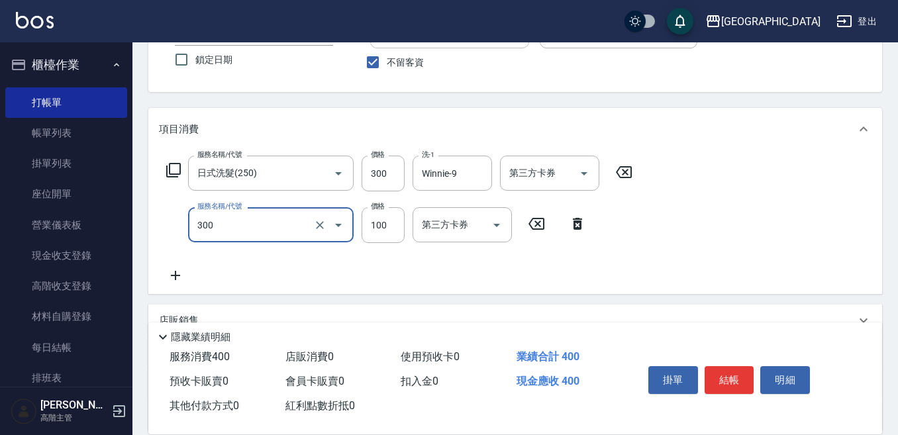
scroll to position [132, 0]
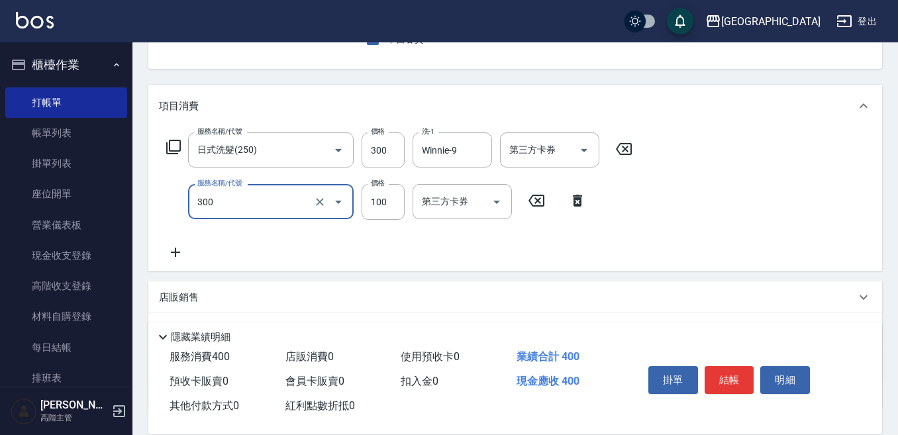
type input "剪瀏海(300)"
click at [171, 255] on icon at bounding box center [175, 252] width 33 height 16
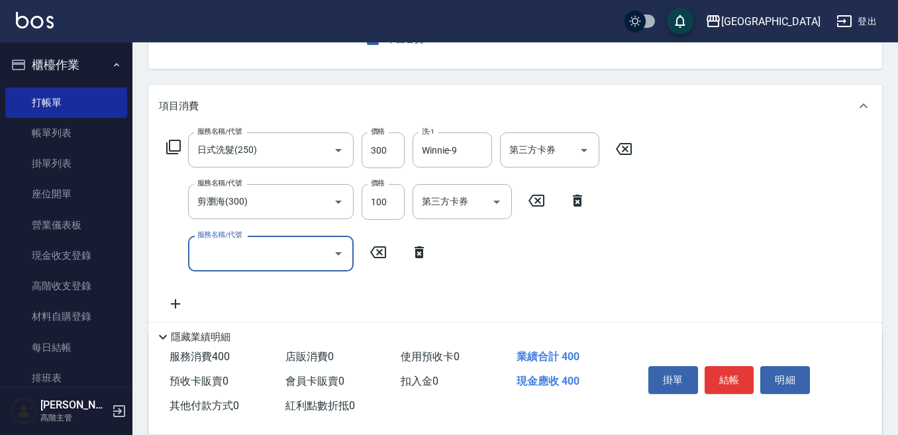
click at [199, 256] on input "服務名稱/代號" at bounding box center [261, 253] width 134 height 23
type input "剪髮500(305)"
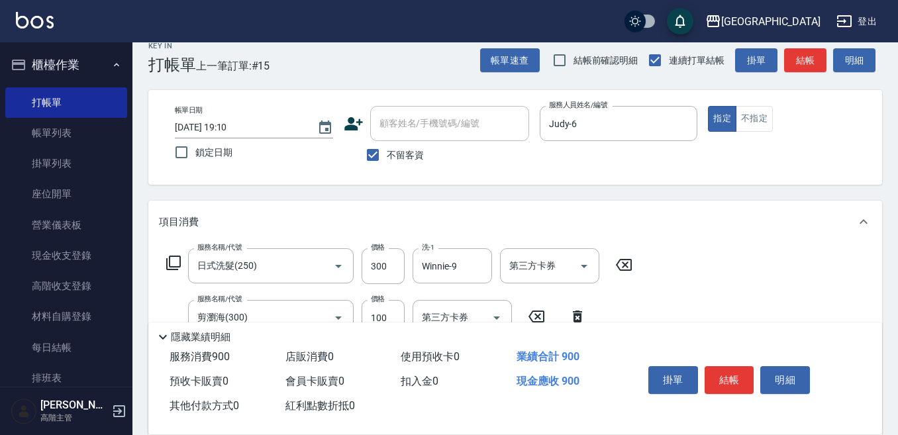
scroll to position [0, 0]
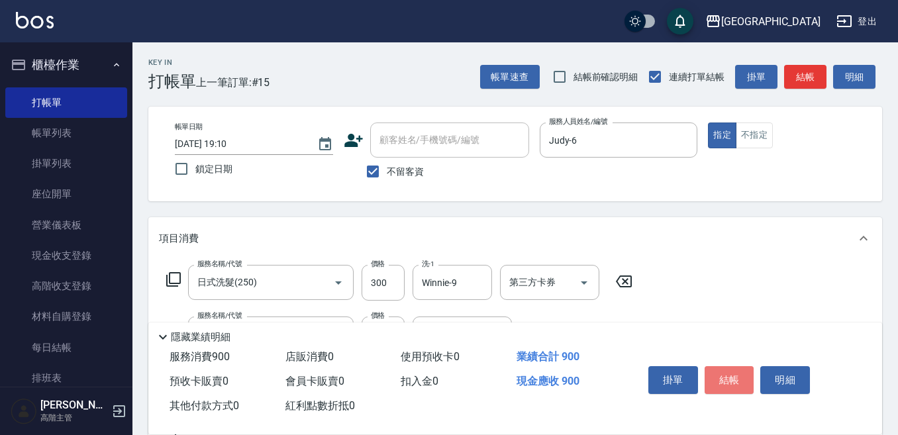
drag, startPoint x: 722, startPoint y: 367, endPoint x: 700, endPoint y: 374, distance: 23.7
click at [721, 369] on button "結帳" at bounding box center [729, 380] width 50 height 28
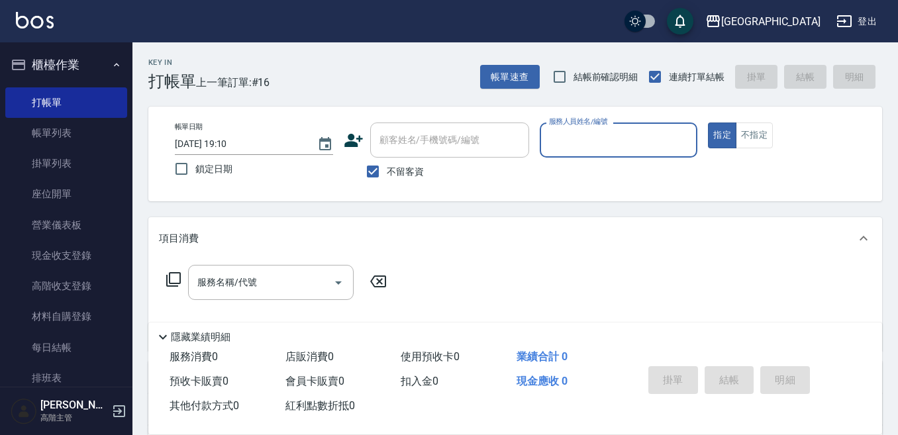
type input "+"
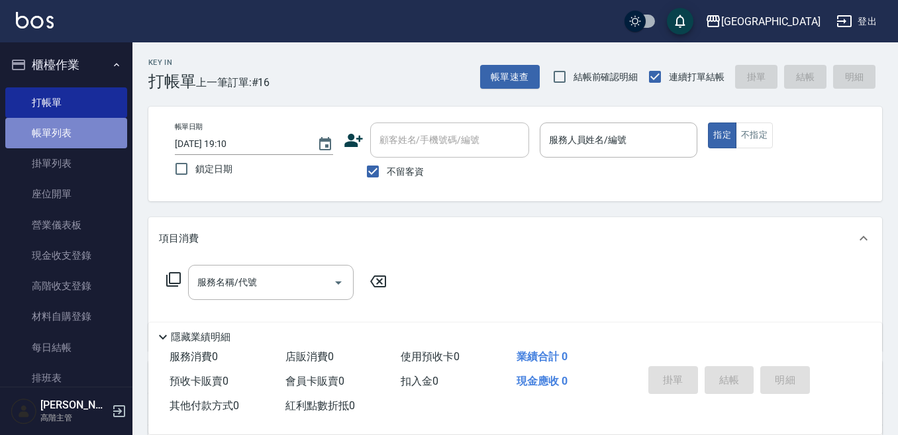
click at [71, 134] on link "帳單列表" at bounding box center [66, 133] width 122 height 30
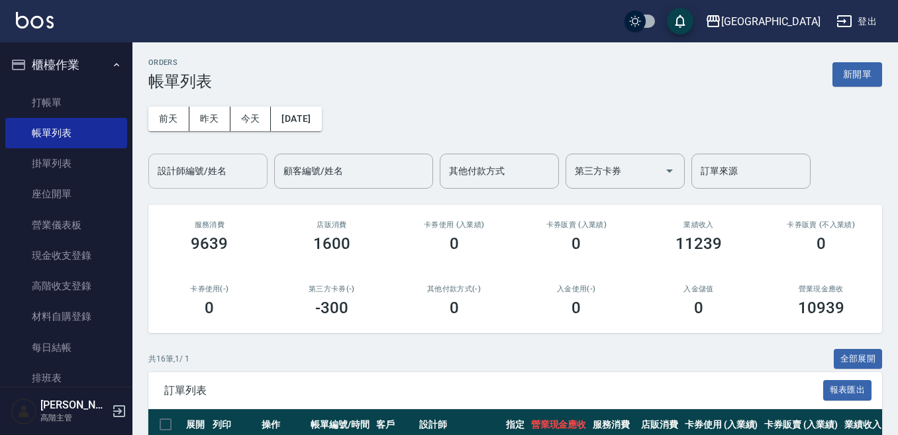
click at [201, 163] on input "設計師編號/姓名" at bounding box center [207, 171] width 107 height 23
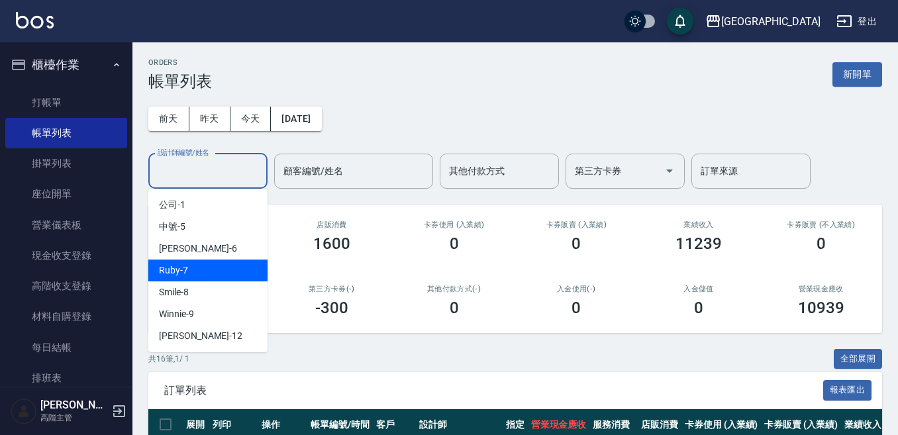
click at [198, 269] on div "Ruby -7" at bounding box center [207, 270] width 119 height 22
type input "Ruby-7"
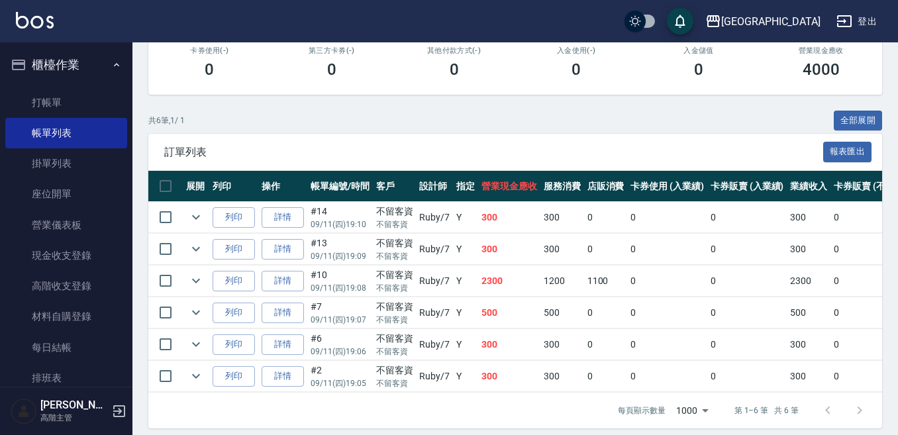
scroll to position [259, 0]
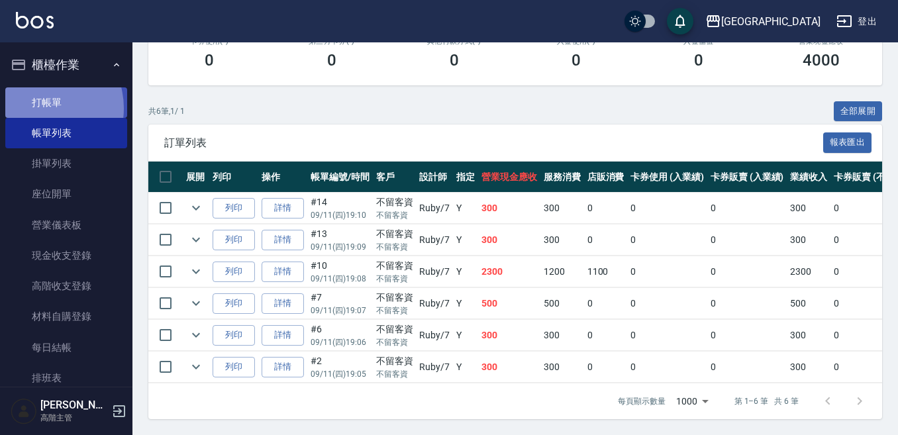
click at [40, 108] on link "打帳單" at bounding box center [66, 102] width 122 height 30
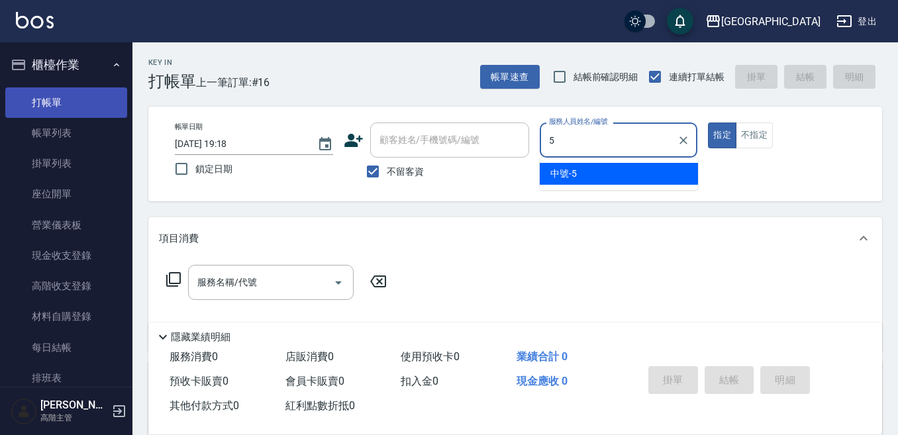
type input "中號-5"
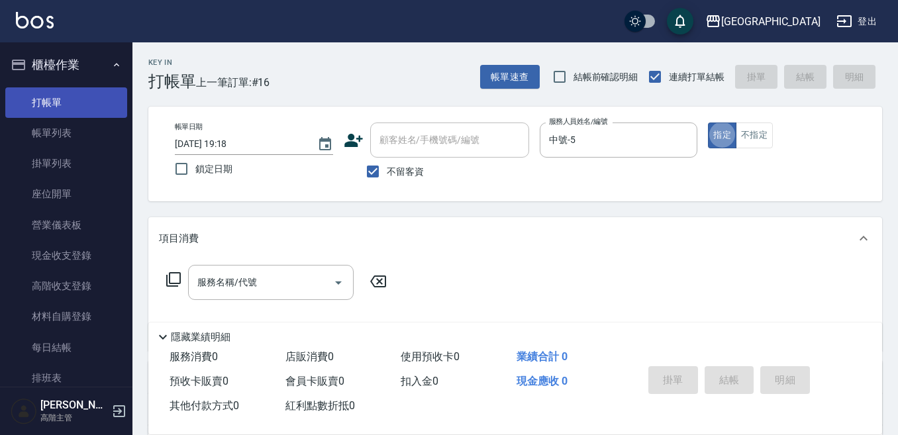
type button "true"
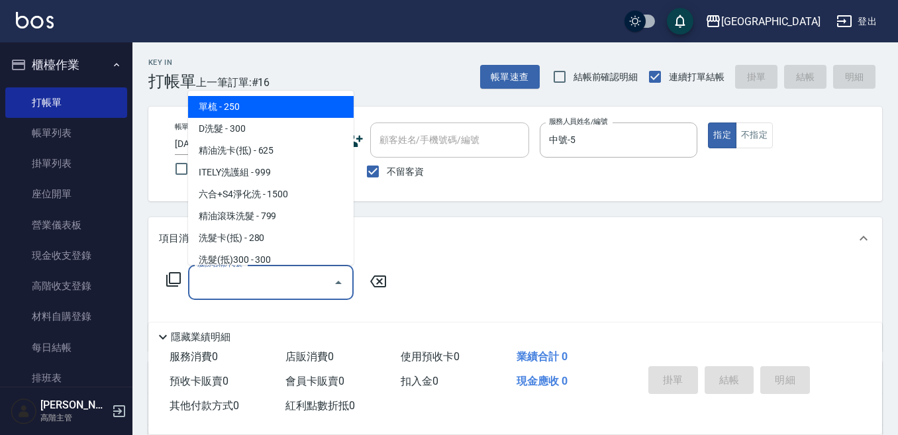
click at [260, 289] on input "服務名稱/代號" at bounding box center [261, 282] width 134 height 23
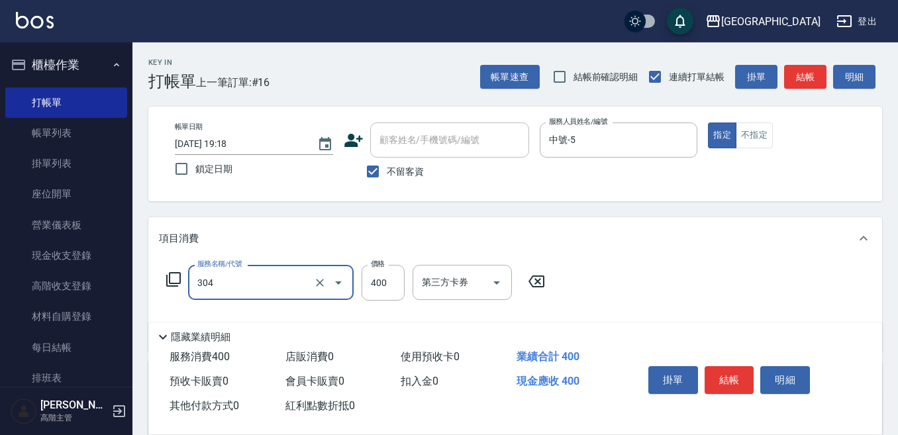
type input "剪髮400(304)"
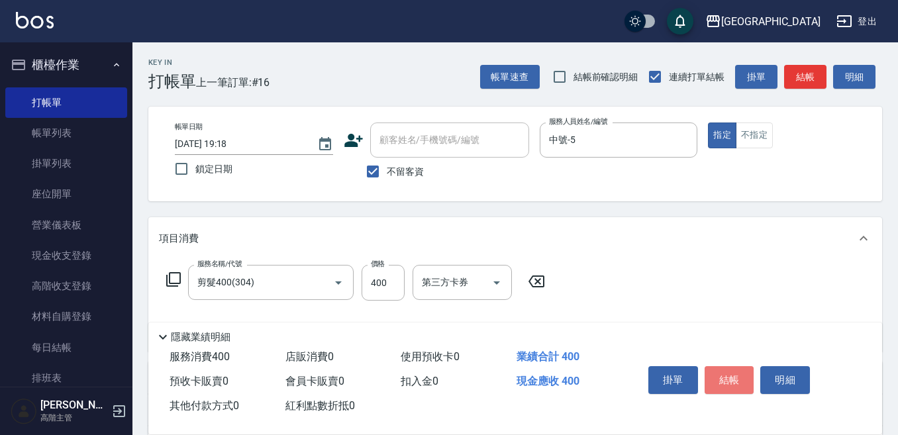
click at [719, 382] on button "結帳" at bounding box center [729, 380] width 50 height 28
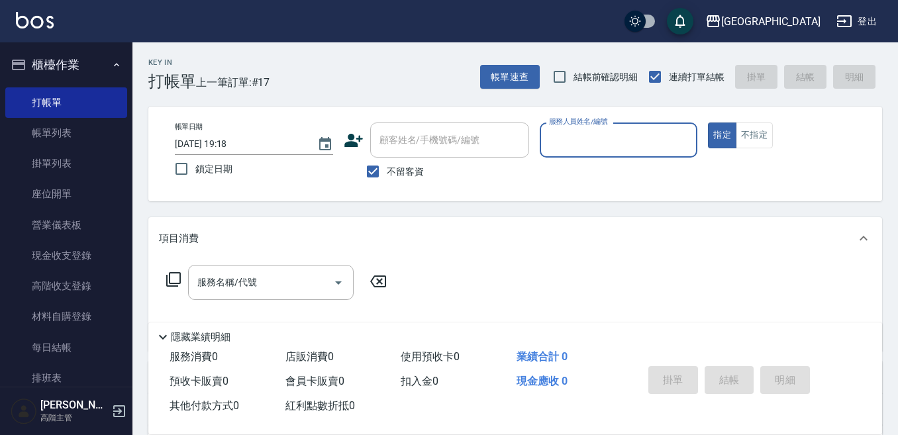
click at [708, 122] on button "指定" at bounding box center [722, 135] width 28 height 26
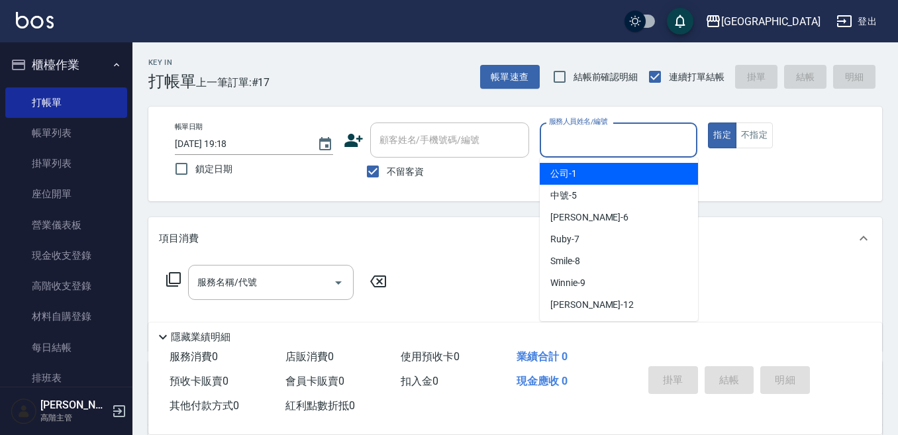
click at [583, 136] on div "服務人員姓名/編號 服務人員姓名/編號" at bounding box center [618, 139] width 158 height 35
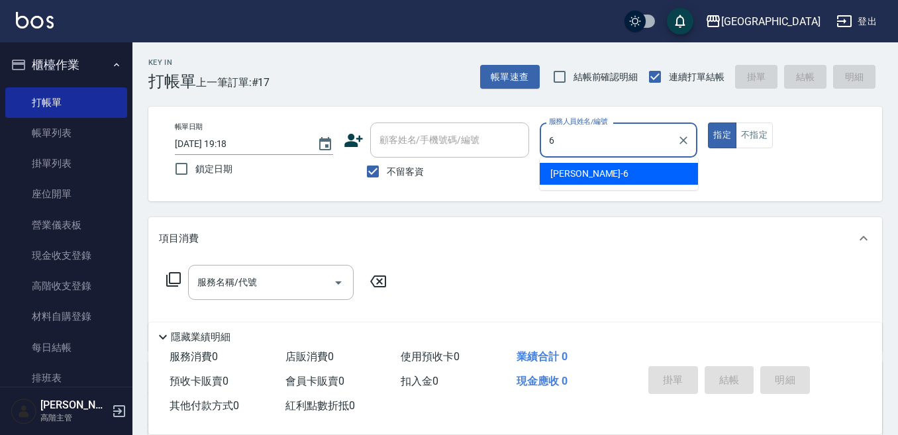
type input "Judy-6"
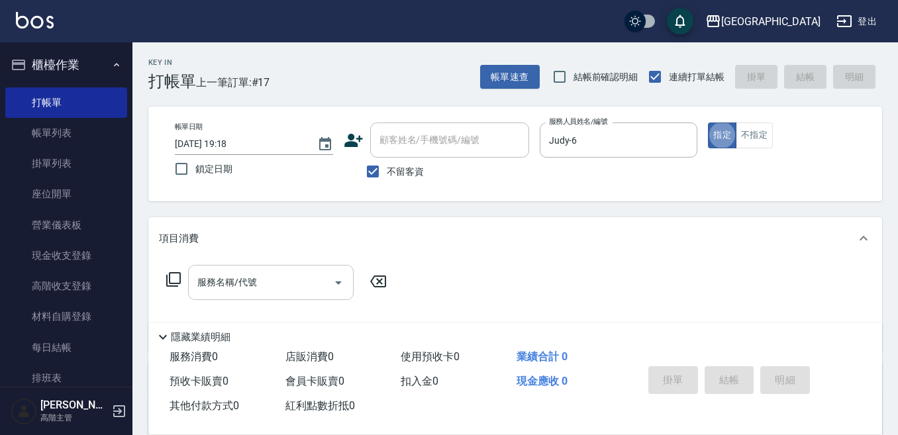
click at [233, 279] on div "服務名稱/代號 服務名稱/代號" at bounding box center [270, 282] width 165 height 35
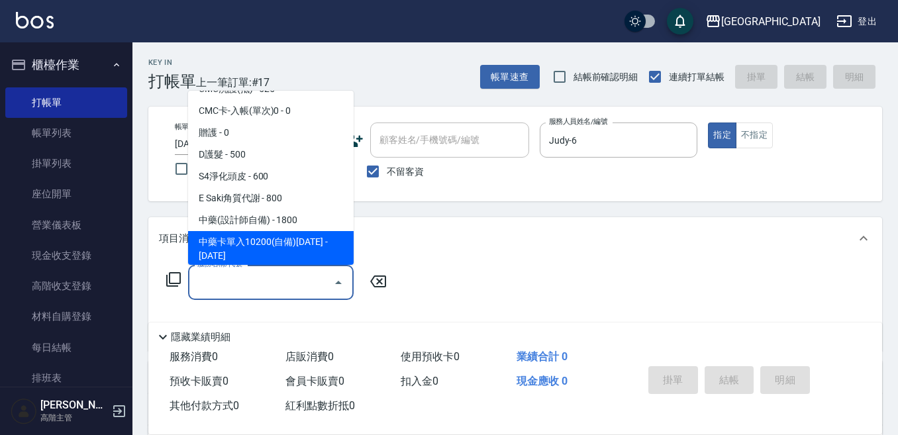
scroll to position [1059, 0]
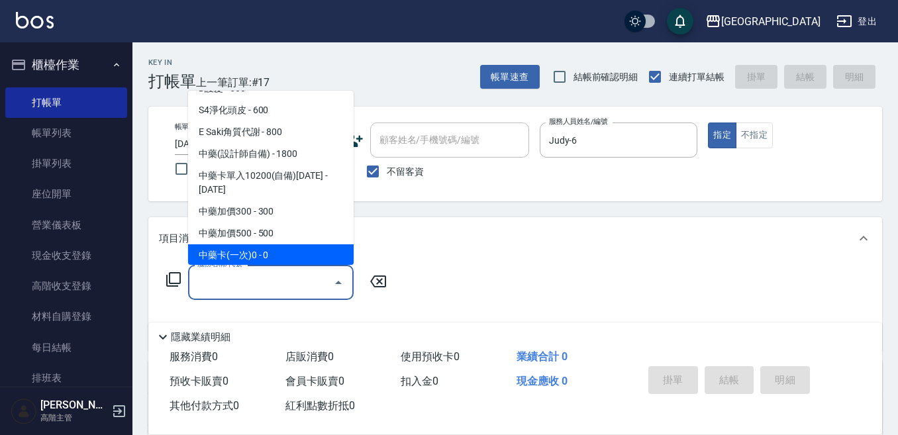
click at [274, 244] on span "中藥卡(一次)0 - 0" at bounding box center [270, 255] width 165 height 22
type input "中藥卡(一次)0(706)"
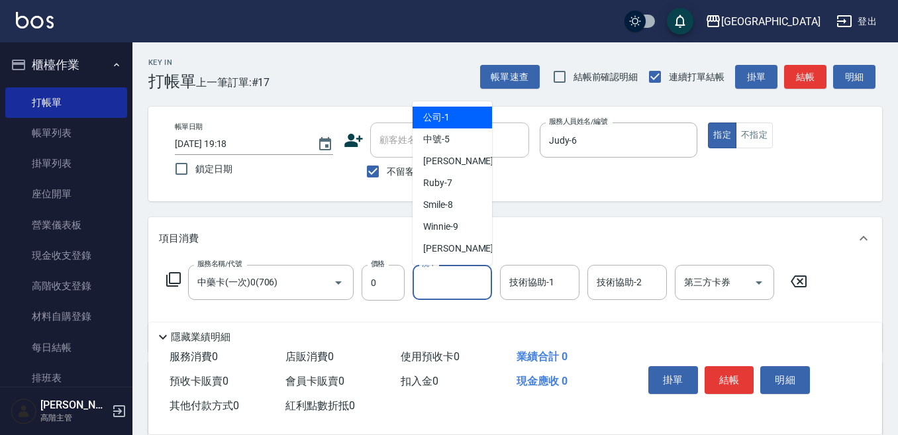
drag, startPoint x: 418, startPoint y: 283, endPoint x: 441, endPoint y: 273, distance: 24.3
click at [426, 279] on input "洗-1" at bounding box center [452, 282] width 68 height 23
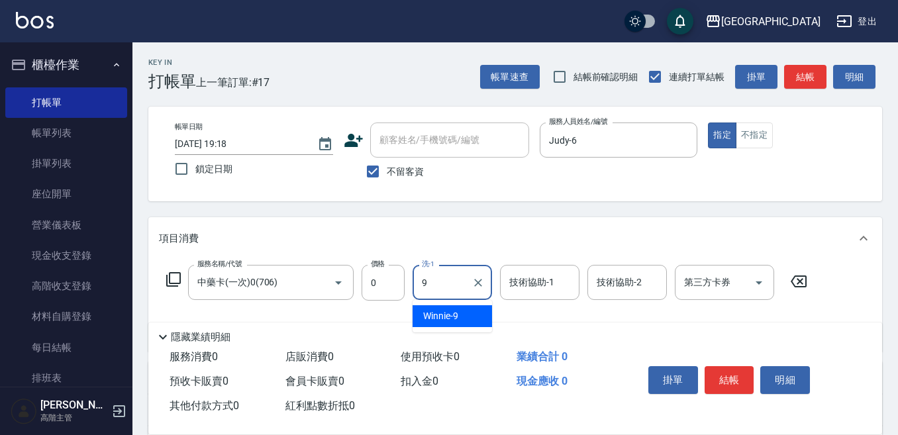
type input "Winnie-9"
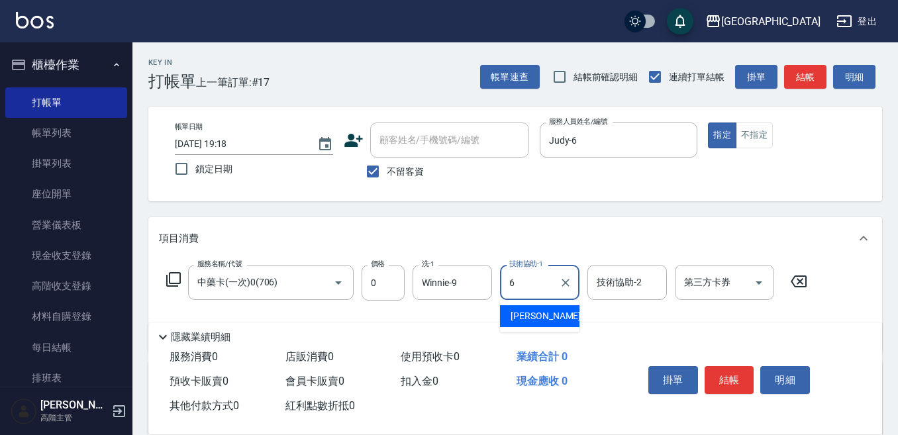
type input "Judy-6"
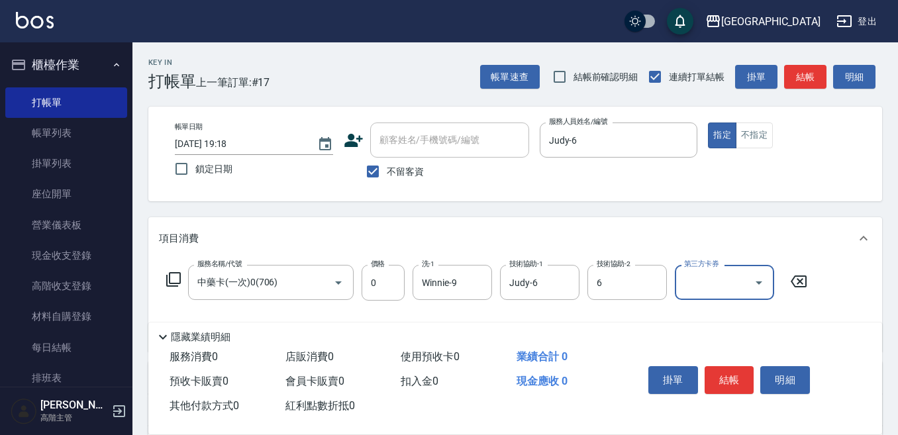
type input "Judy-6"
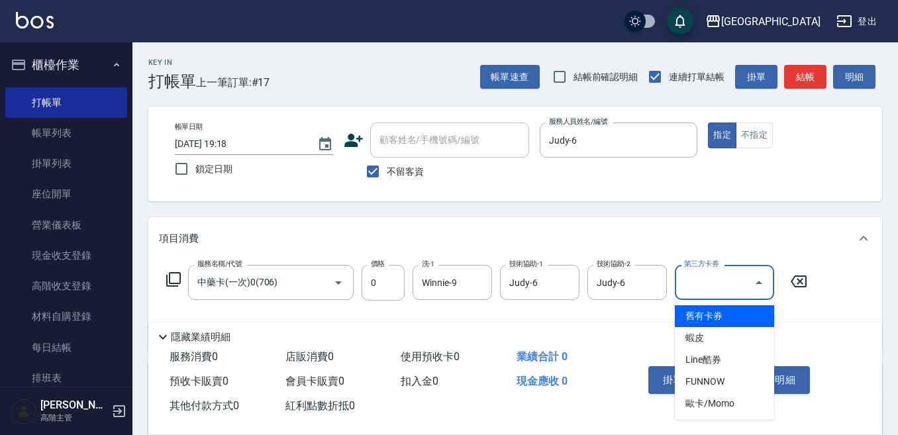
click at [700, 289] on input "第三方卡券" at bounding box center [714, 282] width 68 height 23
click at [706, 308] on span "舊有卡券" at bounding box center [723, 316] width 99 height 22
type input "舊有卡券"
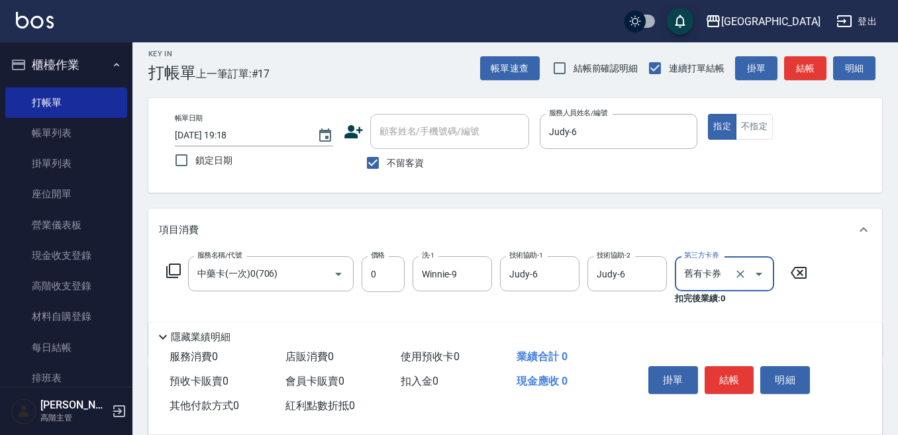
scroll to position [66, 0]
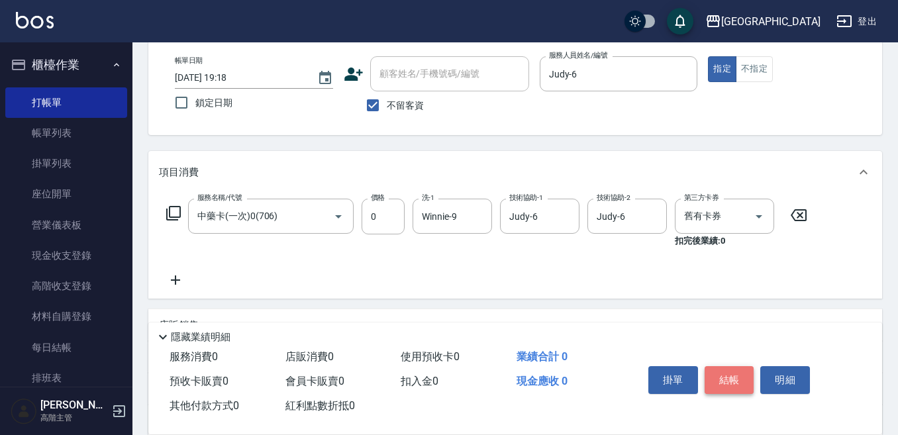
click at [729, 379] on button "結帳" at bounding box center [729, 380] width 50 height 28
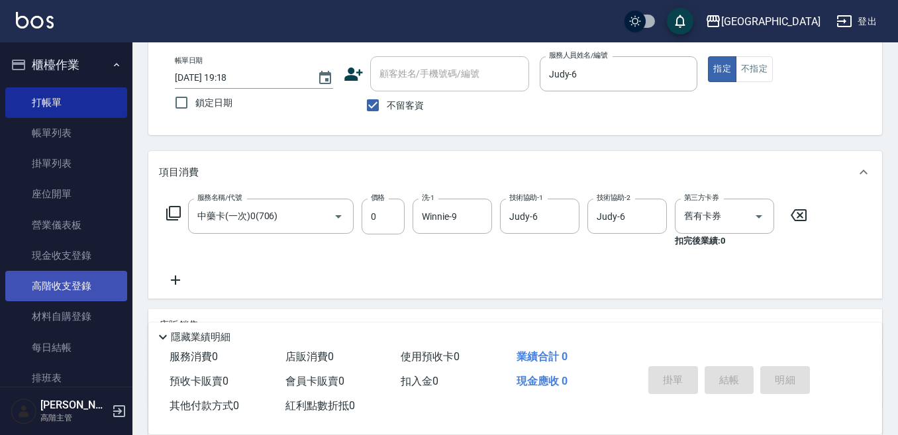
type input "2025/09/11 19:50"
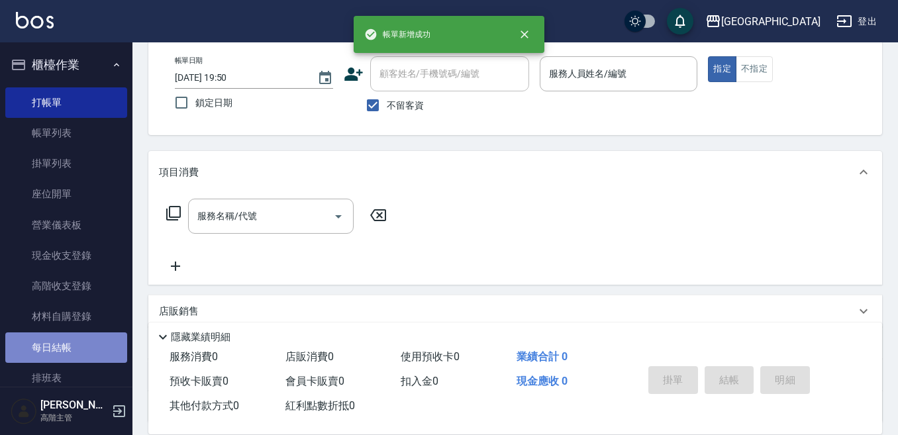
click at [83, 342] on link "每日結帳" at bounding box center [66, 347] width 122 height 30
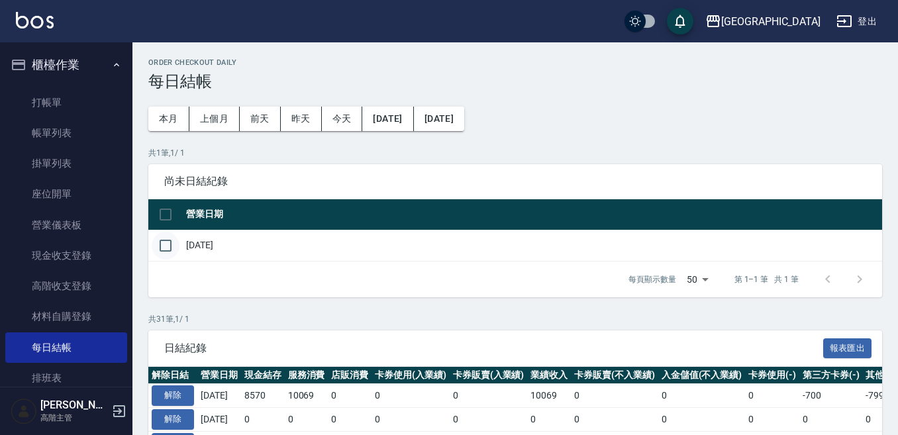
click at [160, 244] on input "checkbox" at bounding box center [166, 246] width 28 height 28
checkbox input "true"
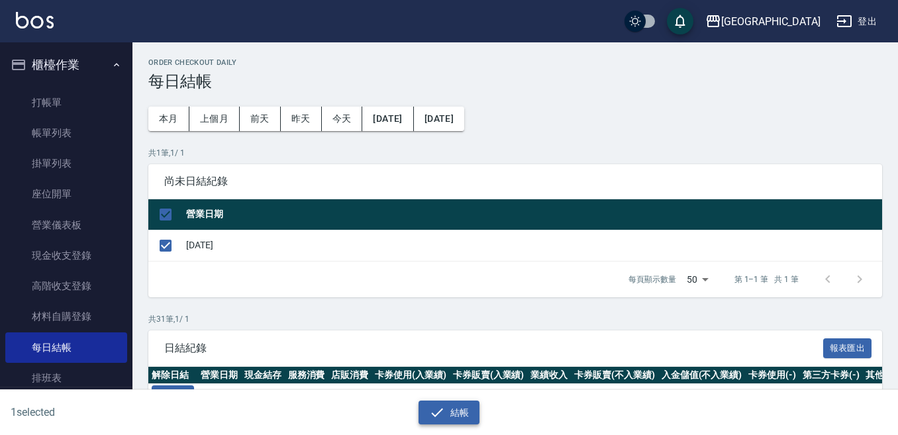
drag, startPoint x: 452, startPoint y: 414, endPoint x: 450, endPoint y: 405, distance: 8.8
click at [451, 405] on button "結帳" at bounding box center [449, 412] width 62 height 24
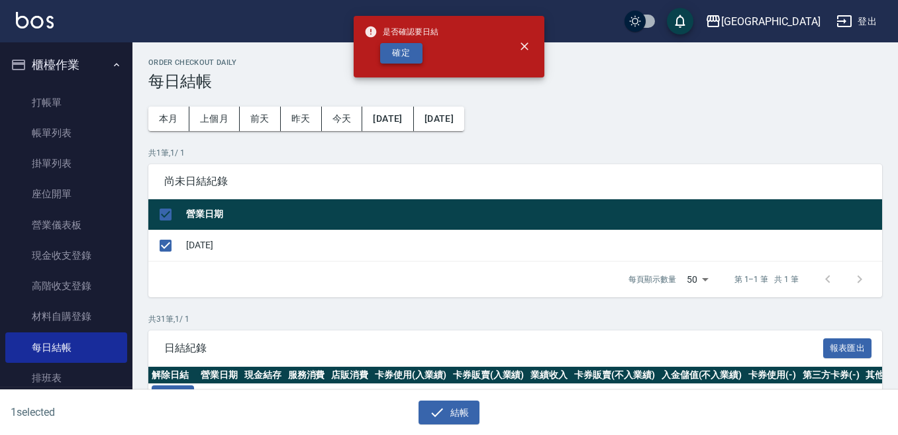
click at [408, 48] on button "確定" at bounding box center [401, 53] width 42 height 21
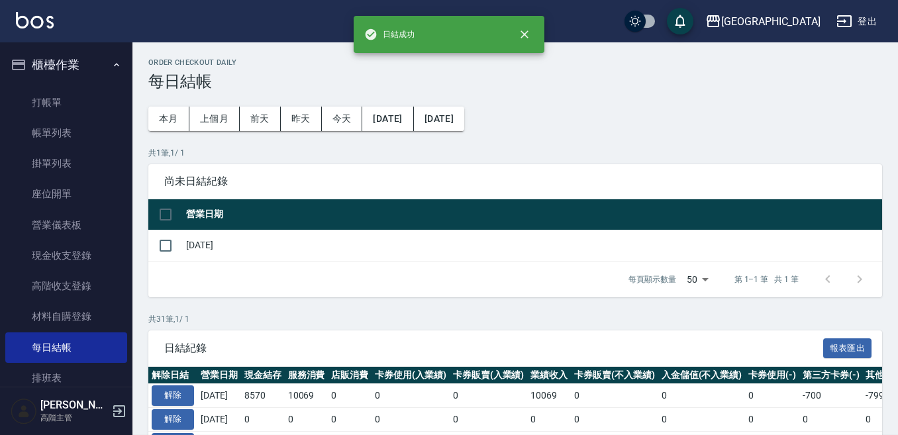
checkbox input "false"
